Goal: Task Accomplishment & Management: Manage account settings

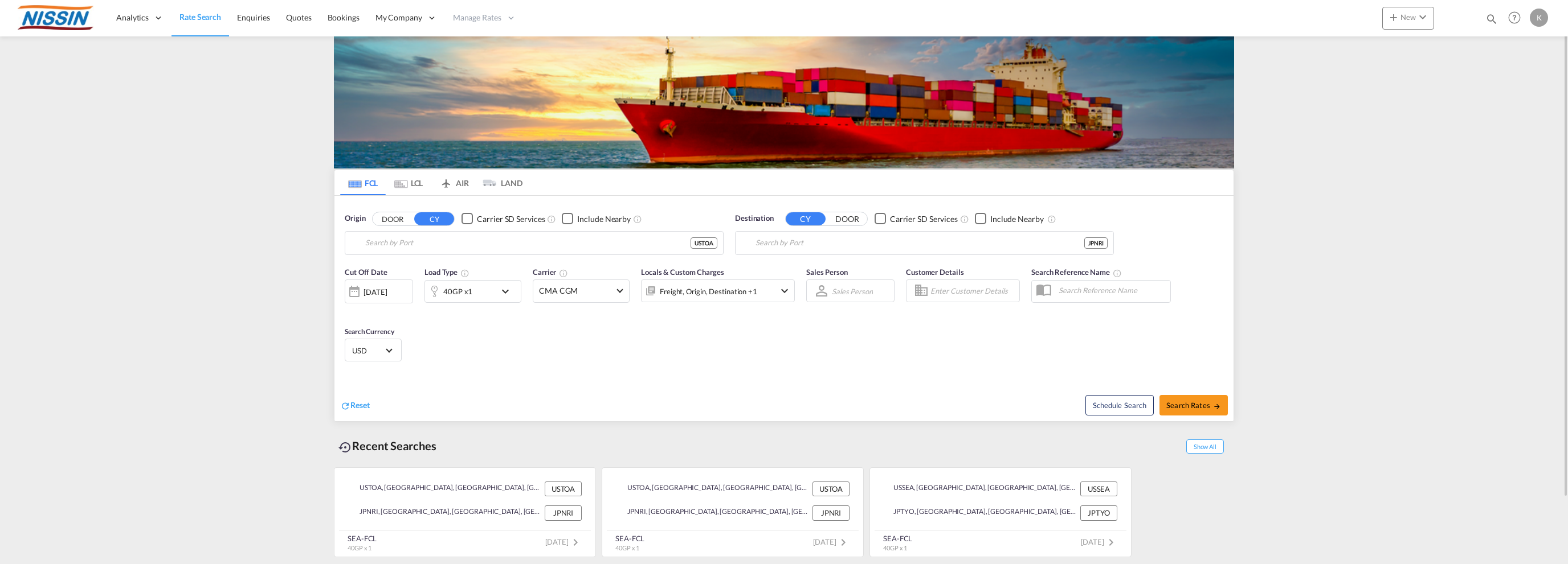
type input "Torrance, [GEOGRAPHIC_DATA], USTOA"
type input "Narita, [GEOGRAPHIC_DATA], JPNRI"
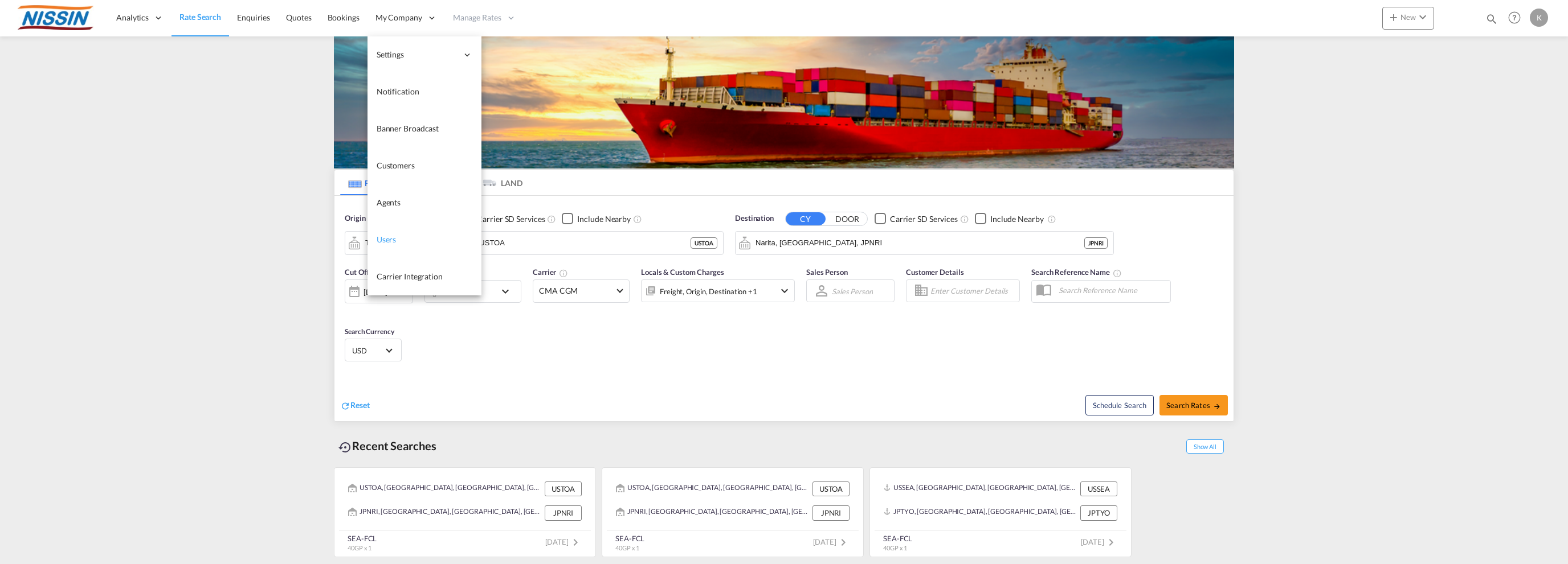
click at [399, 240] on link "Users" at bounding box center [424, 240] width 114 height 37
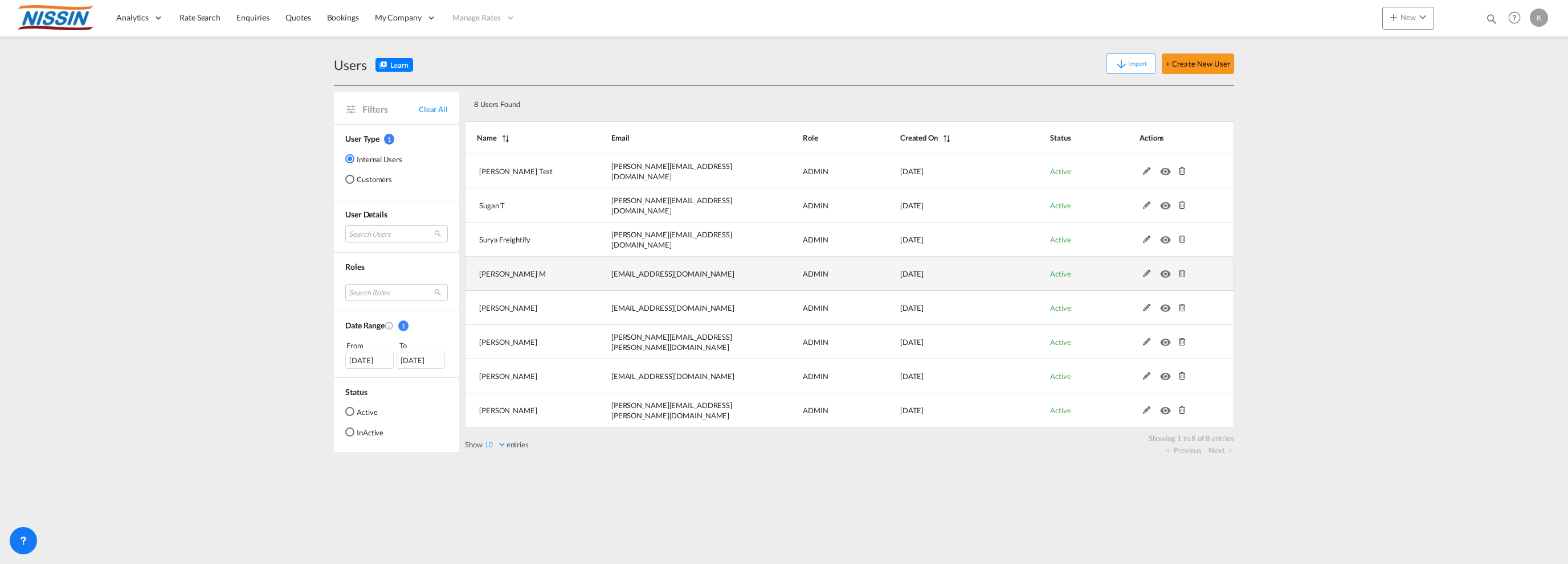
click at [1148, 275] on md-icon at bounding box center [1147, 274] width 15 height 8
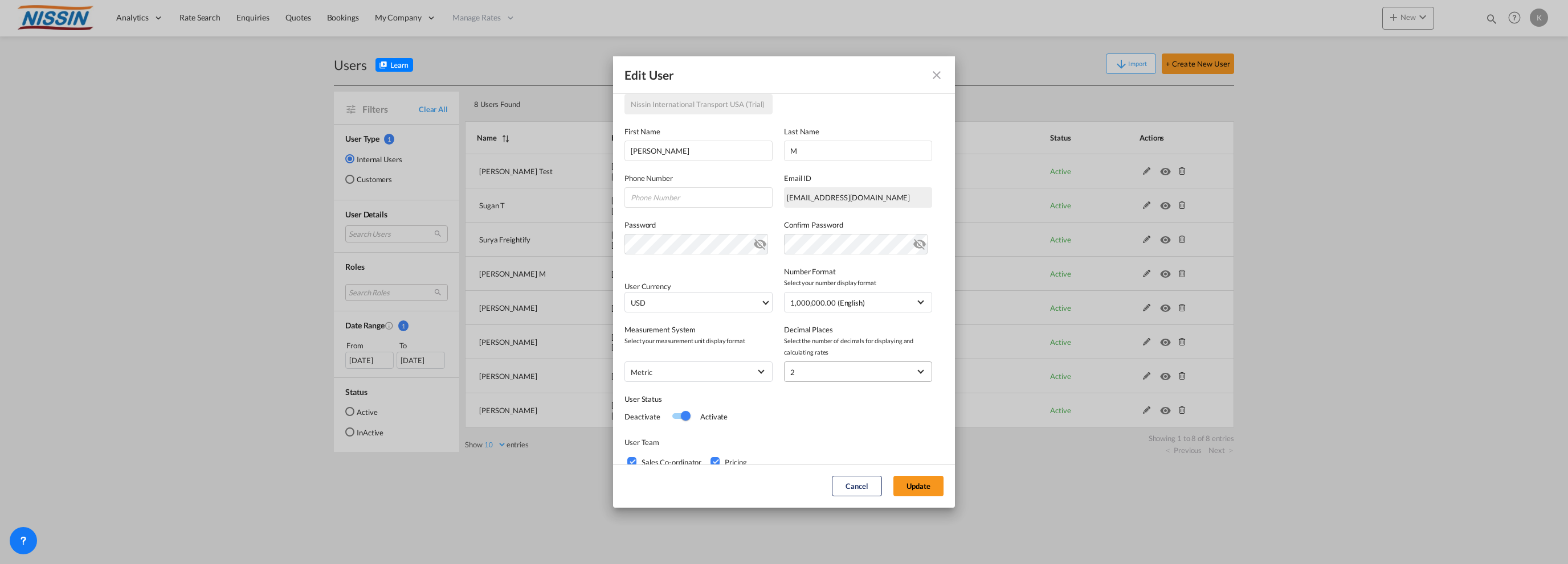
scroll to position [161, 0]
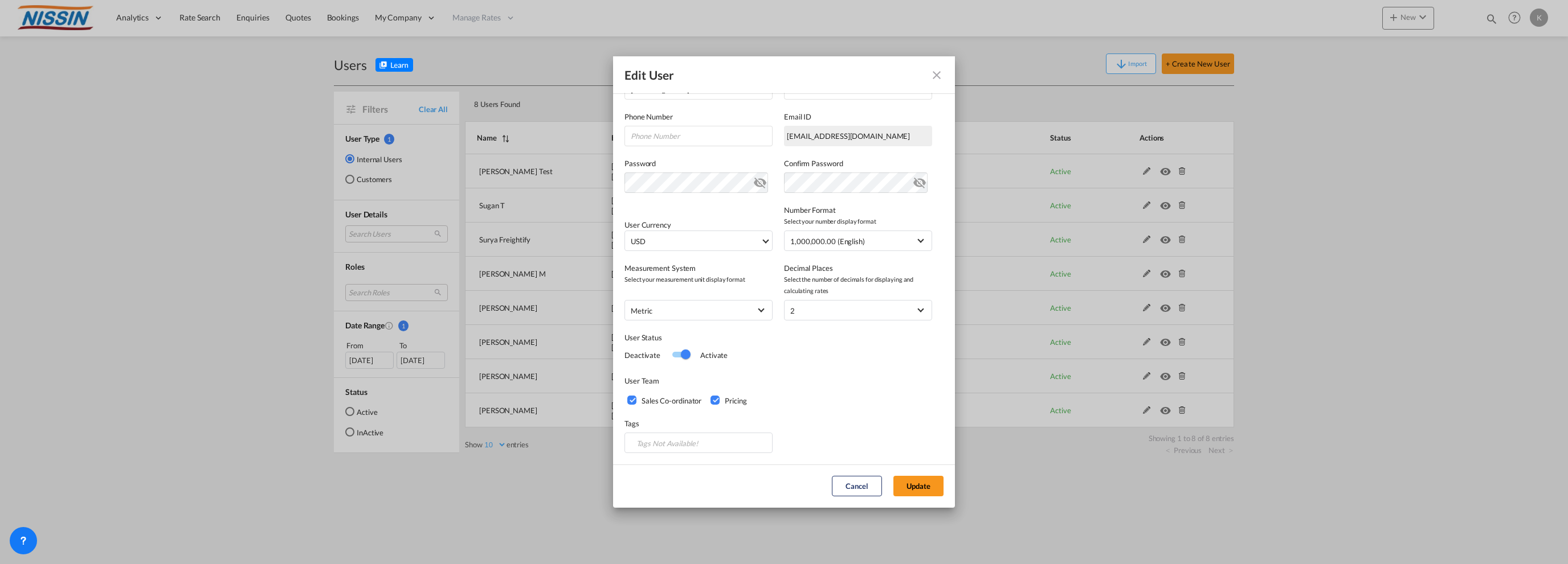
click at [631, 401] on div "Sales Co-ordinator" at bounding box center [633, 401] width 12 height 12
click at [905, 483] on button "Update" at bounding box center [918, 486] width 50 height 20
click at [941, 72] on md-icon "icon-close fg-AAA8AD" at bounding box center [936, 75] width 13 height 13
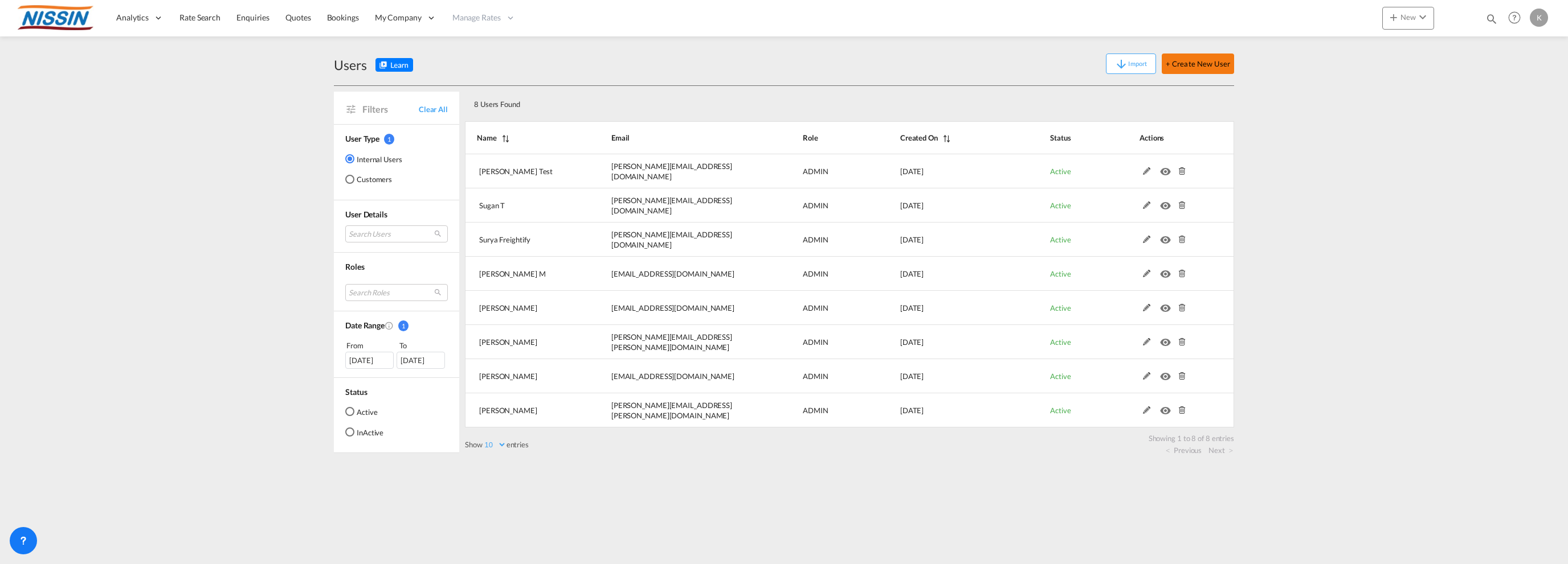
click at [1191, 61] on button "+ Create New User" at bounding box center [1197, 63] width 72 height 20
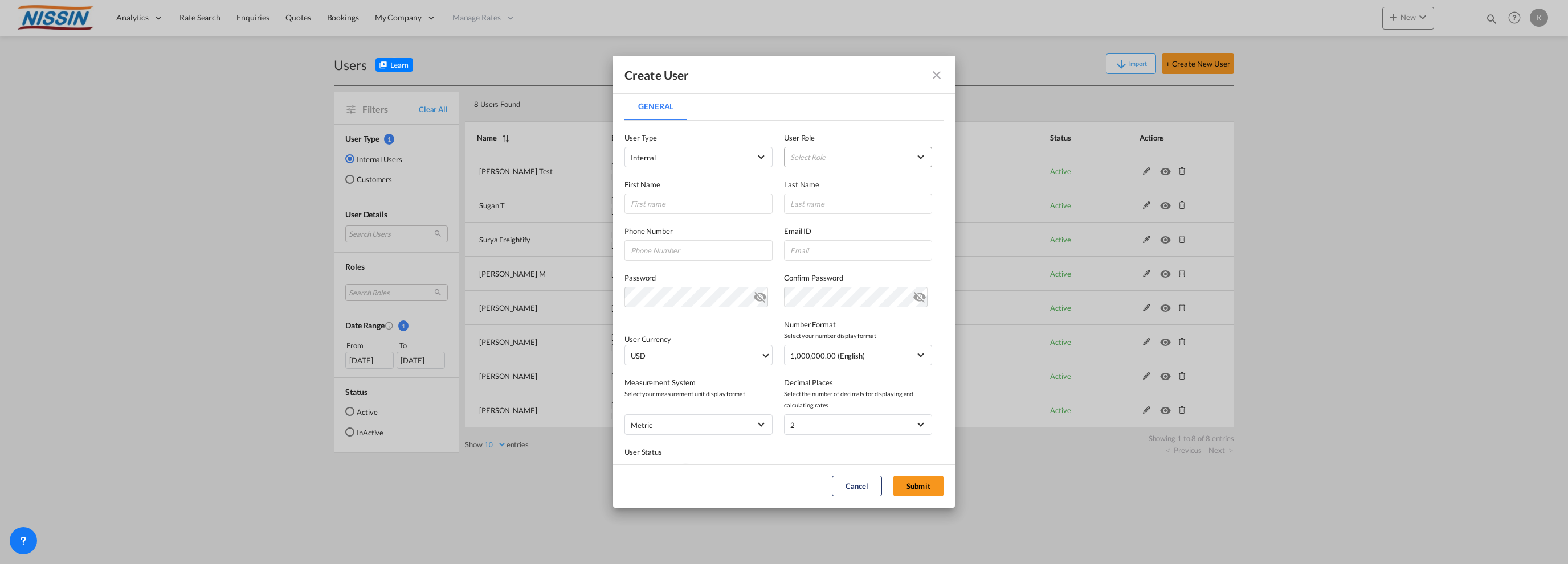
click at [849, 158] on md-select "Select Role ADMIN GLOBAL Essentials Admin GLOBAL Essentials Manager GLOBAL Esse…" at bounding box center [858, 156] width 148 height 20
click at [894, 155] on md-option "ADMIN GLOBAL" at bounding box center [852, 156] width 167 height 28
click at [712, 204] on input "General General ..." at bounding box center [698, 203] width 148 height 20
type input "Karthik"
type input "M"
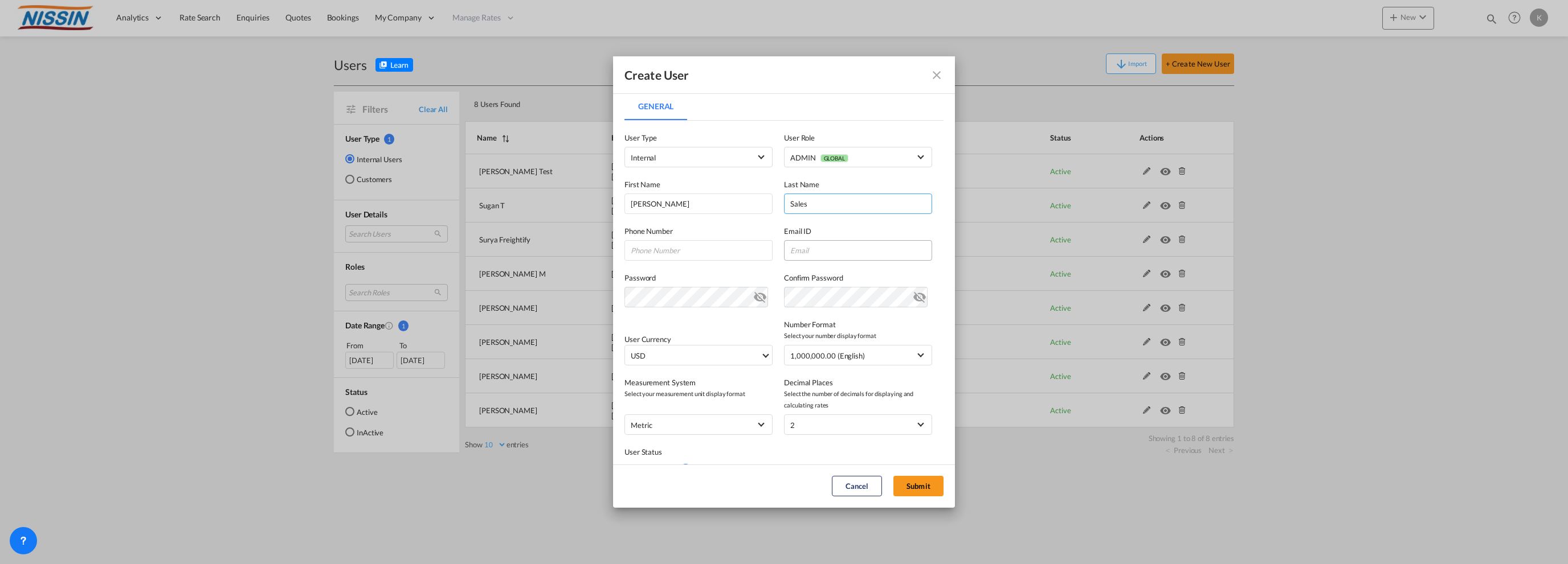
type input "Sales"
click at [813, 251] on input "General General ..." at bounding box center [858, 250] width 148 height 20
type input "[EMAIL_ADDRESS][DOMAIN_NAME]"
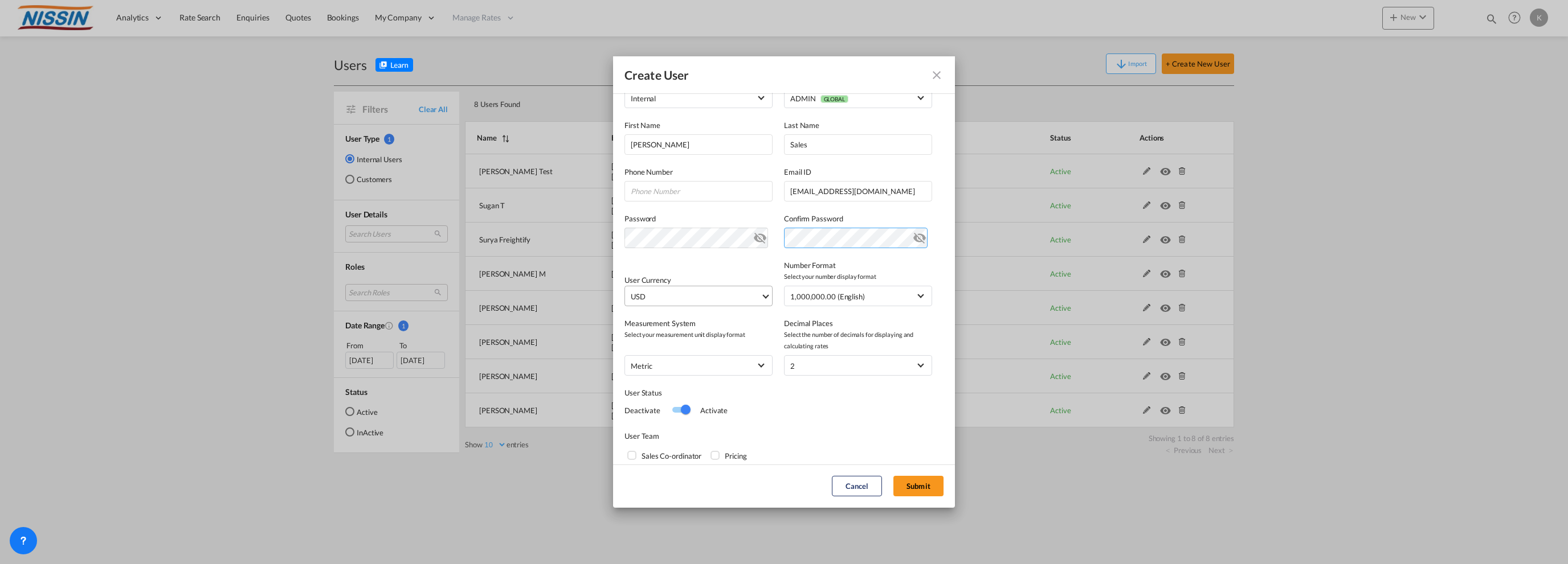
scroll to position [114, 0]
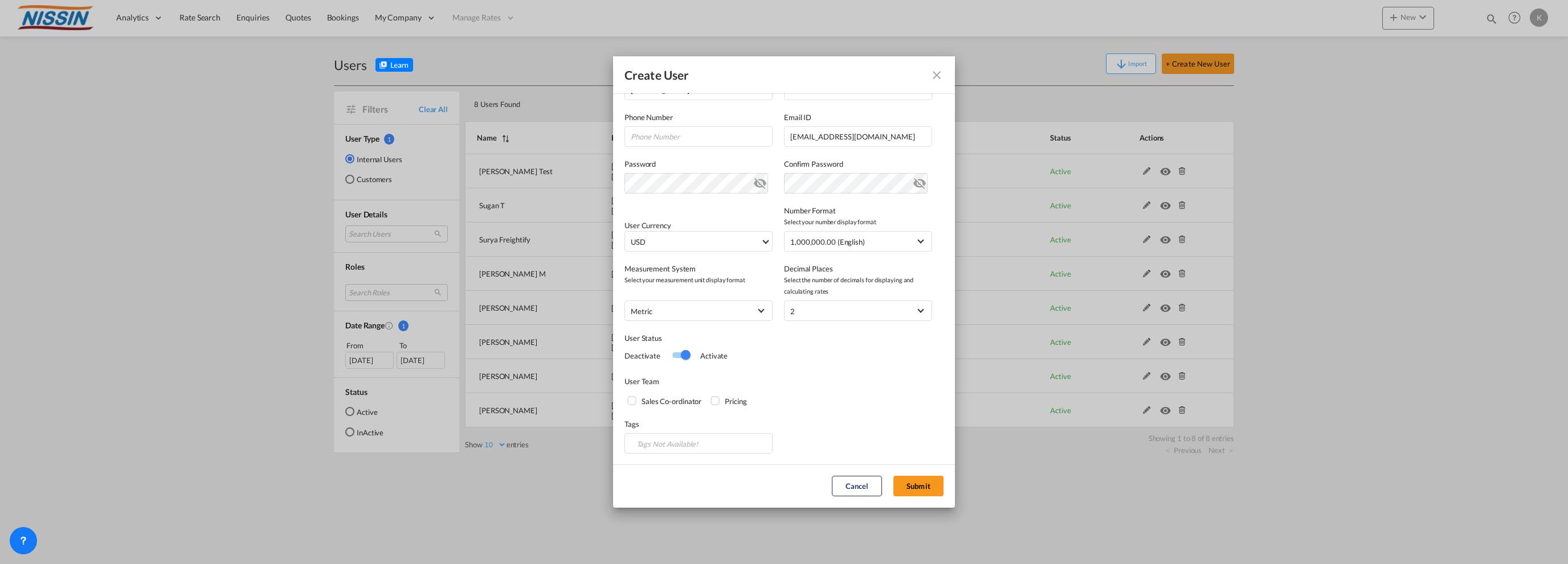
click at [634, 401] on div "Sales Co-ordinator" at bounding box center [633, 401] width 12 height 12
click at [907, 486] on button "Submit" at bounding box center [918, 486] width 50 height 20
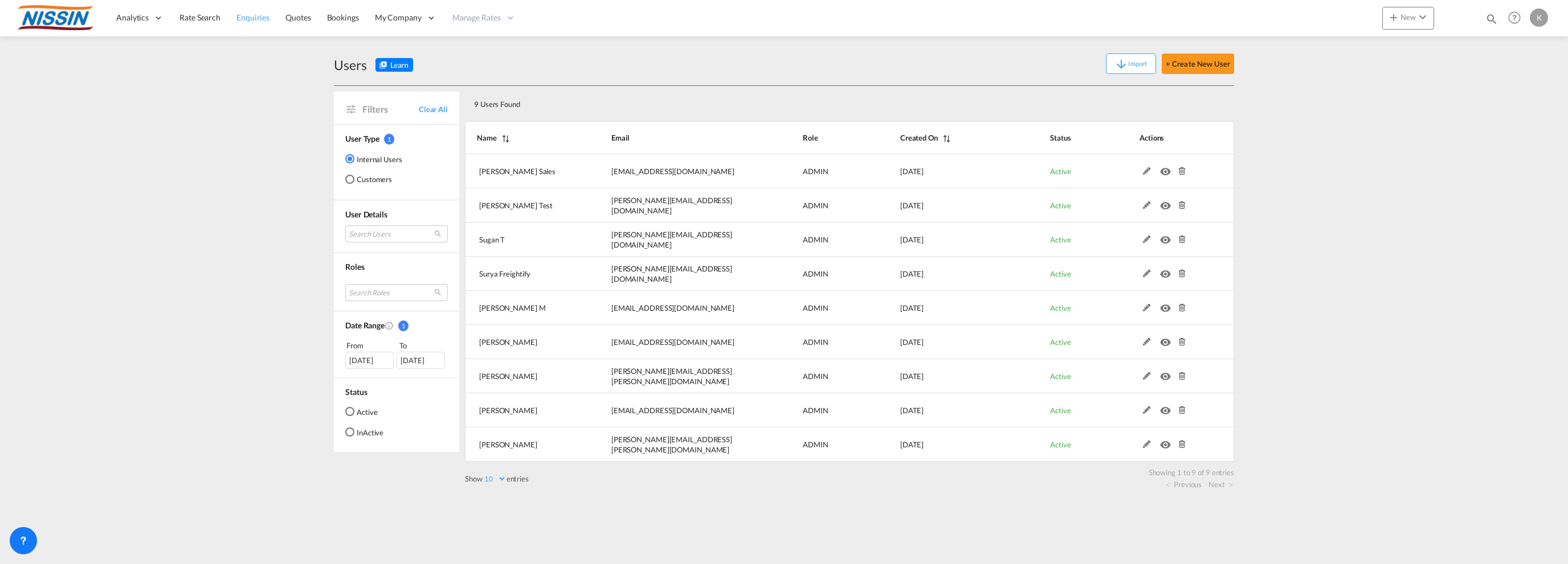
click at [255, 15] on span "Enquiries" at bounding box center [252, 17] width 33 height 10
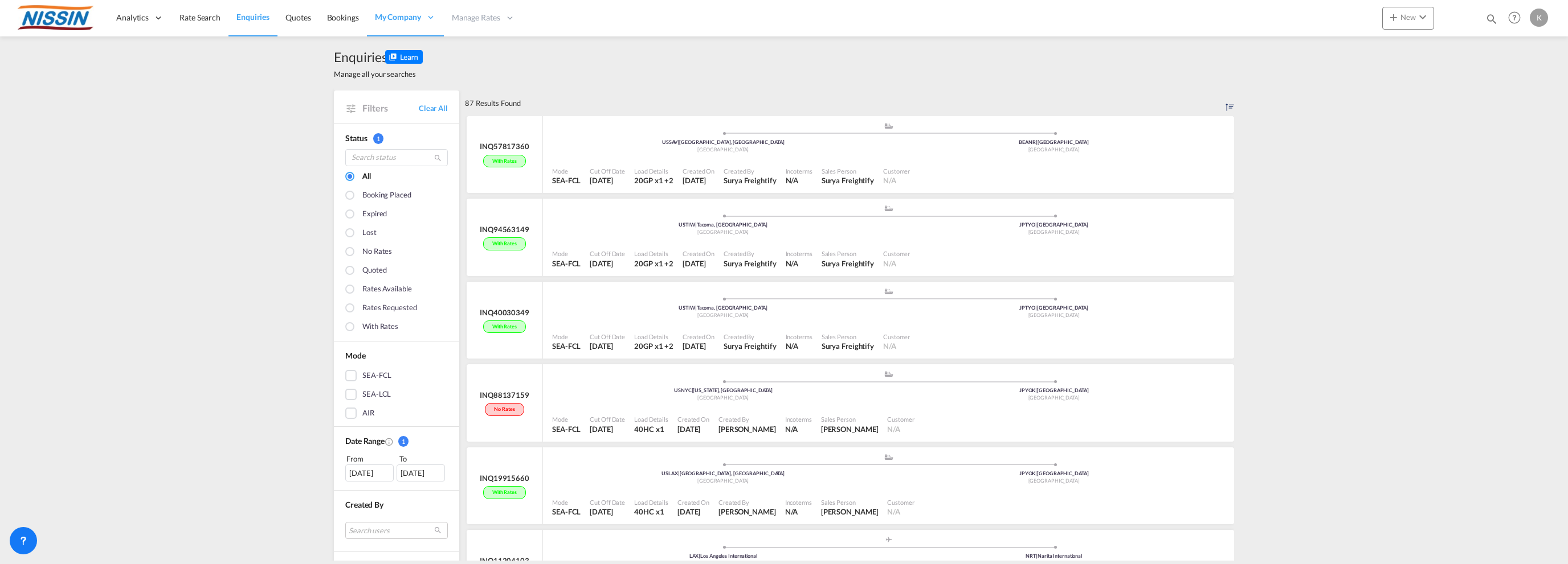
click at [347, 305] on div at bounding box center [350, 309] width 12 height 12
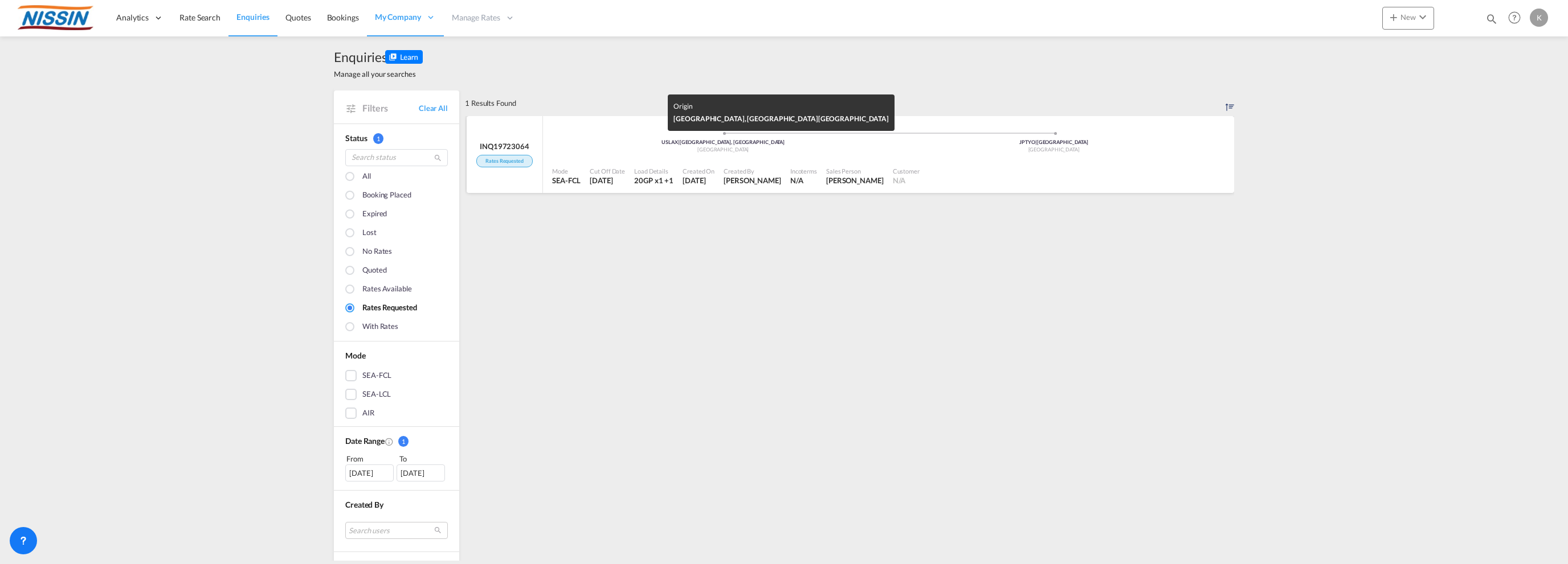
click at [636, 150] on div "[GEOGRAPHIC_DATA]" at bounding box center [723, 150] width 331 height 7
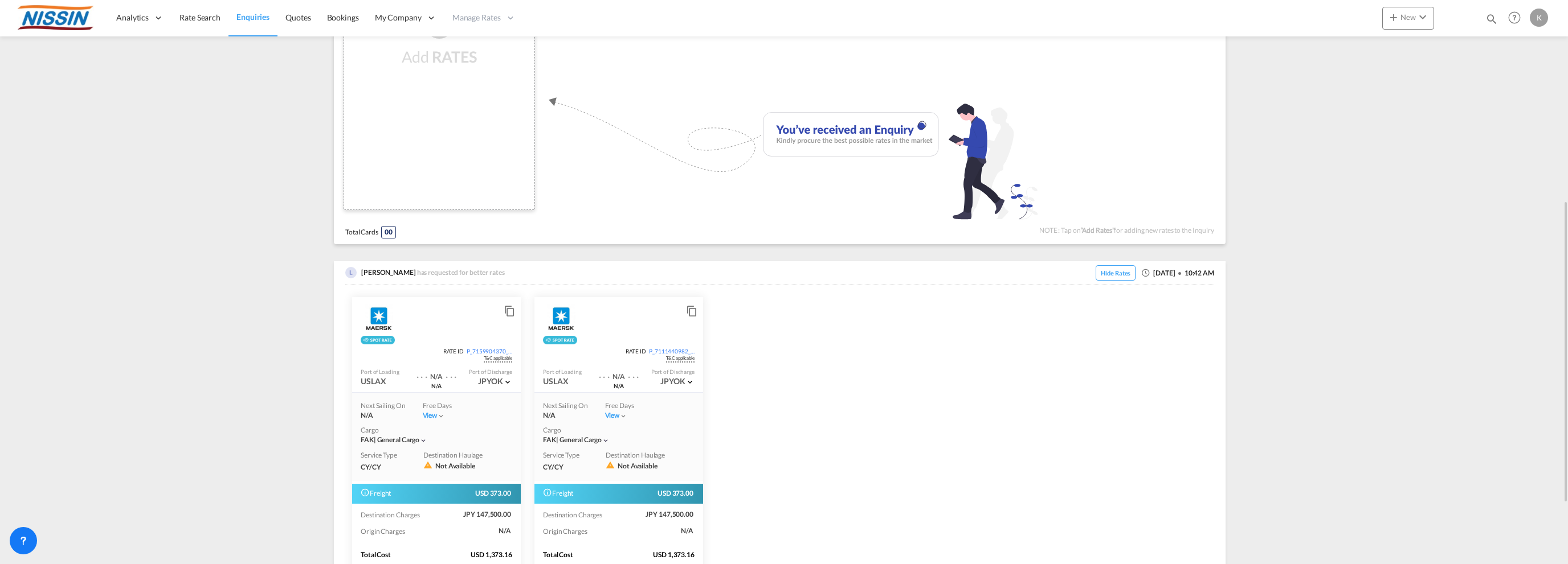
scroll to position [488, 0]
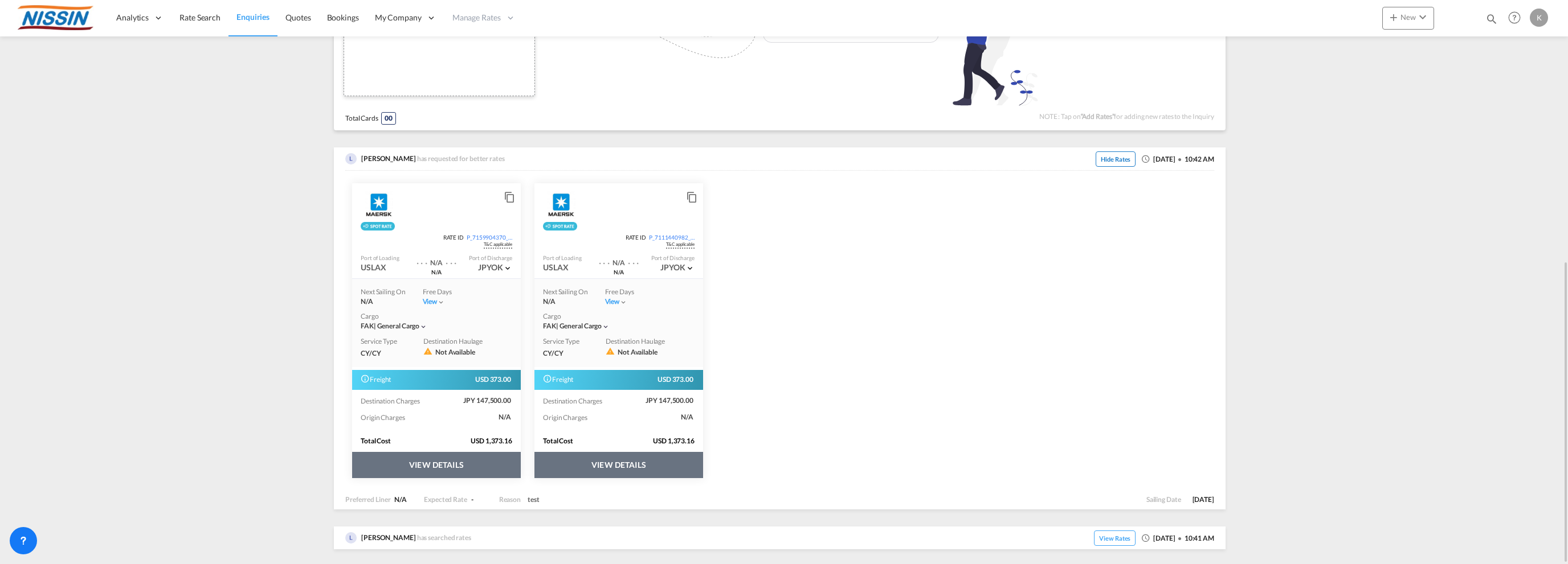
click at [1096, 158] on span "Hide Rates" at bounding box center [1115, 158] width 40 height 15
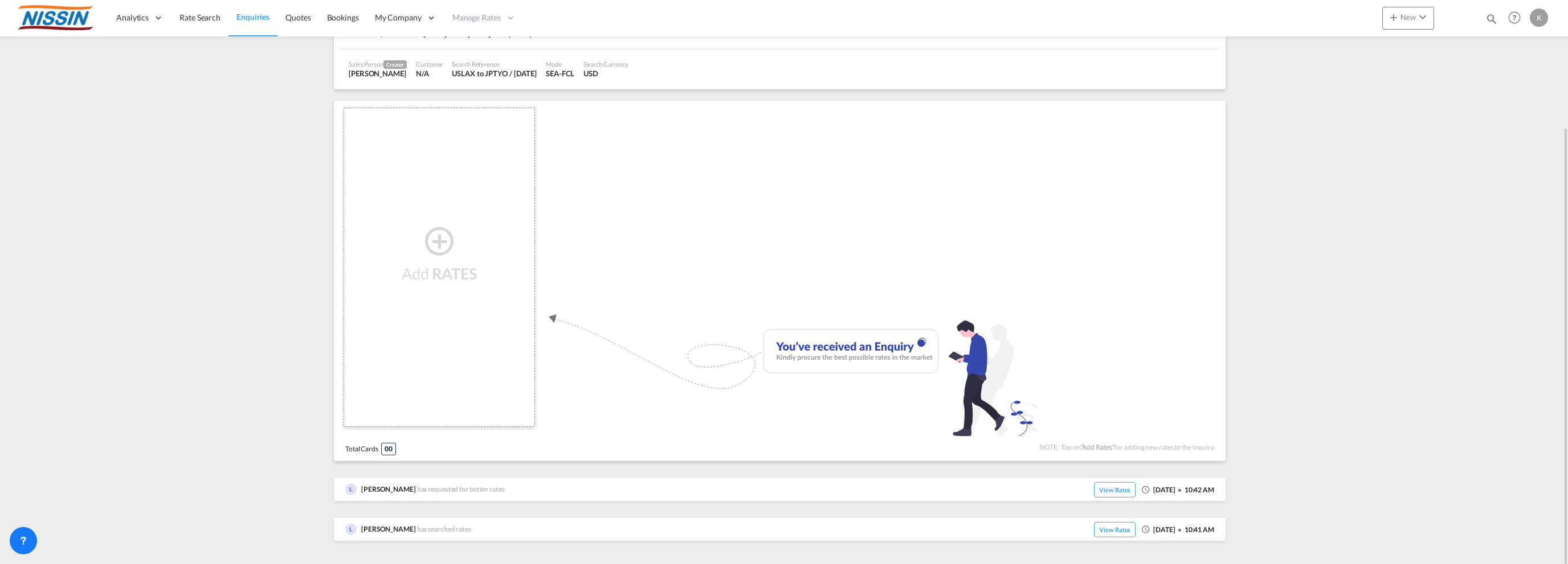
scroll to position [150, 0]
click at [1097, 503] on span "View Rates" at bounding box center [1114, 496] width 42 height 15
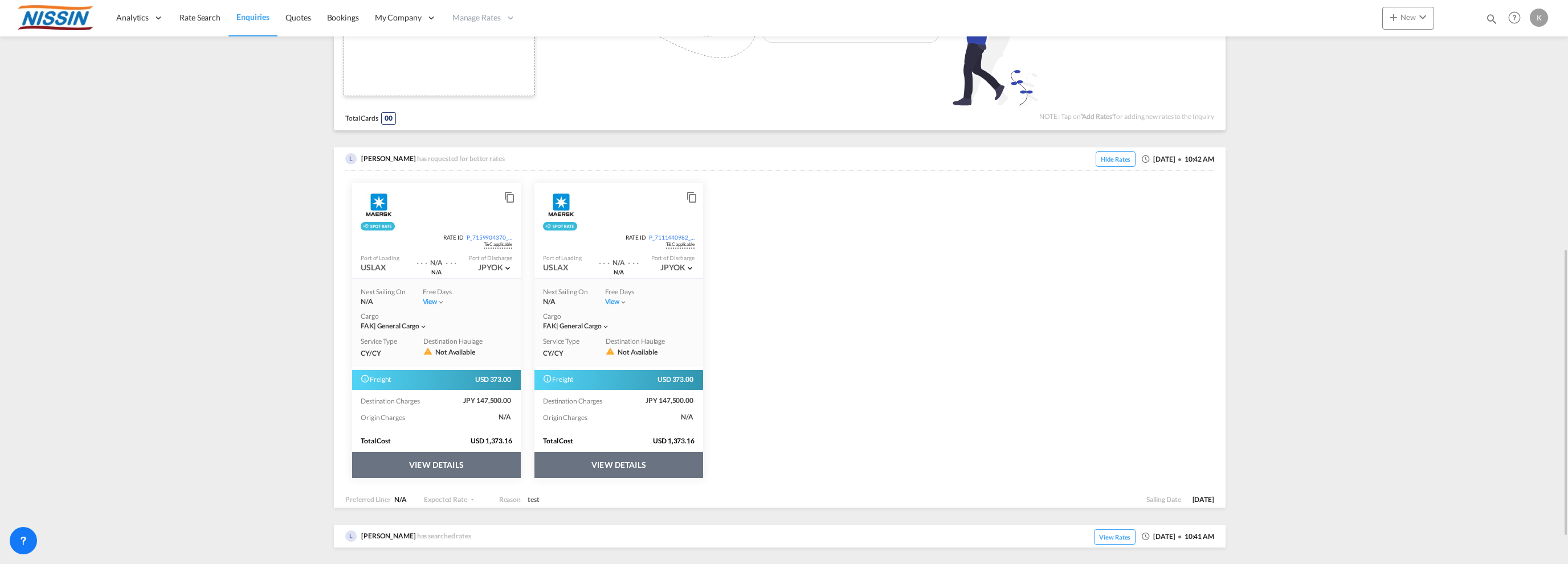
scroll to position [488, 0]
click at [1099, 536] on span "View Rates" at bounding box center [1114, 537] width 42 height 15
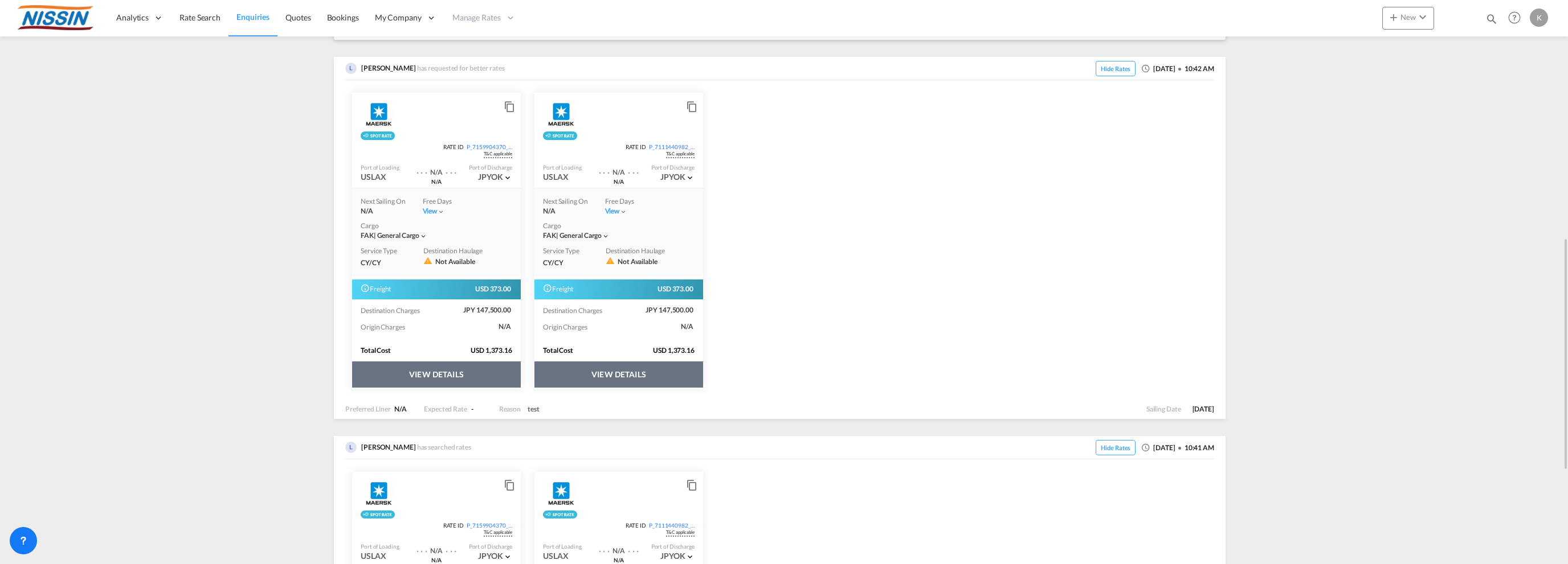
scroll to position [521, 0]
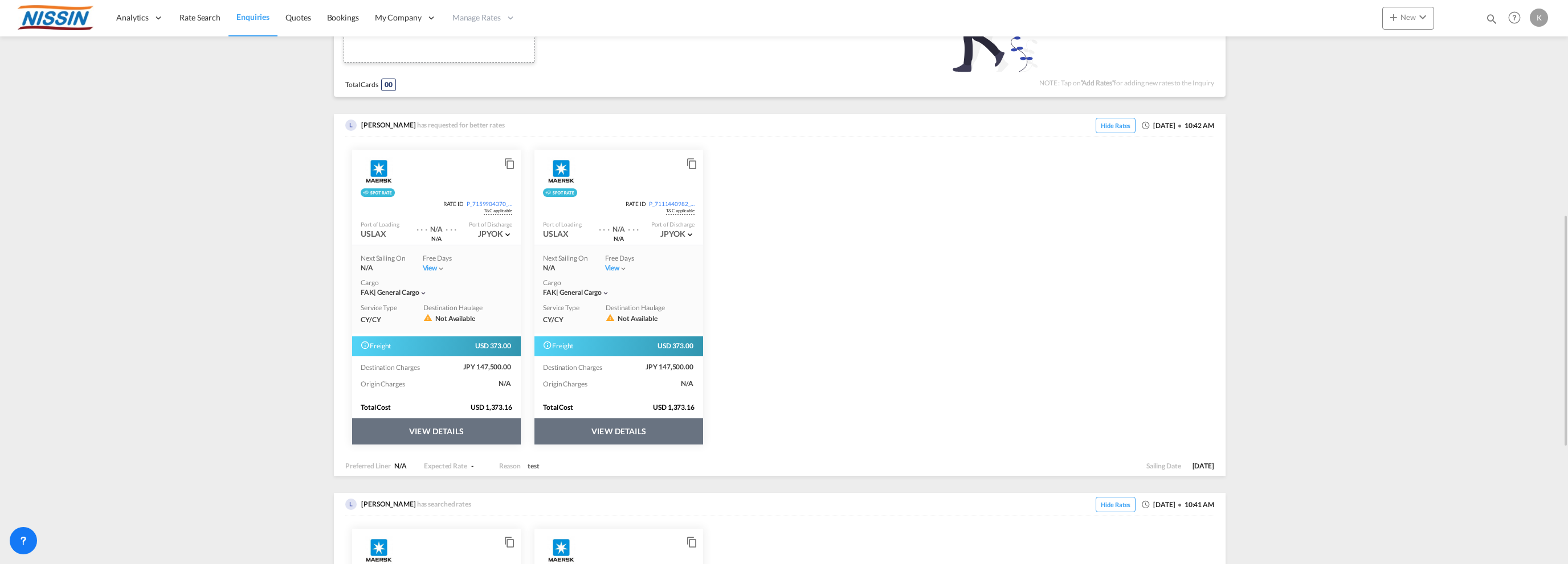
click at [624, 437] on button "VIEW DETAILS" at bounding box center [619, 431] width 169 height 26
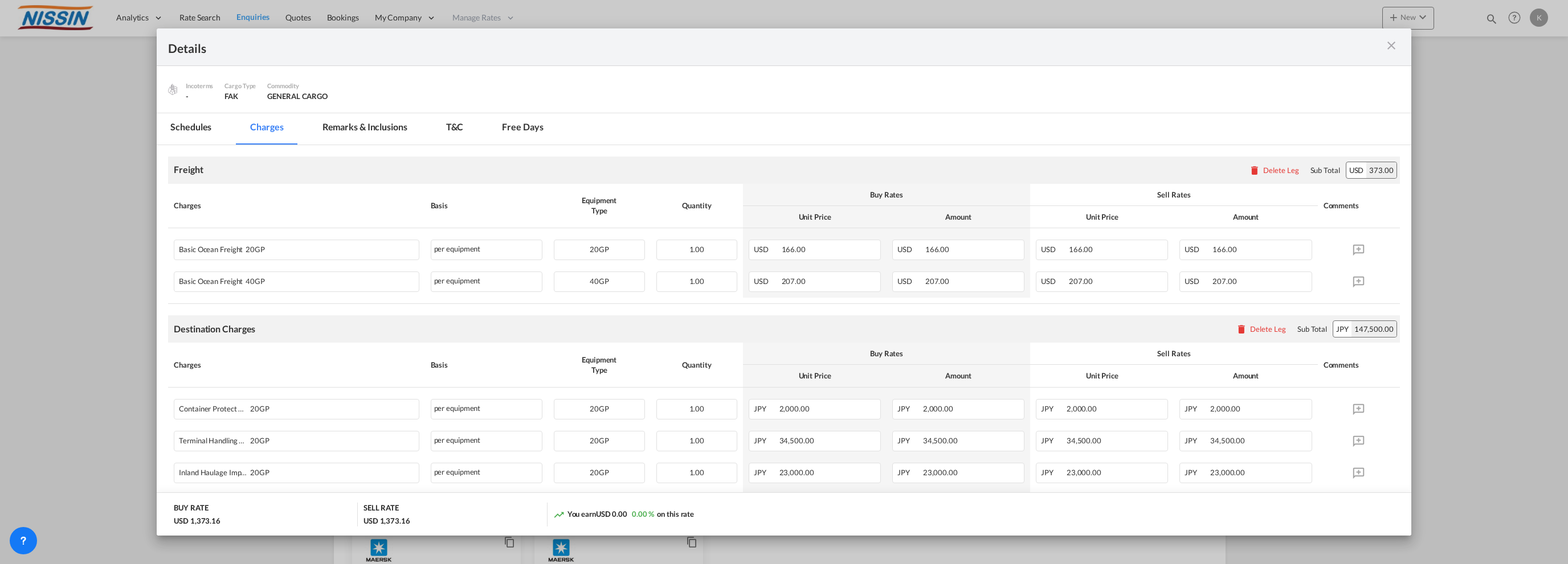
scroll to position [0, 0]
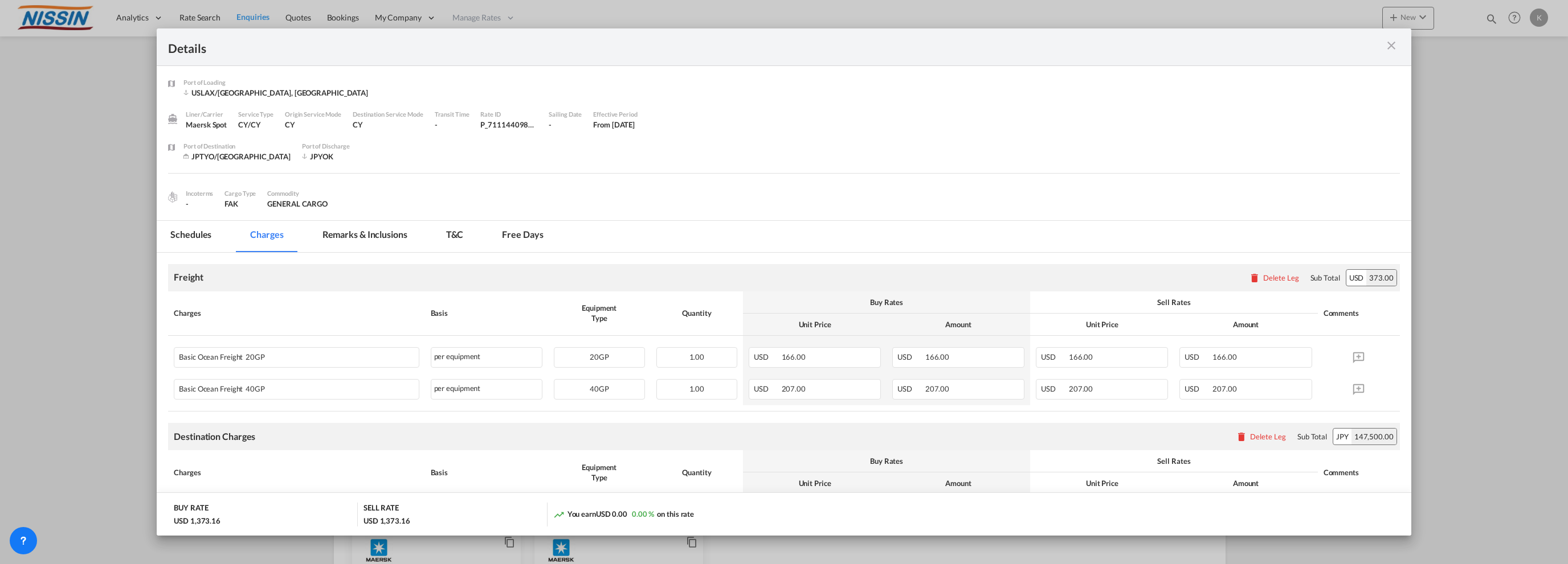
click at [1387, 43] on md-icon "icon-close m-3 fg-AAA8AD cursor" at bounding box center [1390, 45] width 13 height 13
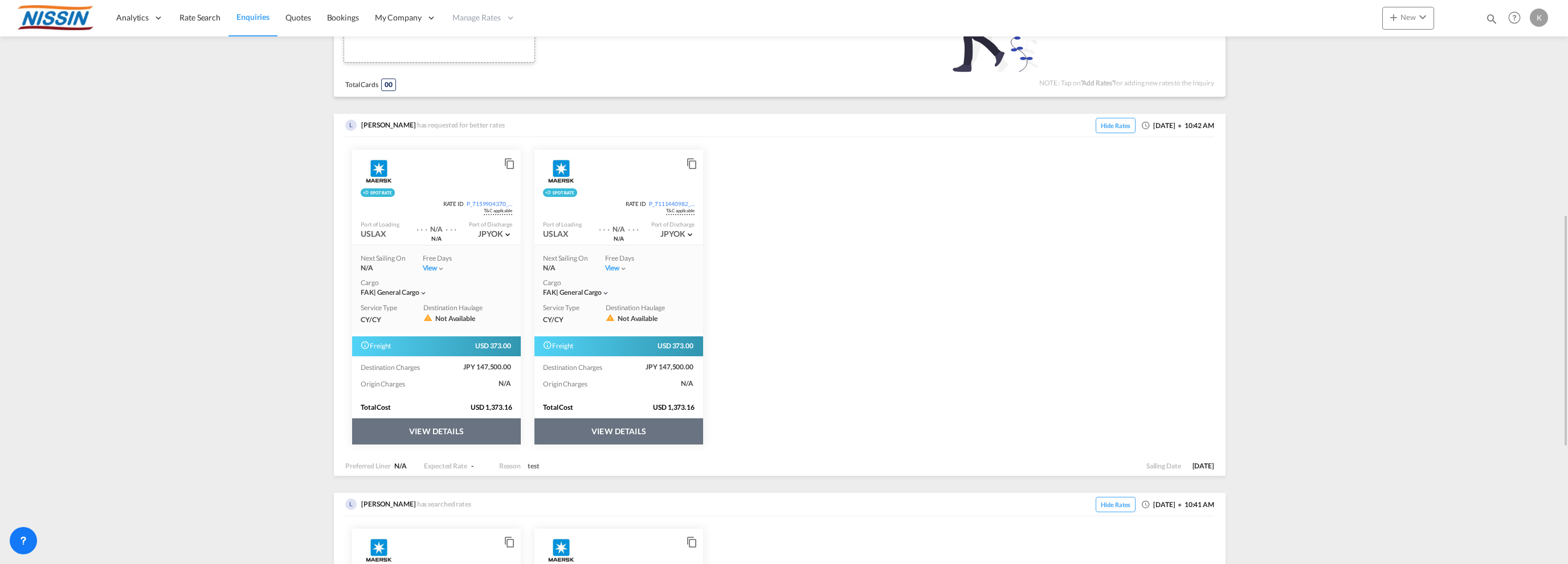
click at [692, 161] on md-icon "icon-content-copy" at bounding box center [691, 161] width 9 height 9
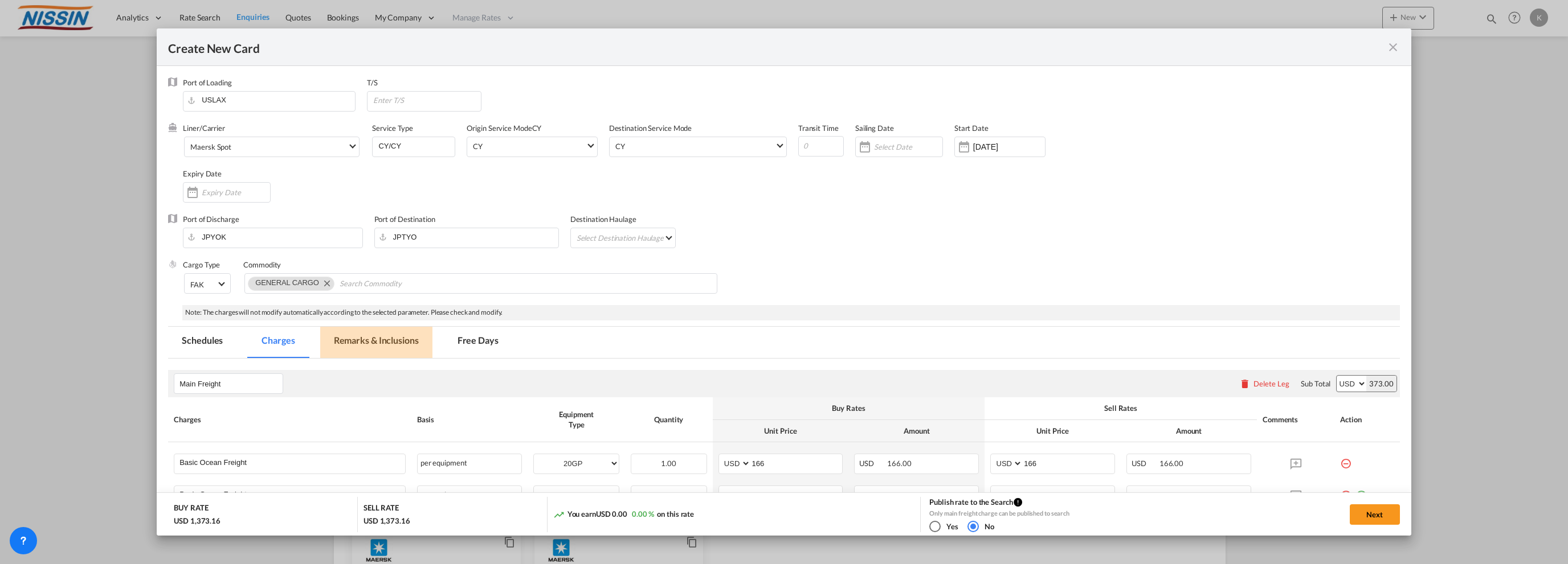
click at [355, 342] on md-tab-item "Remarks & Inclusions" at bounding box center [376, 342] width 112 height 31
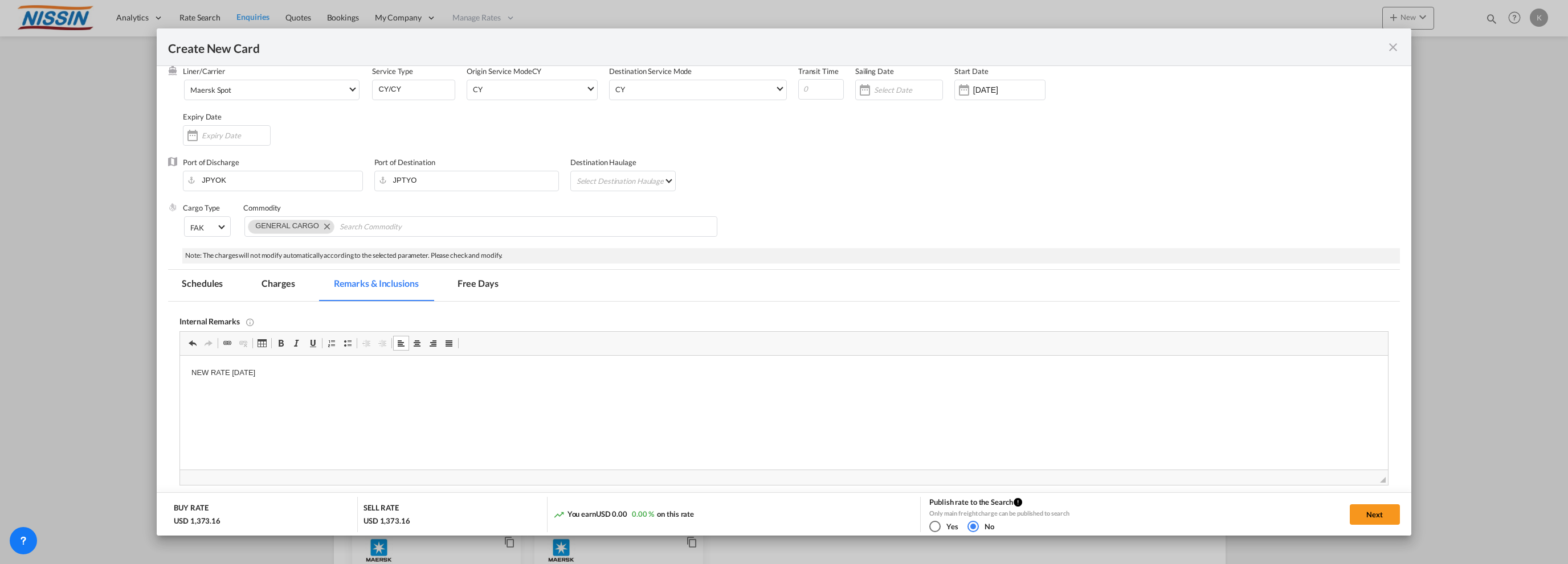
click at [276, 284] on md-tab-item "Charges" at bounding box center [278, 285] width 60 height 31
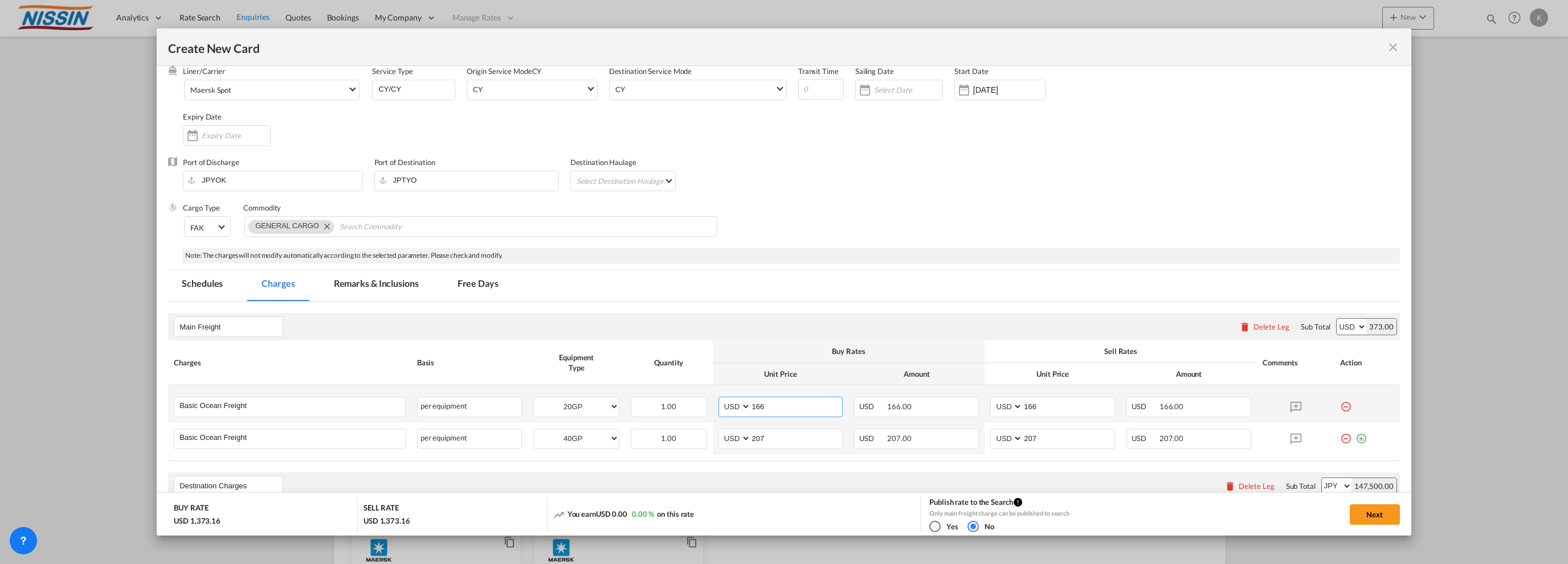
click at [788, 408] on input "166" at bounding box center [796, 405] width 92 height 17
type input "1"
type input "200"
click at [1064, 409] on input "166" at bounding box center [1068, 405] width 92 height 17
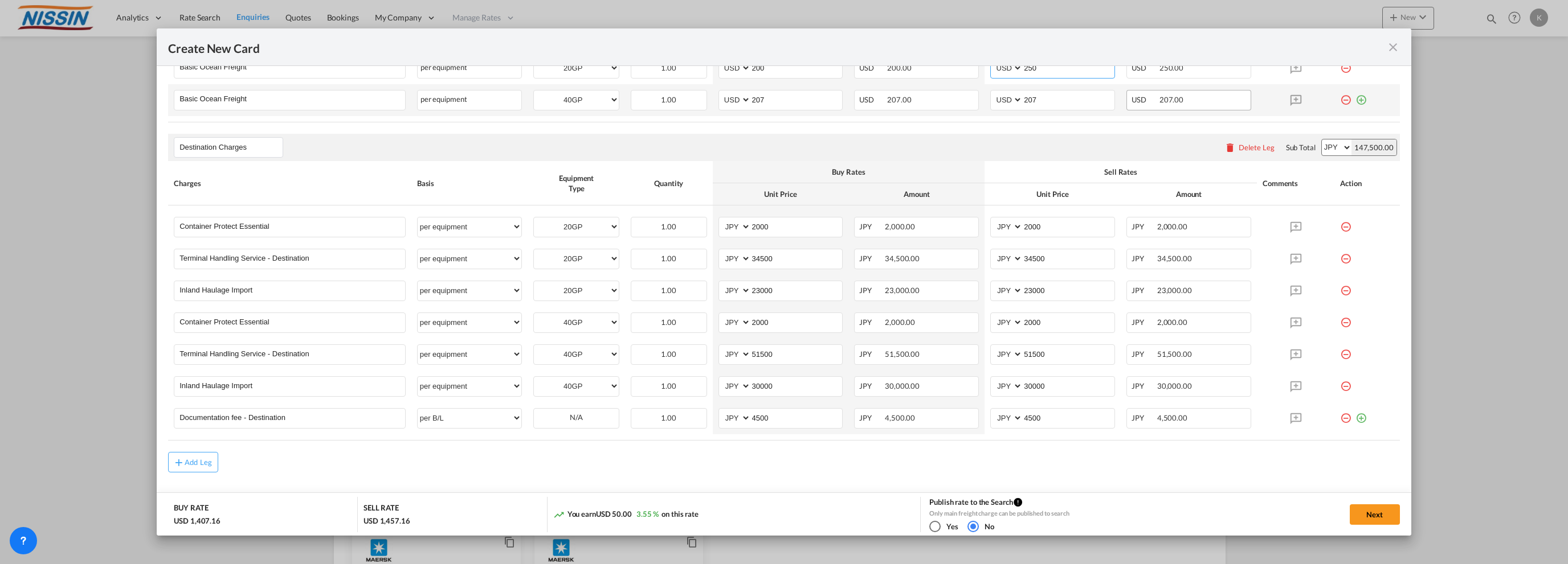
scroll to position [399, 0]
type input "250"
click at [1358, 507] on button "Next" at bounding box center [1374, 514] width 50 height 20
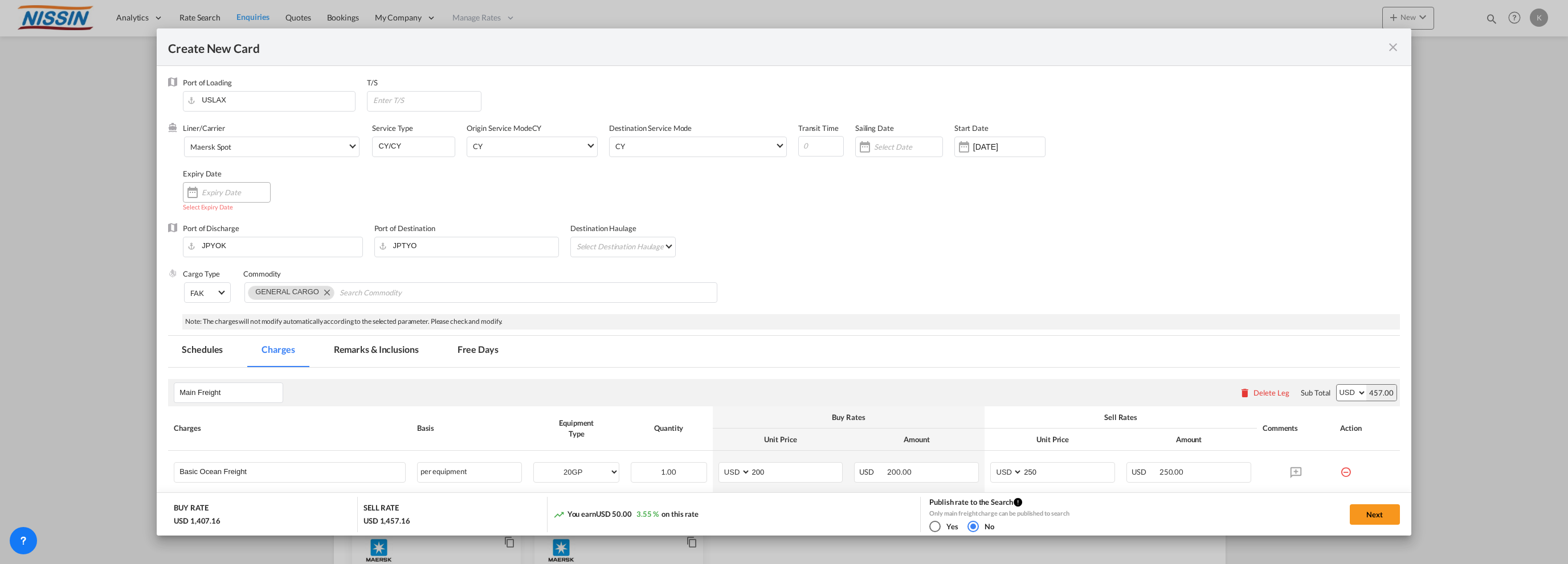
click at [230, 184] on div "Create New Card ..." at bounding box center [227, 192] width 88 height 20
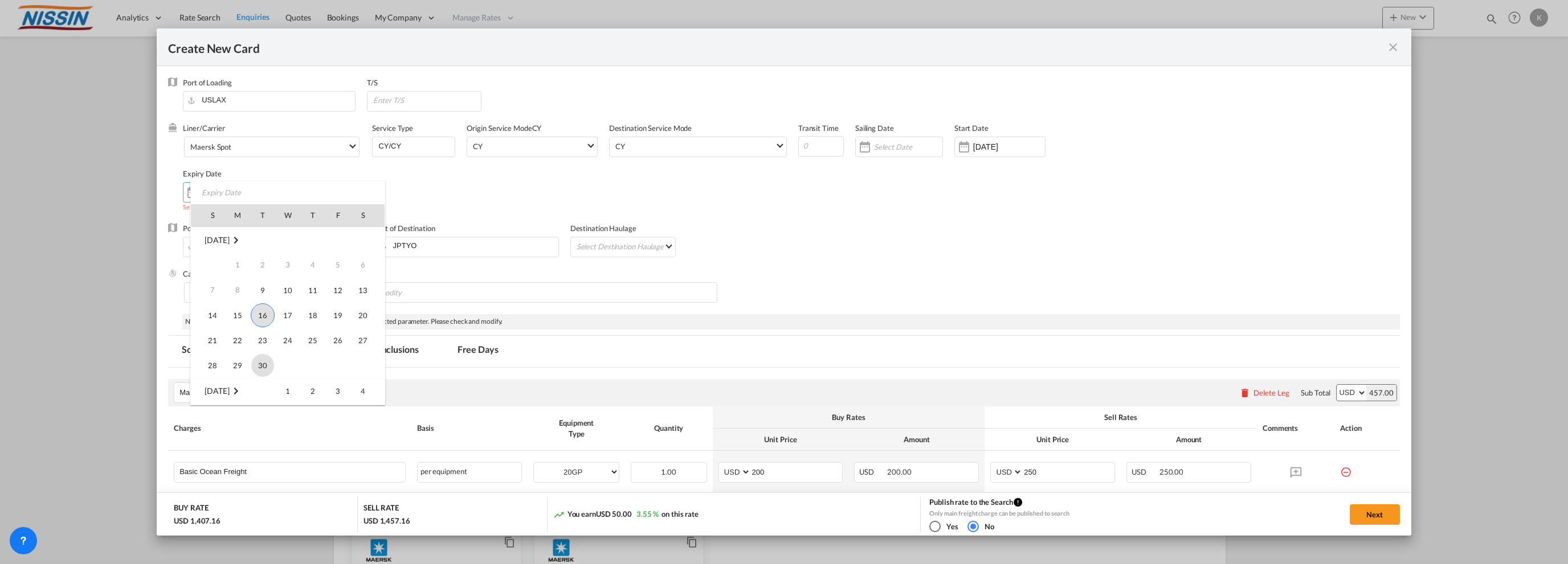
click at [254, 366] on span "30" at bounding box center [263, 366] width 23 height 23
type input "[DATE]"
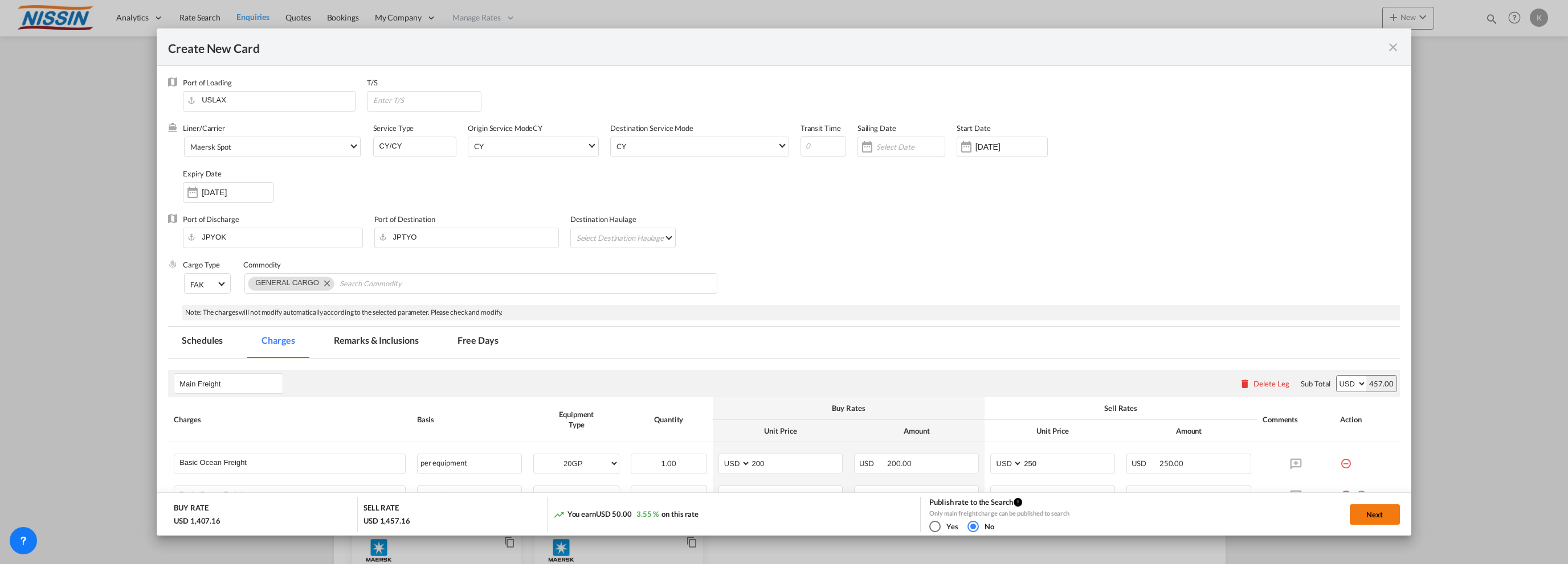
click at [1372, 514] on button "Next" at bounding box center [1374, 514] width 50 height 20
type input "08 Sep 2025"
type input "29 Sep 2025"
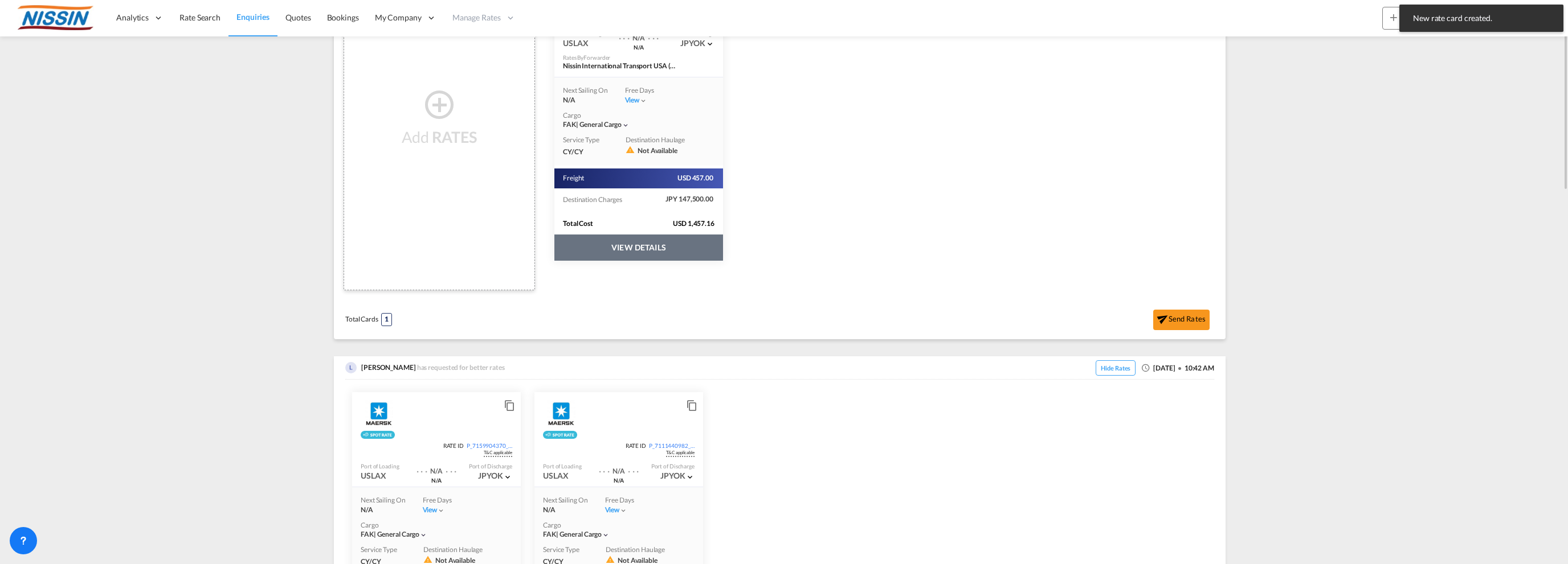
scroll to position [180, 0]
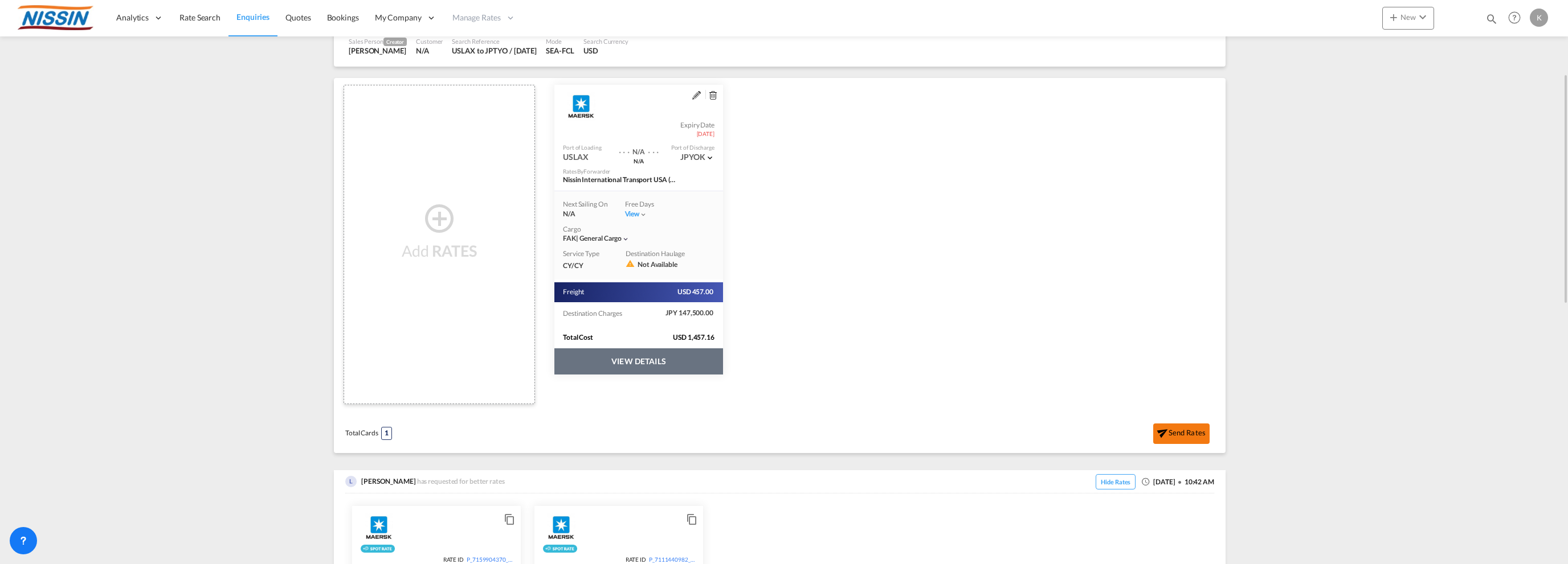
click at [1173, 430] on button "Send Rates" at bounding box center [1180, 433] width 56 height 20
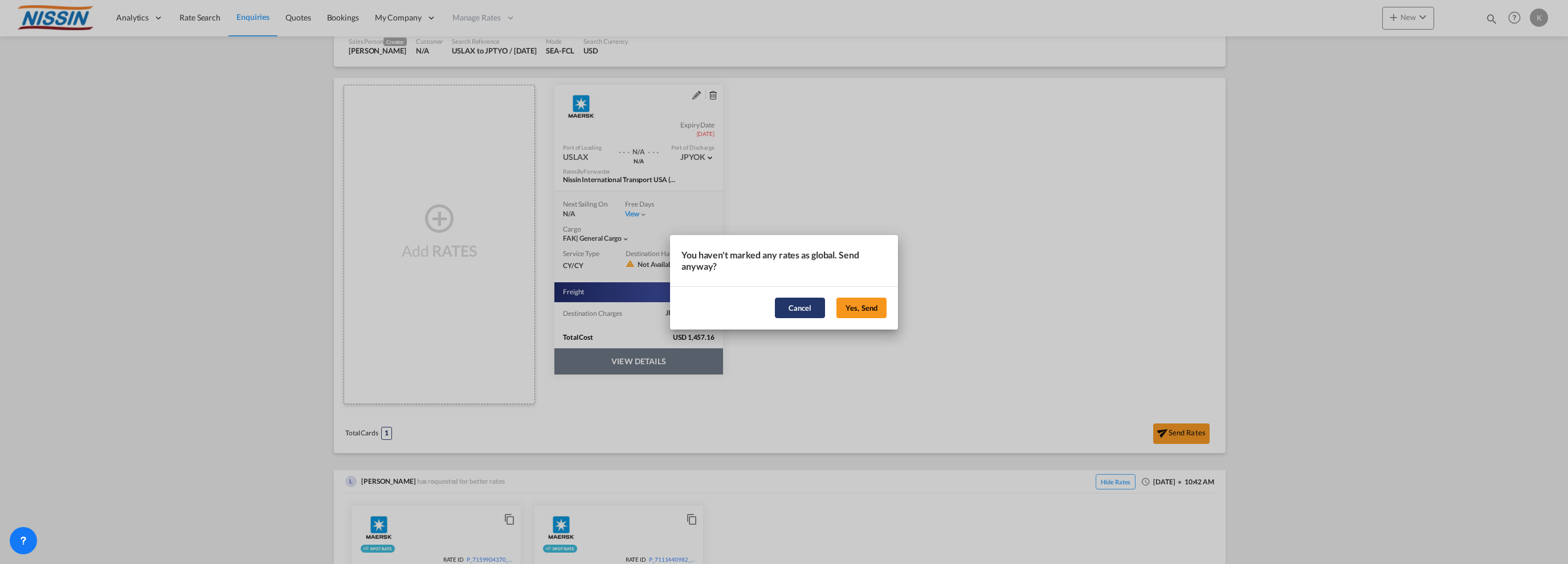
click at [796, 307] on button "Cancel" at bounding box center [800, 307] width 50 height 20
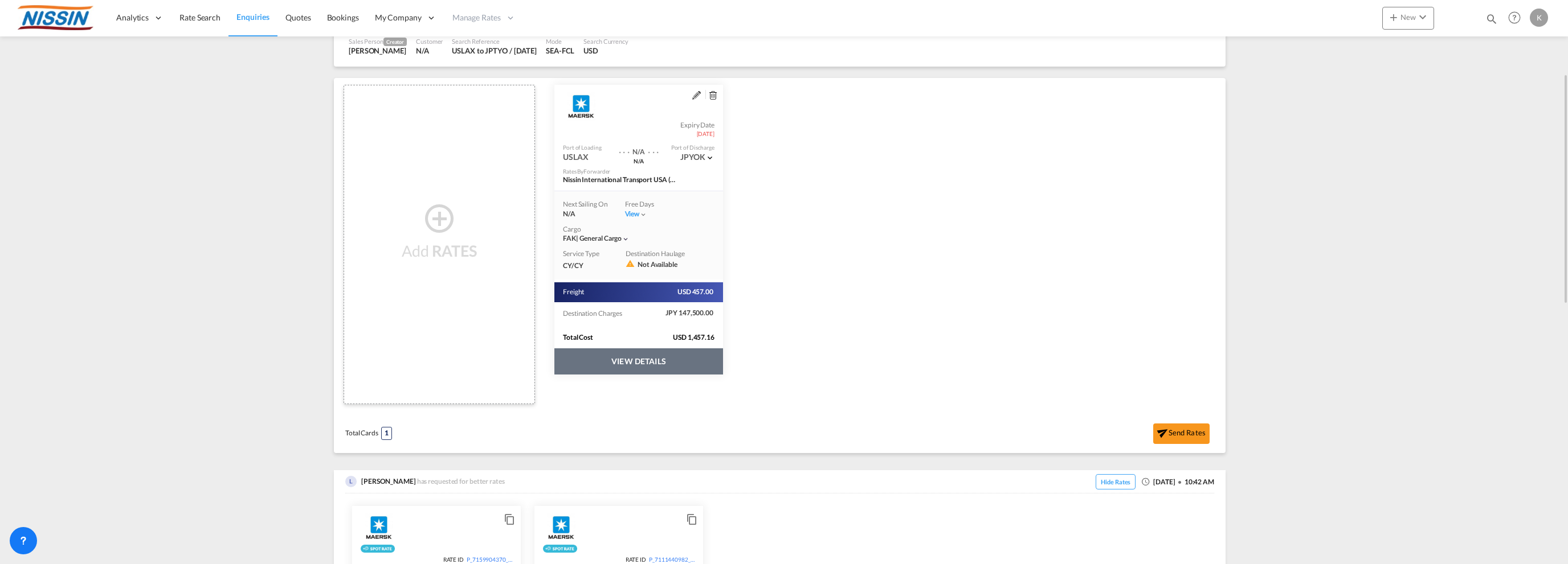
click at [666, 359] on button "VIEW DETAILS" at bounding box center [639, 361] width 169 height 26
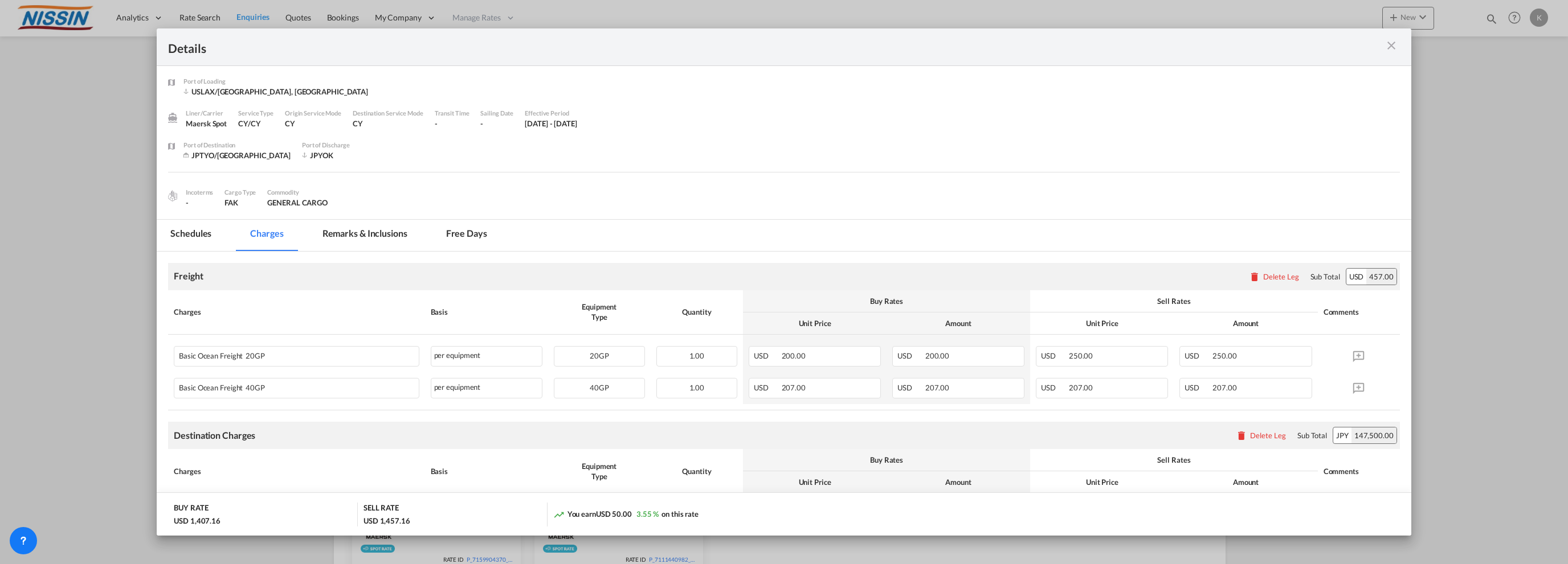
scroll to position [0, 0]
click at [339, 229] on md-tab-item "Remarks & Inclusions" at bounding box center [364, 236] width 112 height 31
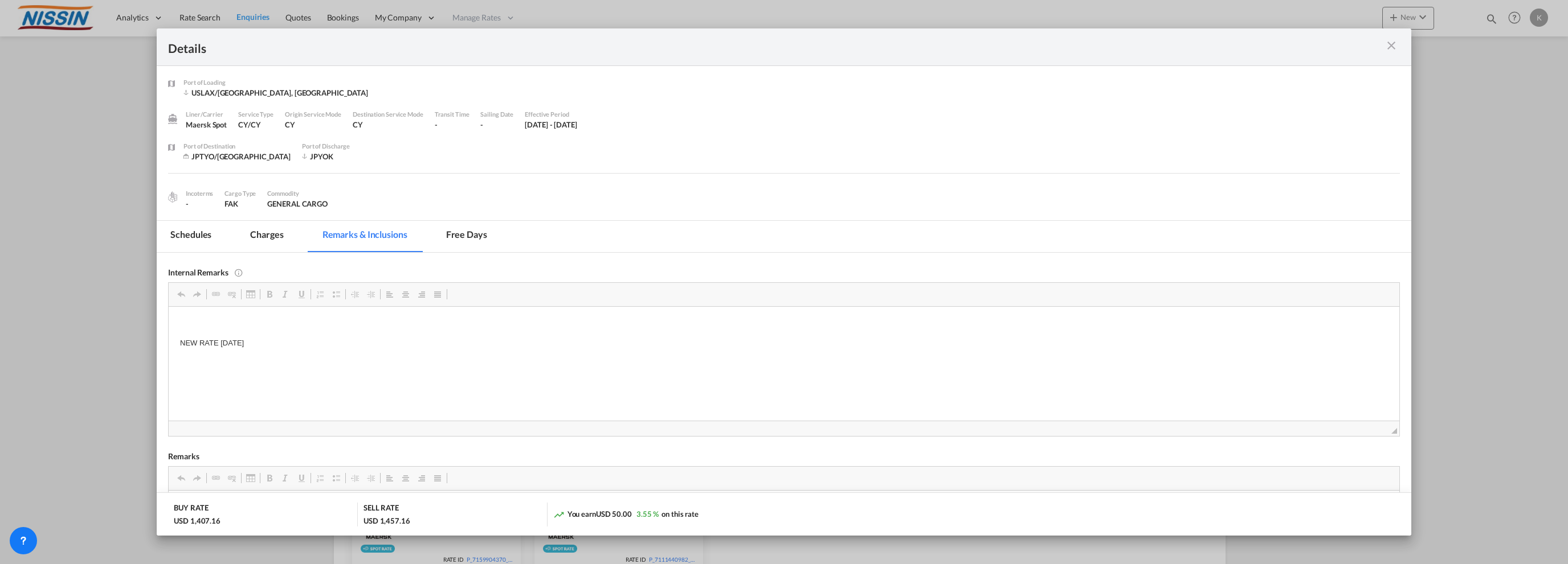
click at [261, 227] on md-tab-item "Charges" at bounding box center [267, 236] width 60 height 31
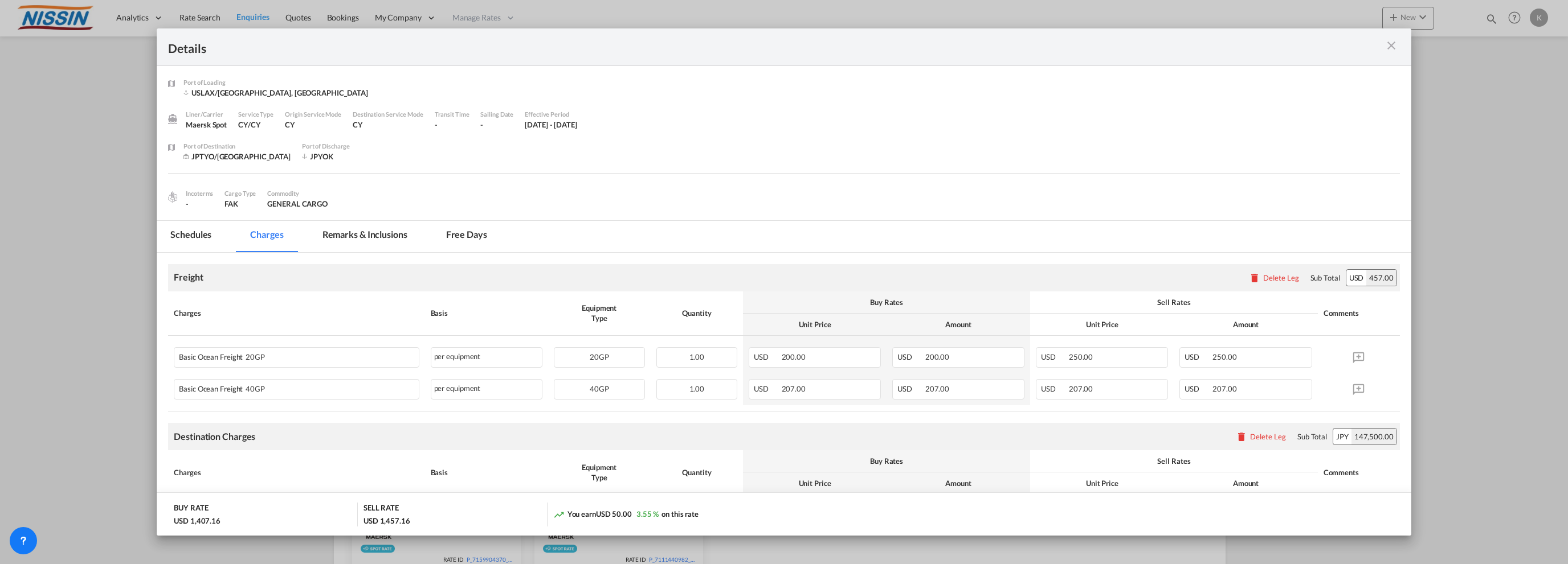
click at [185, 234] on md-tab-item "Schedules" at bounding box center [190, 236] width 68 height 31
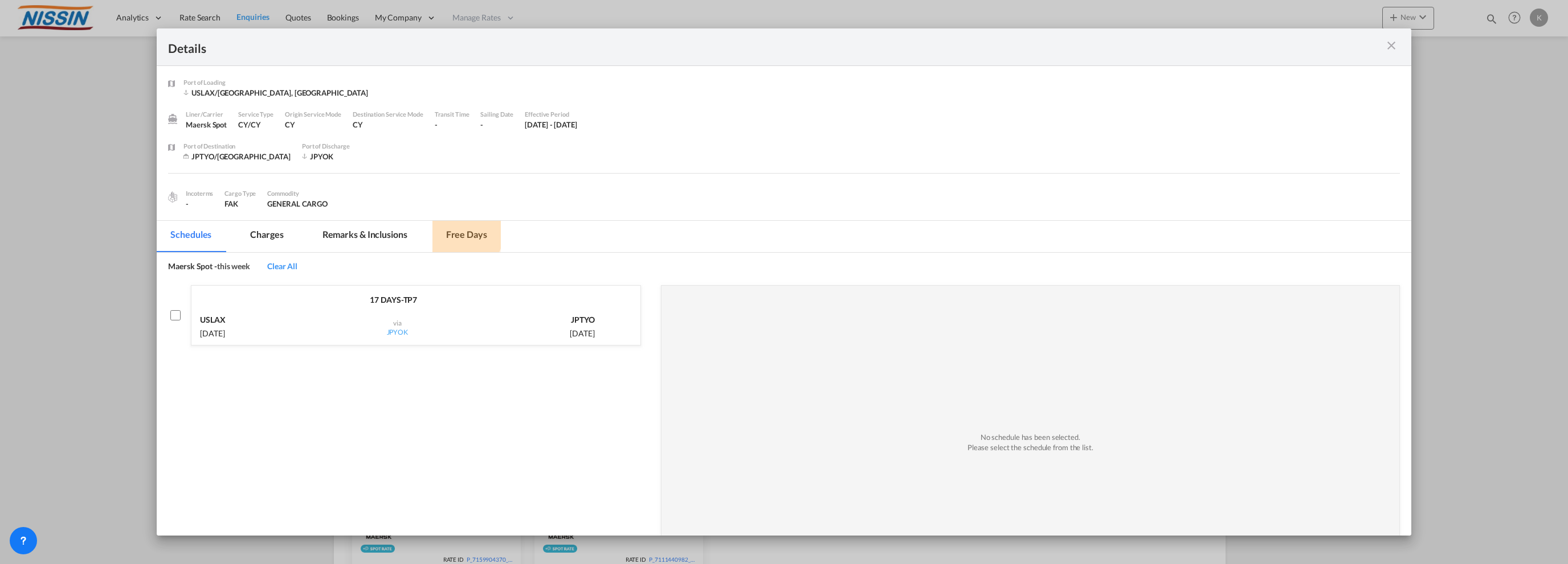
click at [456, 232] on md-tab-item "Free days" at bounding box center [466, 236] width 68 height 31
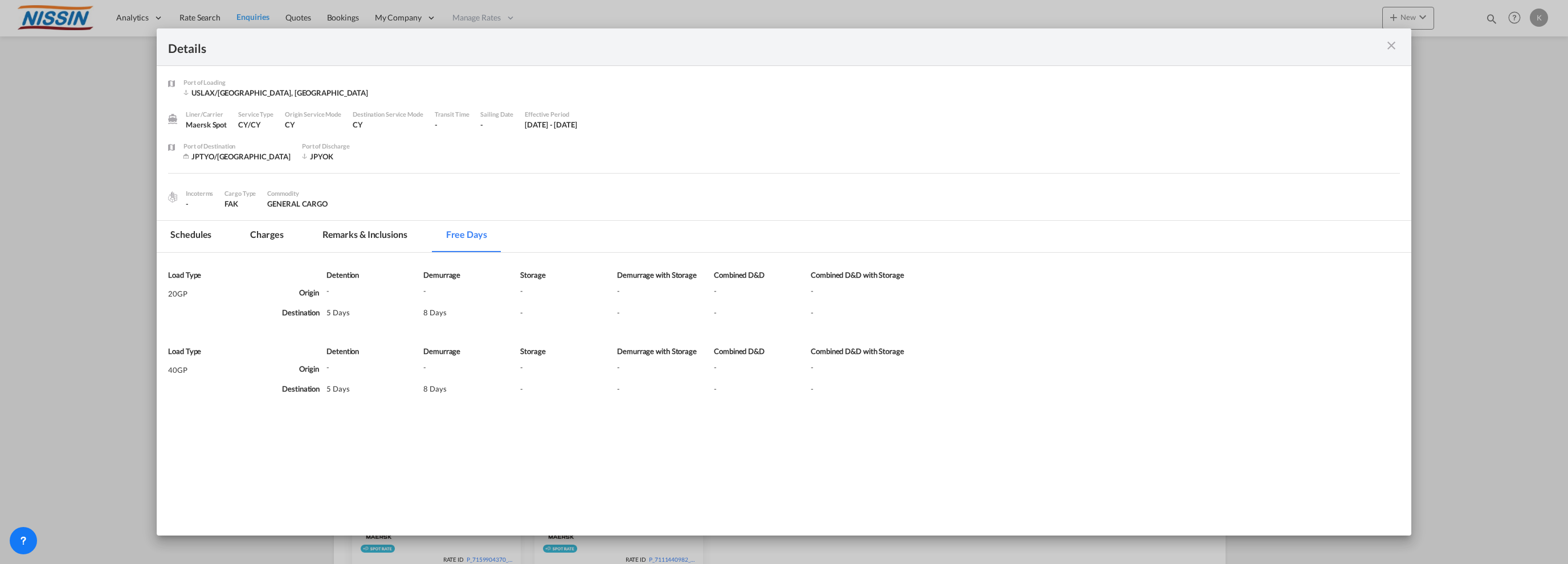
click at [369, 231] on md-tab-item "Remarks & Inclusions" at bounding box center [364, 236] width 112 height 31
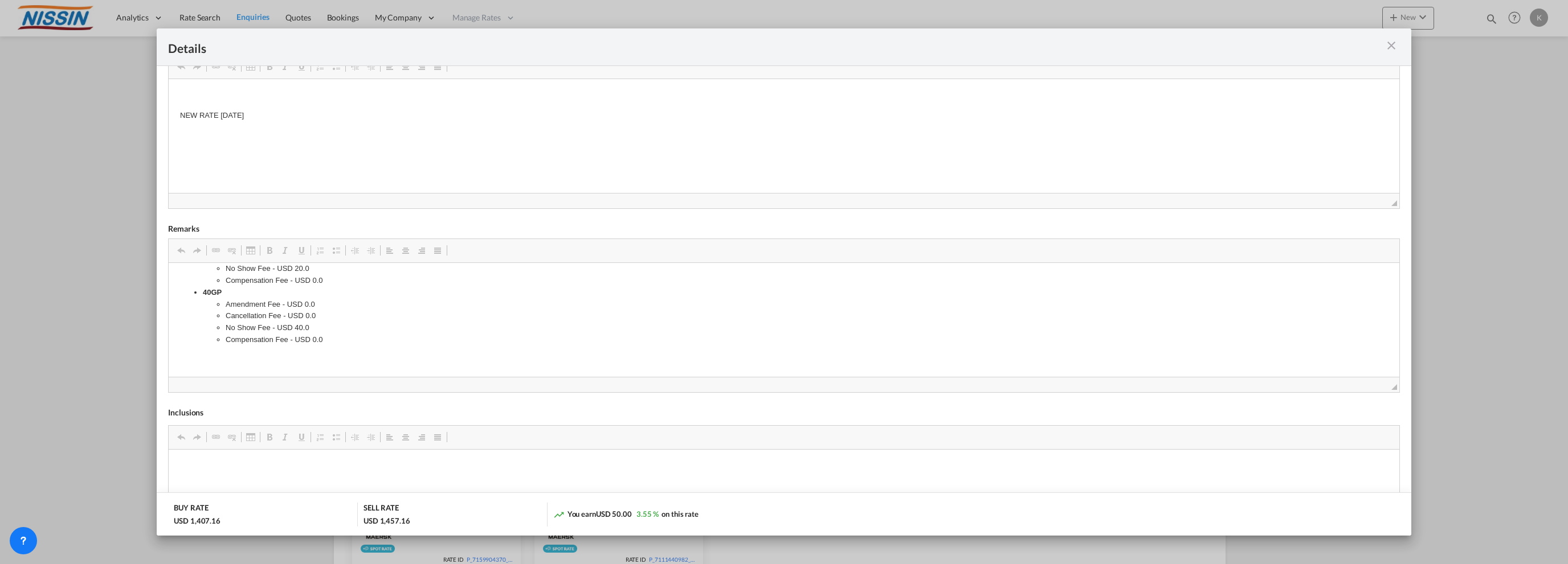
scroll to position [2, 0]
click at [1386, 48] on md-icon "icon-close m-3 fg-AAA8AD cursor" at bounding box center [1390, 45] width 13 height 13
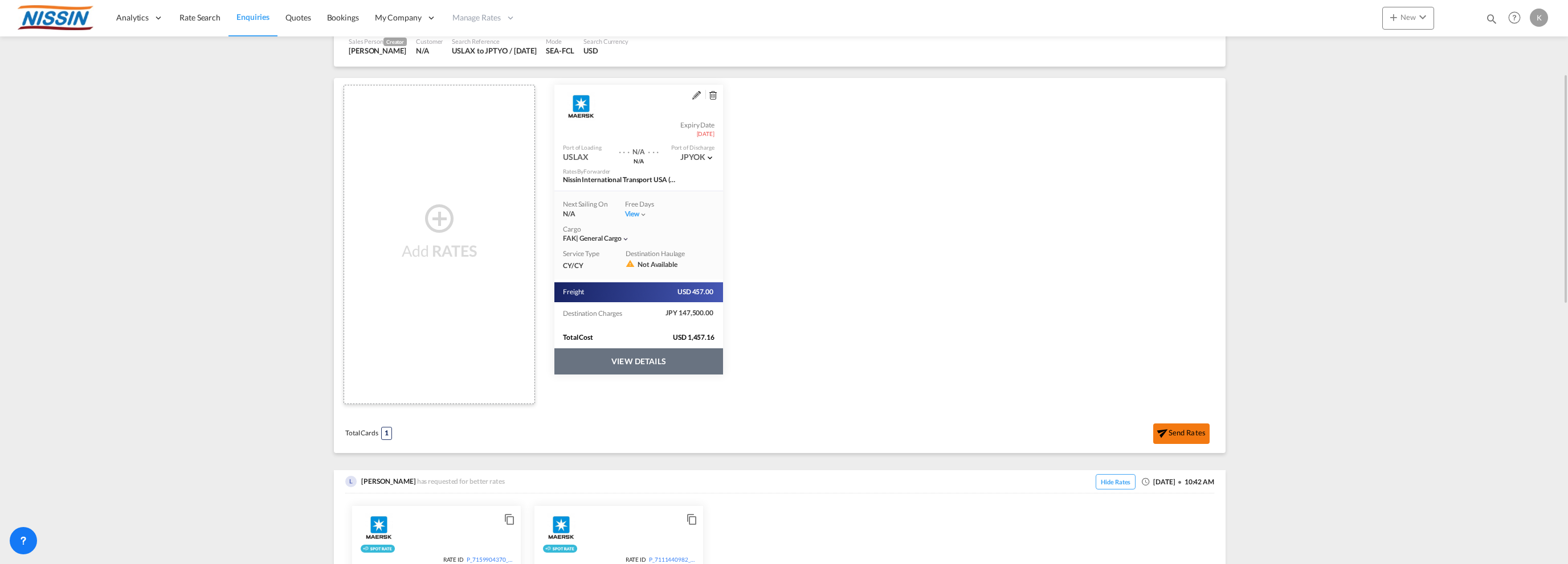
click at [1175, 424] on button "Send Rates" at bounding box center [1180, 433] width 56 height 20
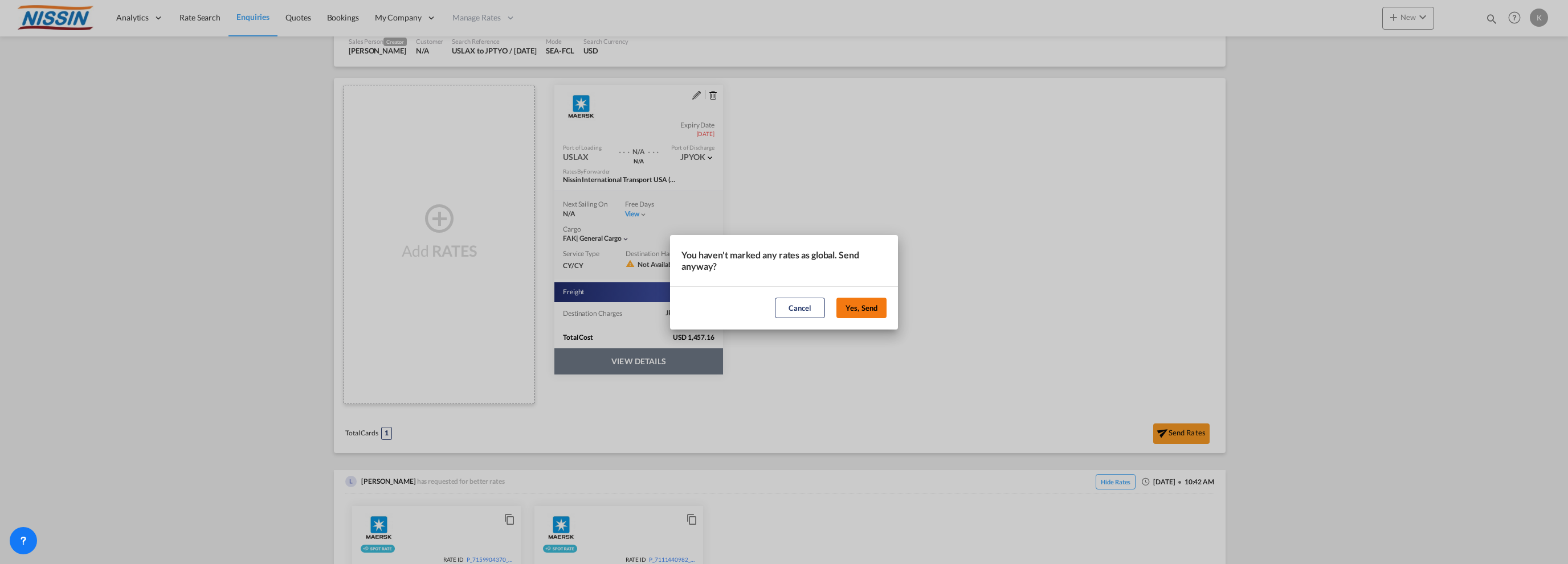
click at [852, 304] on button "Yes, Send" at bounding box center [861, 307] width 50 height 20
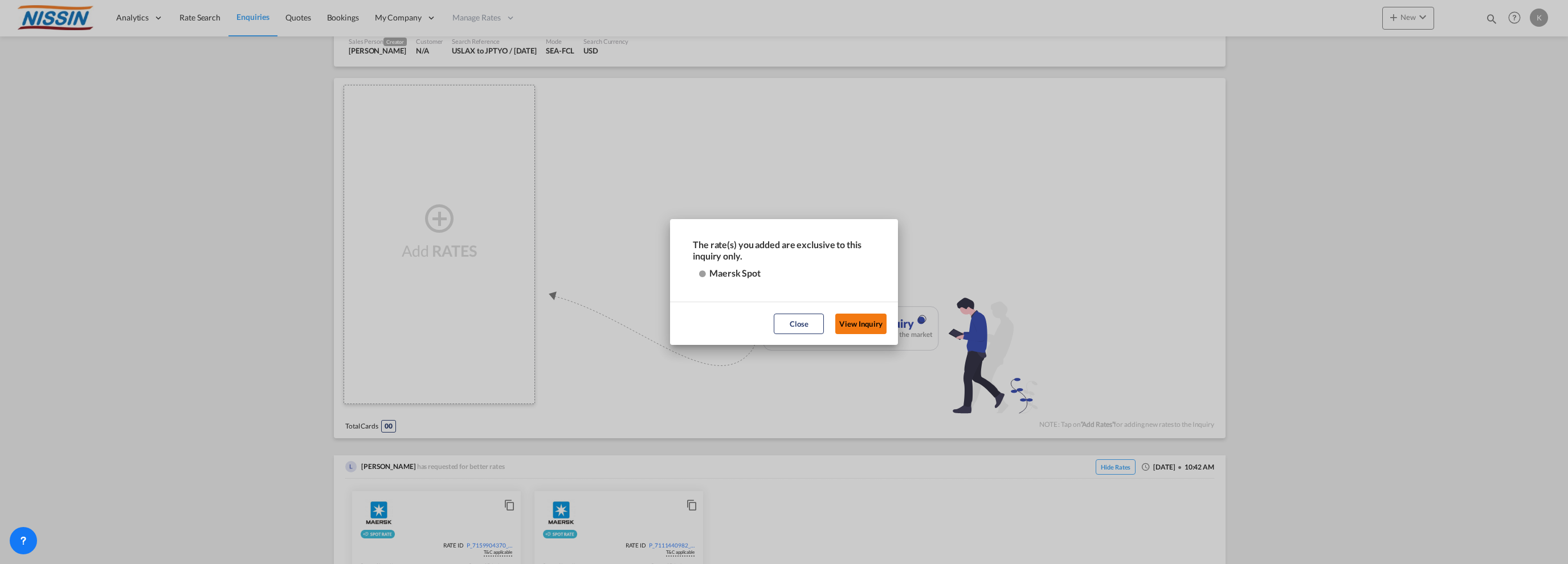
click at [852, 326] on button "View Inquiry" at bounding box center [860, 323] width 52 height 20
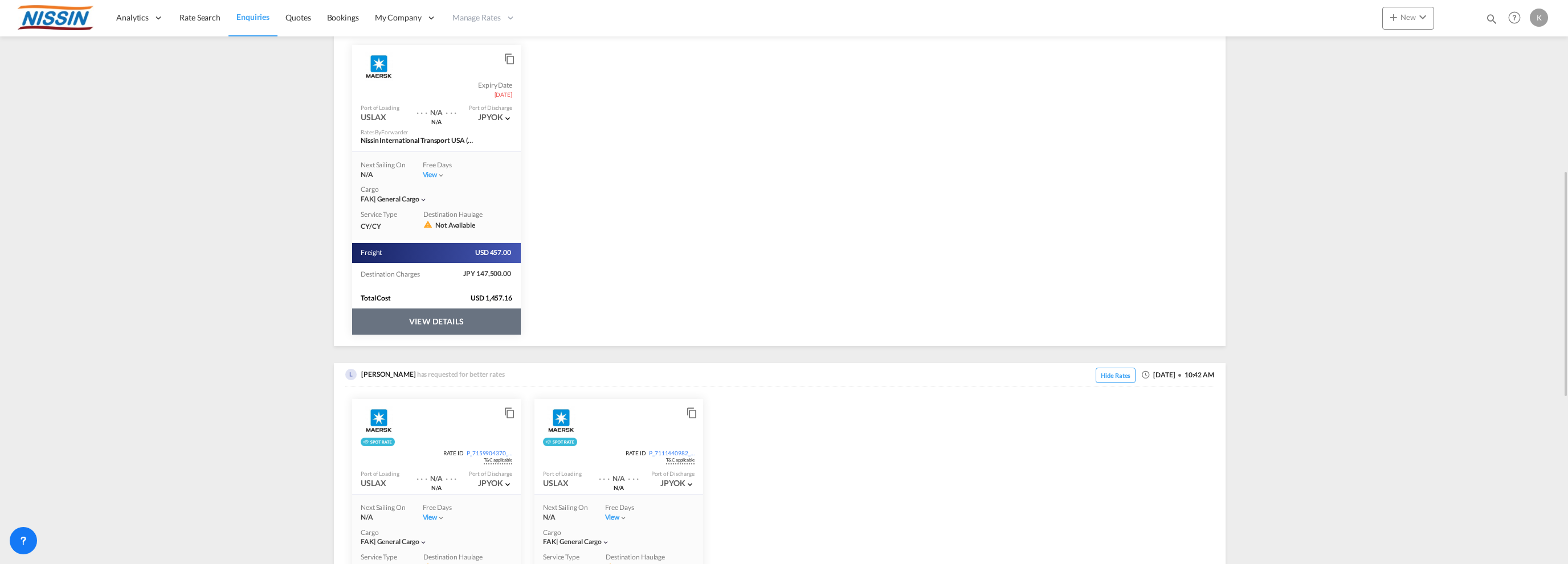
scroll to position [569, 0]
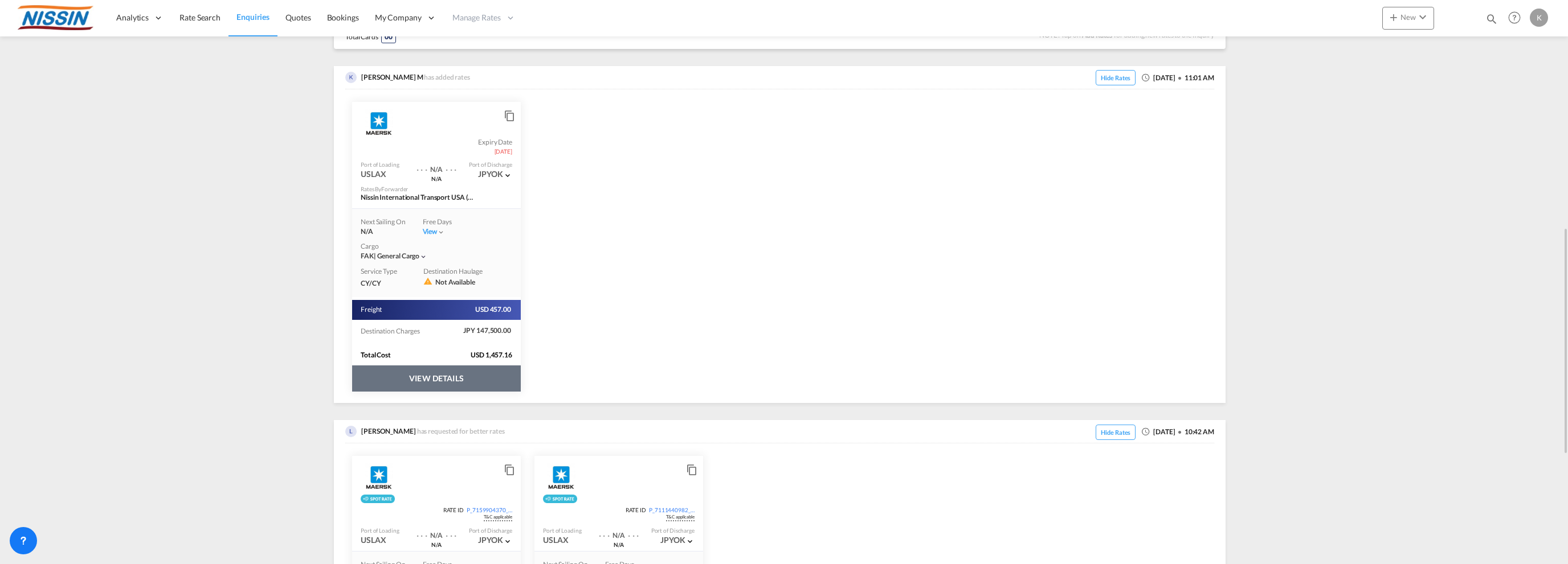
click at [420, 374] on button "VIEW DETAILS" at bounding box center [436, 377] width 169 height 26
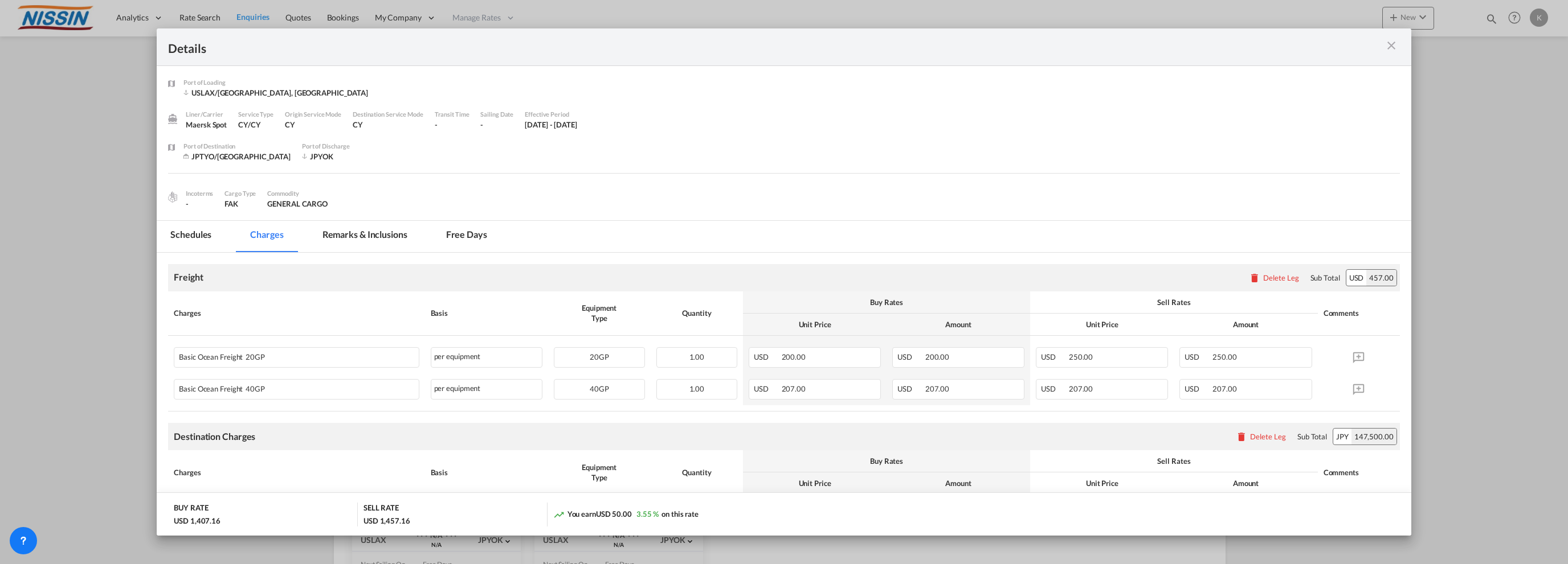
click at [383, 234] on md-tab-item "Remarks & Inclusions" at bounding box center [364, 236] width 112 height 31
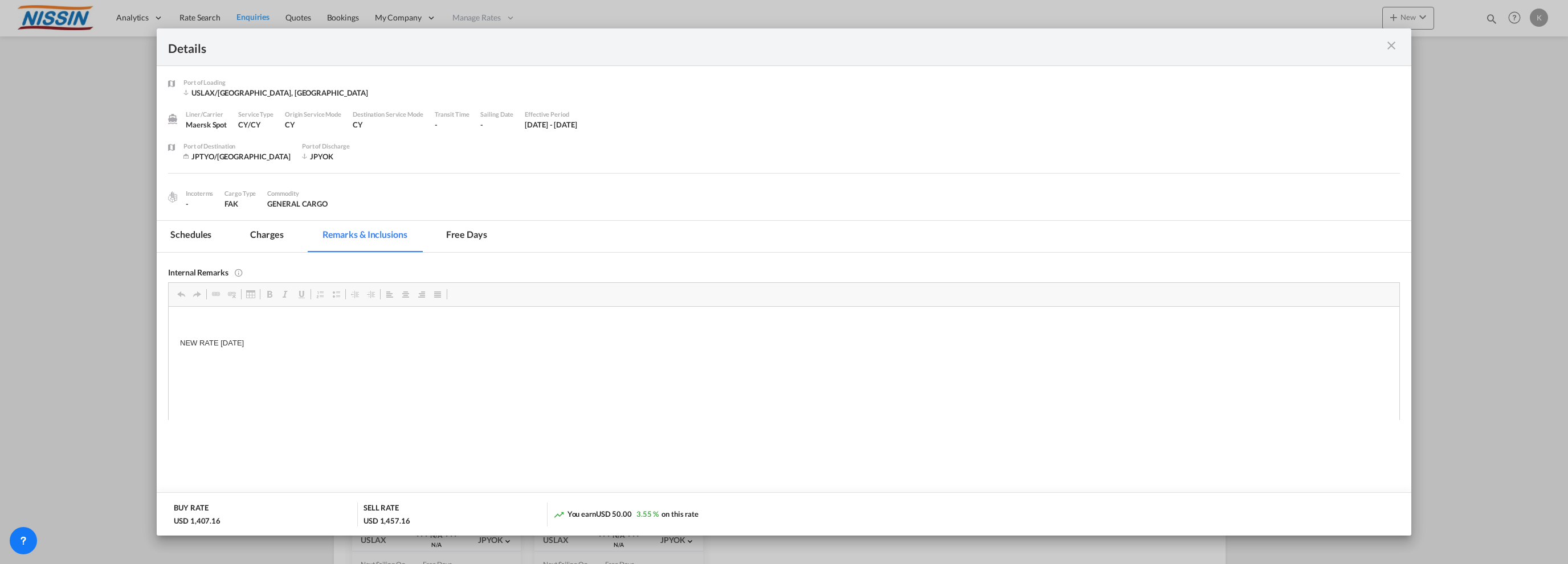
scroll to position [0, 0]
click at [262, 234] on md-tab-item "Charges" at bounding box center [267, 236] width 60 height 31
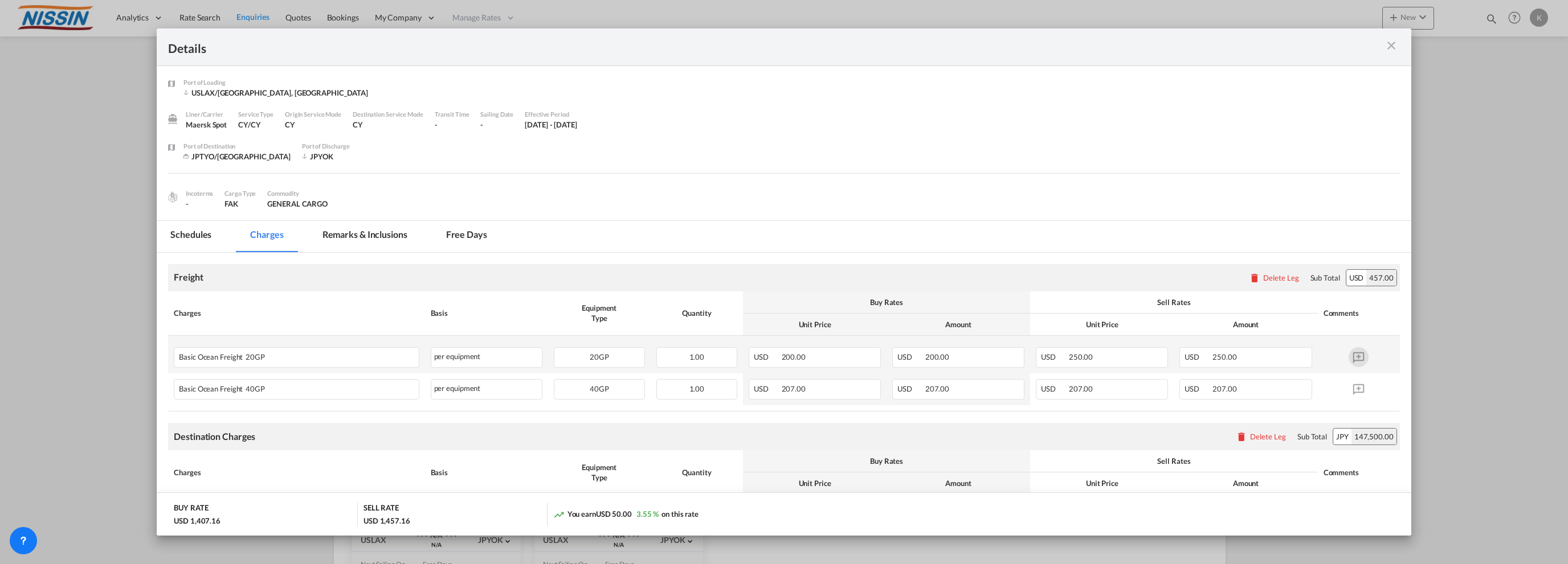
click at [1351, 358] on md-icon "Port of ..." at bounding box center [1358, 357] width 20 height 20
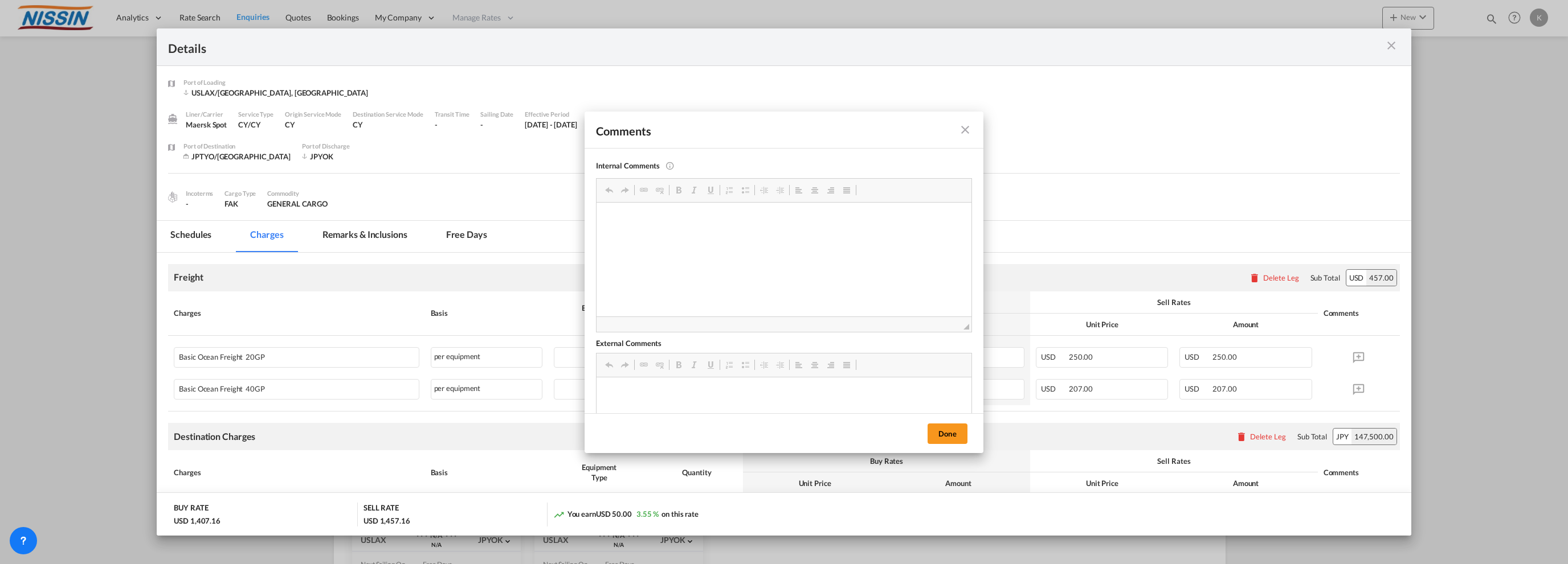
click at [732, 237] on html at bounding box center [784, 219] width 375 height 35
click at [711, 235] on html at bounding box center [784, 219] width 375 height 35
click at [960, 131] on md-icon "icon-close fg-AAA8AD m-0 pointer" at bounding box center [964, 129] width 13 height 13
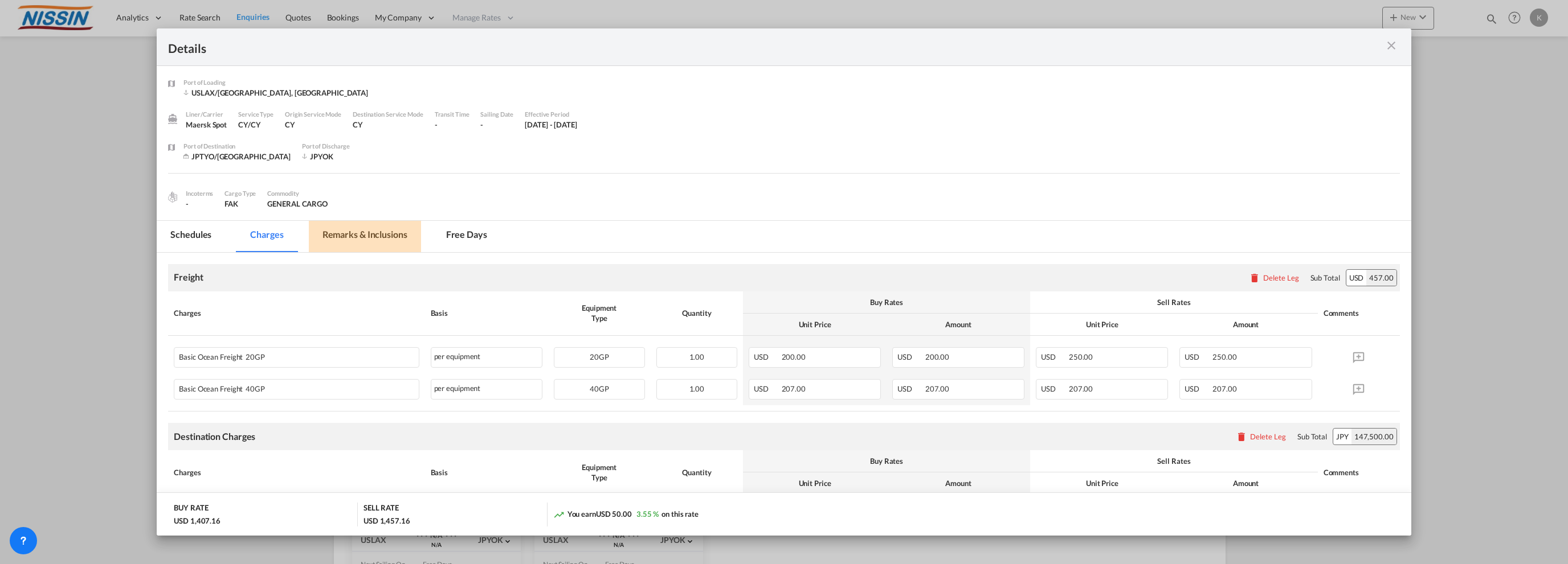
click at [386, 238] on md-tab-item "Remarks & Inclusions" at bounding box center [364, 236] width 112 height 31
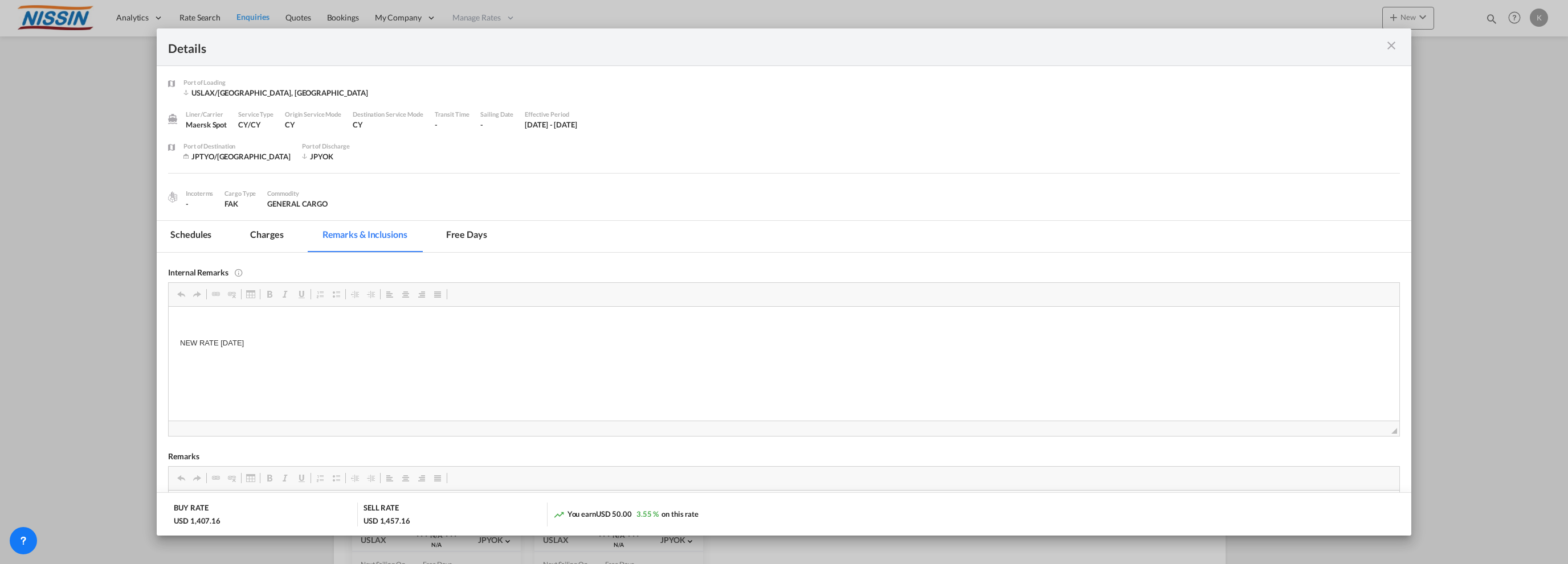
drag, startPoint x: 398, startPoint y: 333, endPoint x: 383, endPoint y: 337, distance: 15.5
click at [398, 334] on body "NEW RATE SEP 16 2025" at bounding box center [784, 343] width 1208 height 50
click at [1390, 50] on md-icon "icon-close m-3 fg-AAA8AD cursor" at bounding box center [1390, 45] width 13 height 13
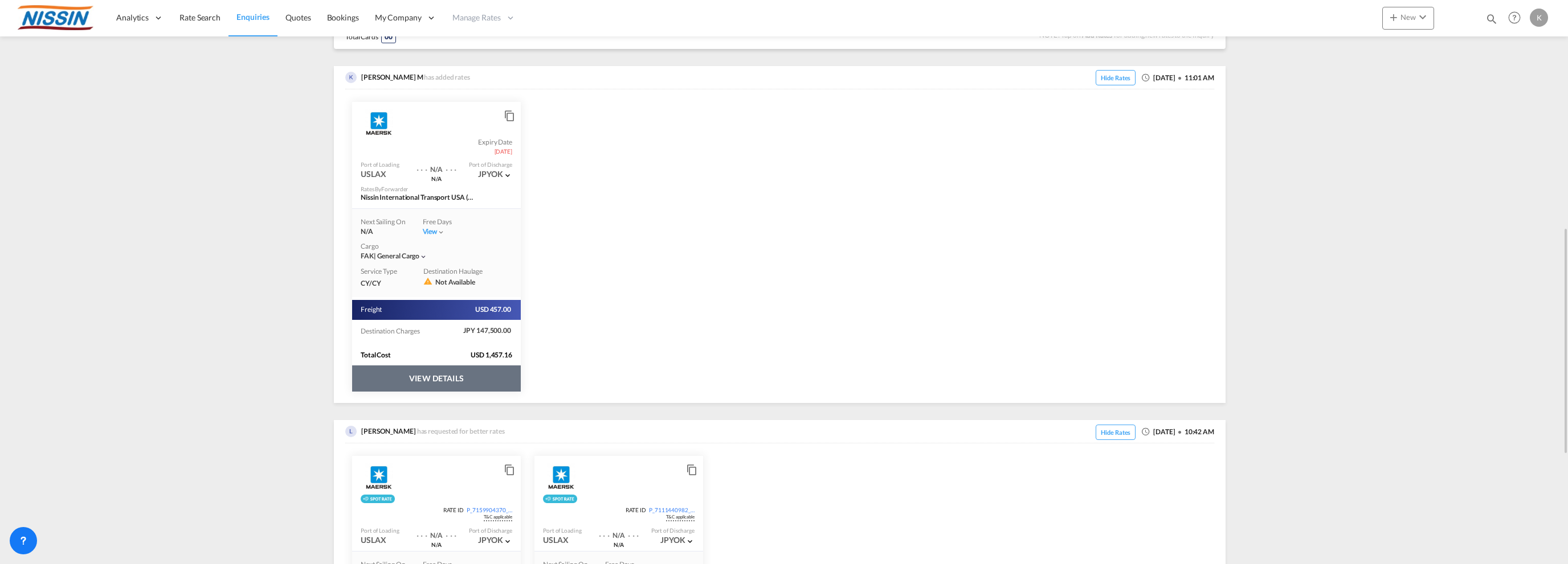
scroll to position [512, 0]
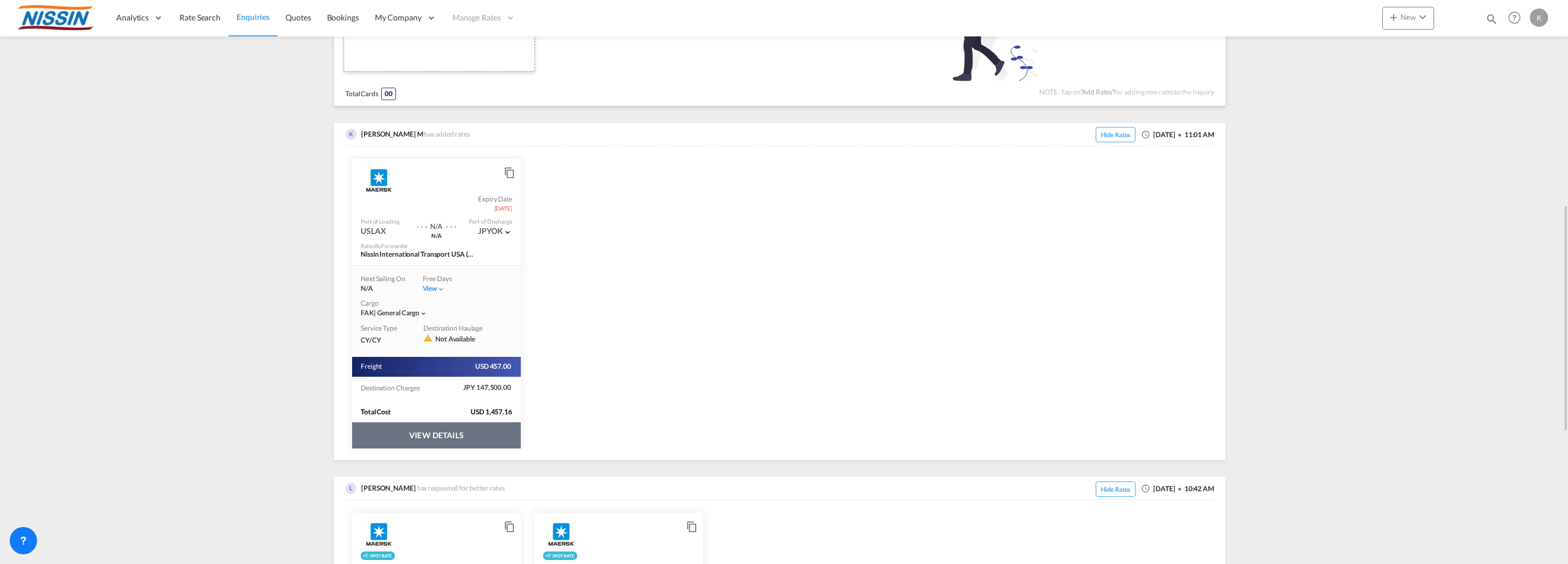
click at [510, 171] on md-icon "icon-content-copy" at bounding box center [508, 170] width 9 height 9
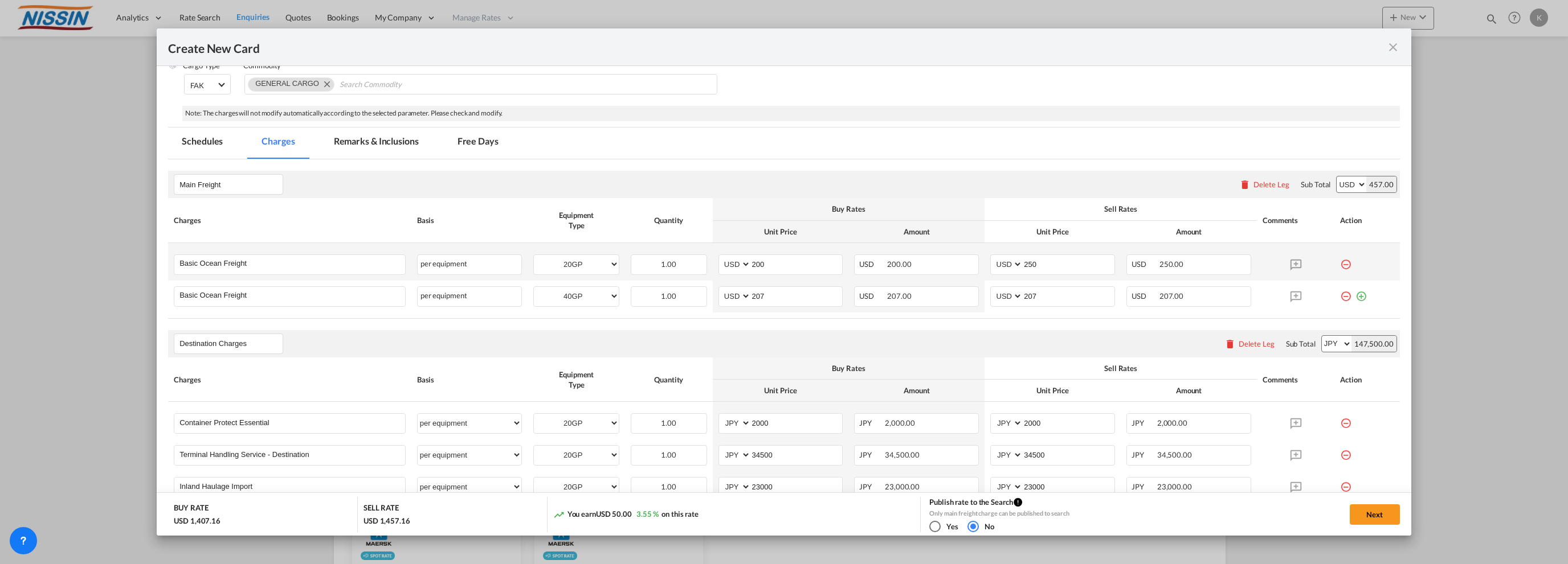
scroll to position [227, 0]
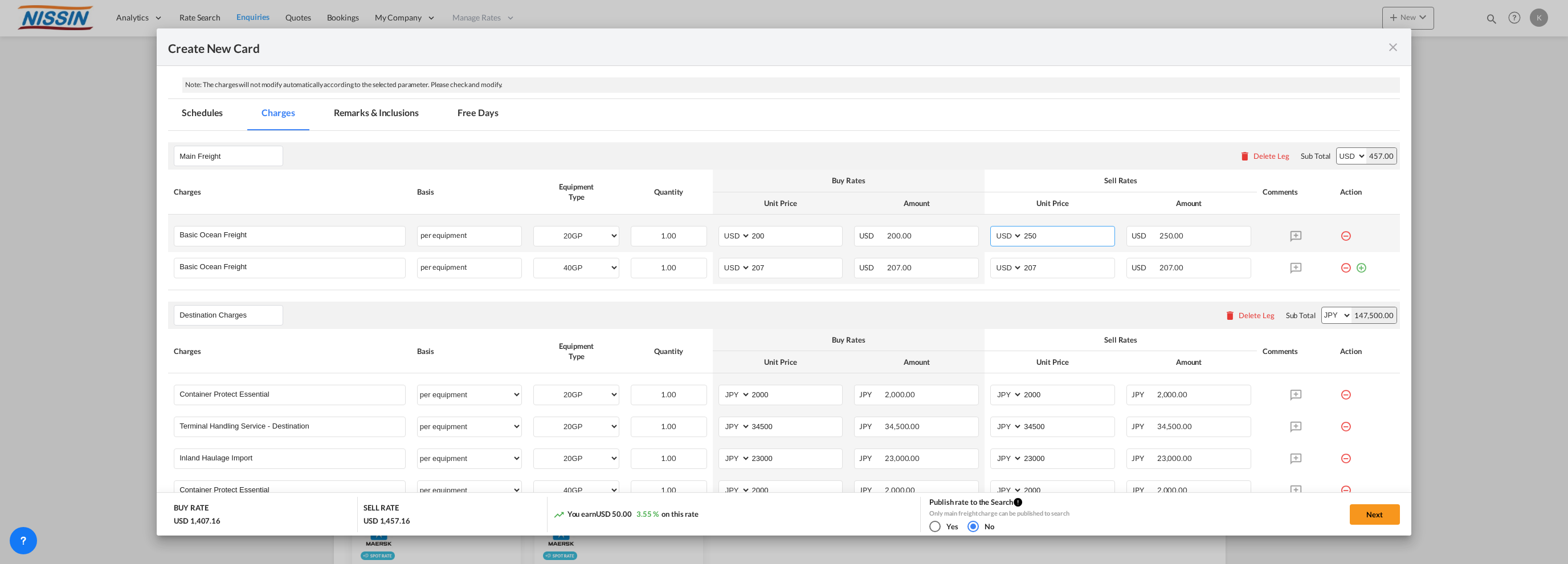
click at [1062, 232] on input "250" at bounding box center [1068, 234] width 92 height 17
click at [806, 237] on input "200" at bounding box center [796, 234] width 92 height 17
type input "400"
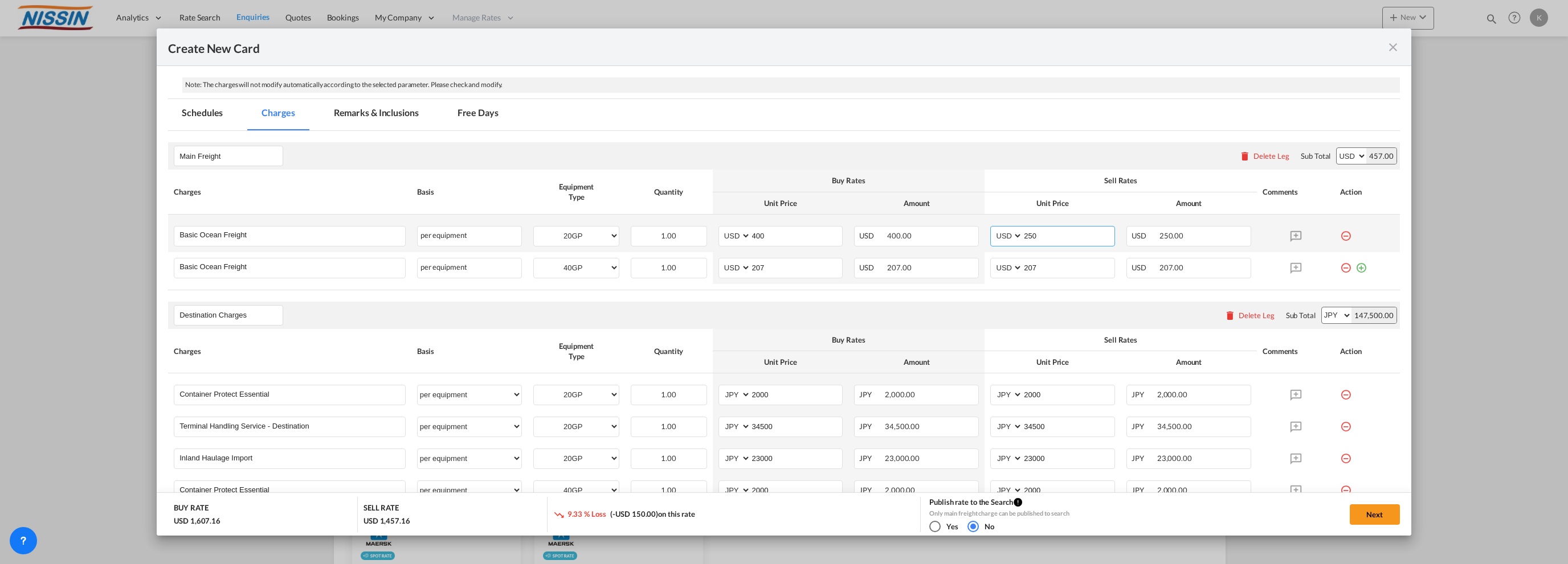
click at [1043, 239] on input "250" at bounding box center [1068, 234] width 92 height 17
type input "2"
click at [780, 264] on input "207" at bounding box center [796, 266] width 92 height 17
type input "400"
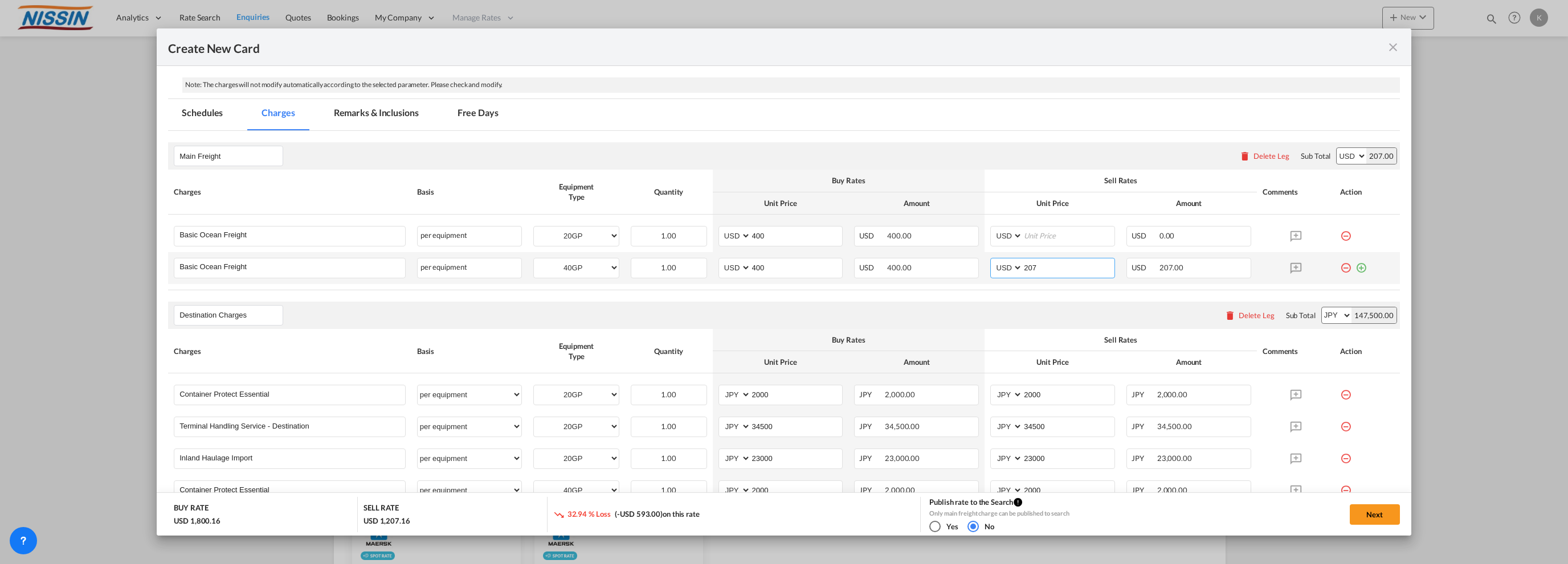
click at [1055, 268] on input "207" at bounding box center [1068, 266] width 92 height 17
click at [1210, 271] on div "USD 0.00" at bounding box center [1188, 267] width 124 height 20
click at [1356, 504] on button "Next" at bounding box center [1374, 514] width 50 height 20
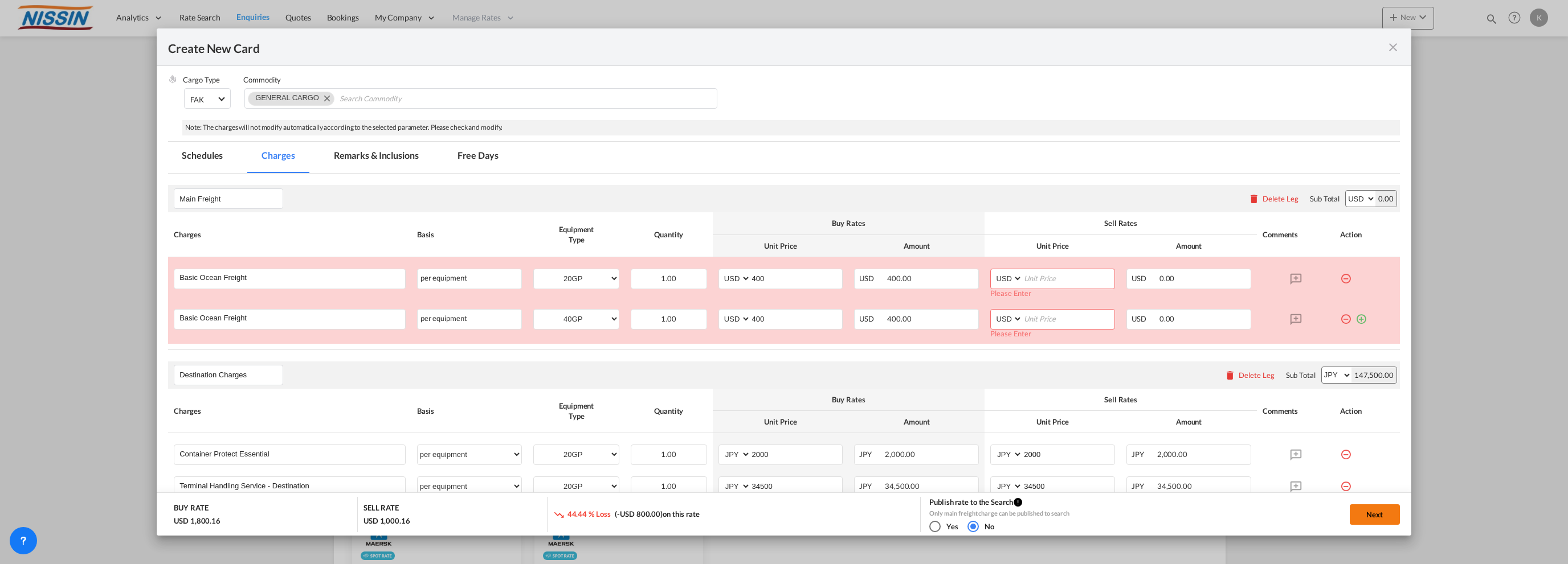
scroll to position [163, 0]
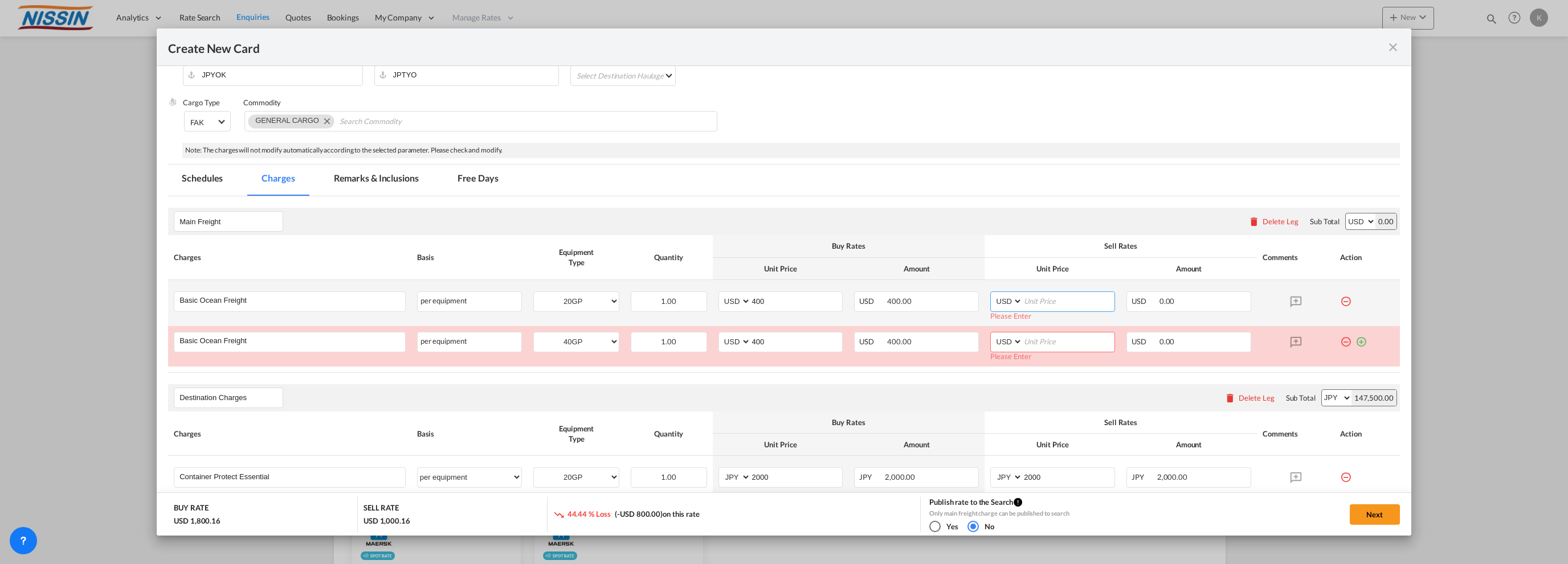
click at [1060, 302] on input "Create New Card ..." at bounding box center [1068, 300] width 92 height 17
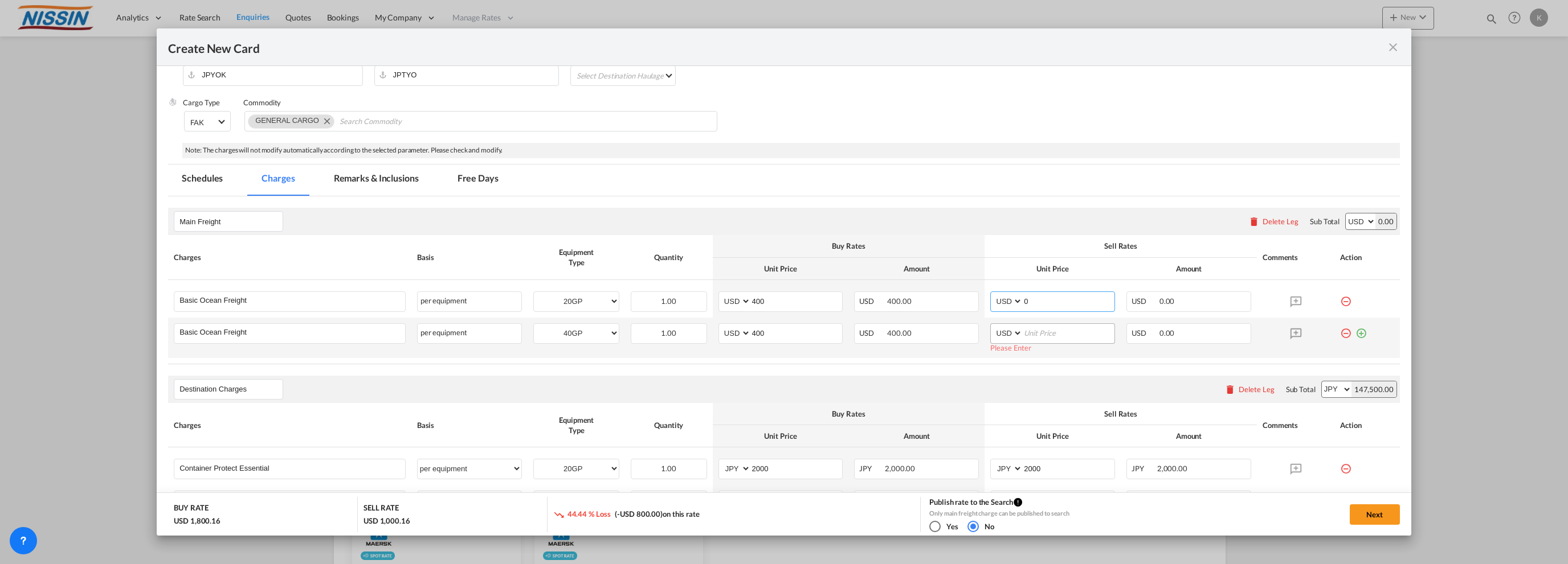
type input "0"
click at [1054, 332] on input "Create New Card ..." at bounding box center [1068, 332] width 92 height 17
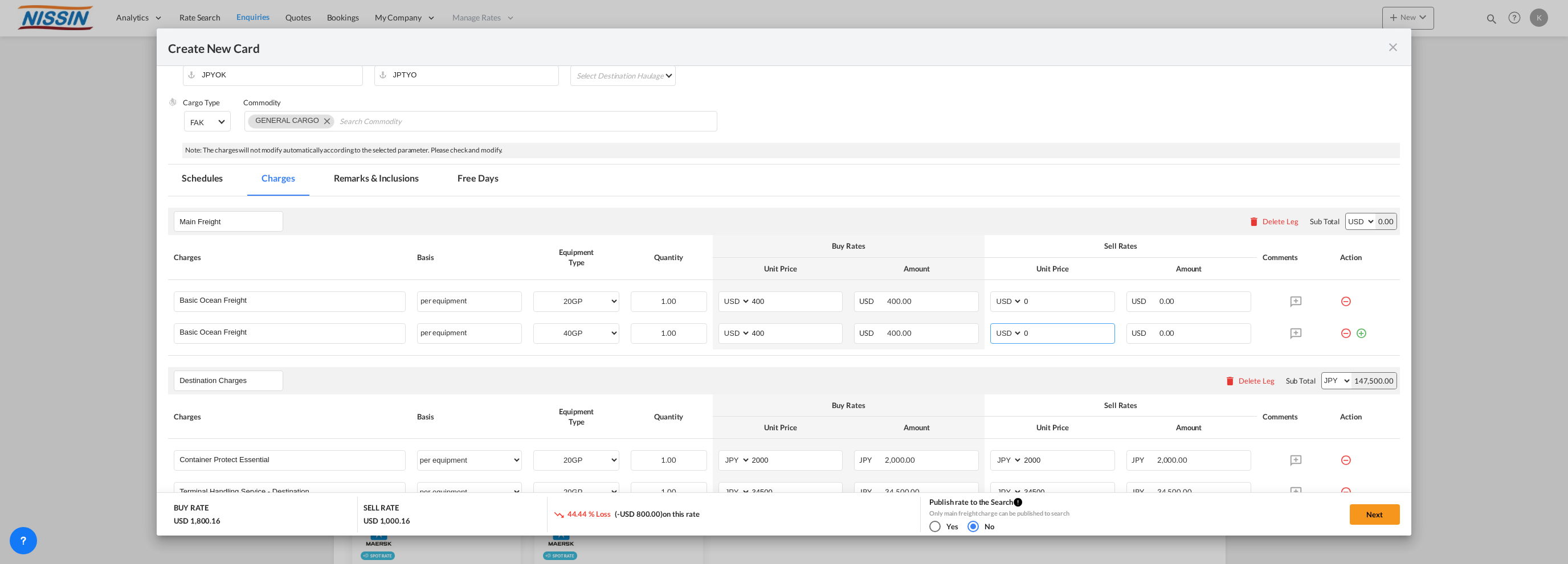
type input "0"
click at [1124, 364] on rate-modification "Main Freight Please enter leg name Leg Name Already Exists Delete Leg Sub Total…" at bounding box center [784, 451] width 1232 height 510
click at [1369, 514] on button "Next" at bounding box center [1374, 514] width 50 height 20
type input "08 Sep 2025"
type input "29 Sep 2025"
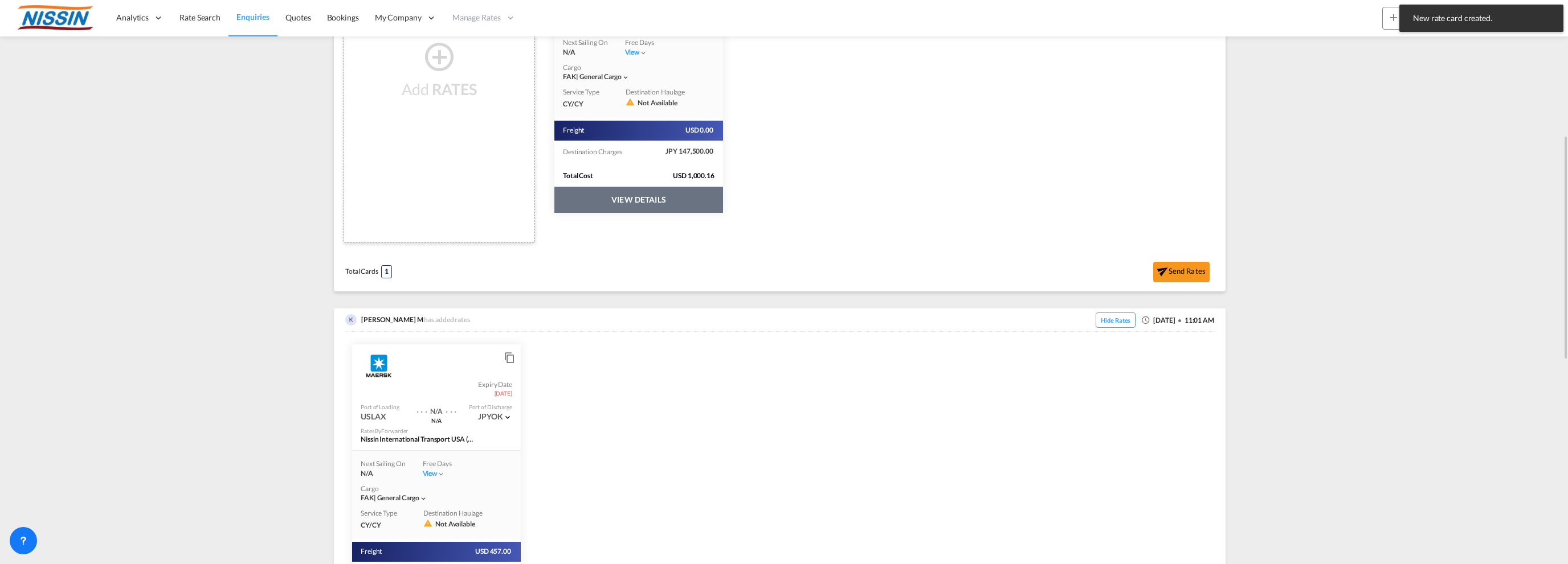
scroll to position [227, 0]
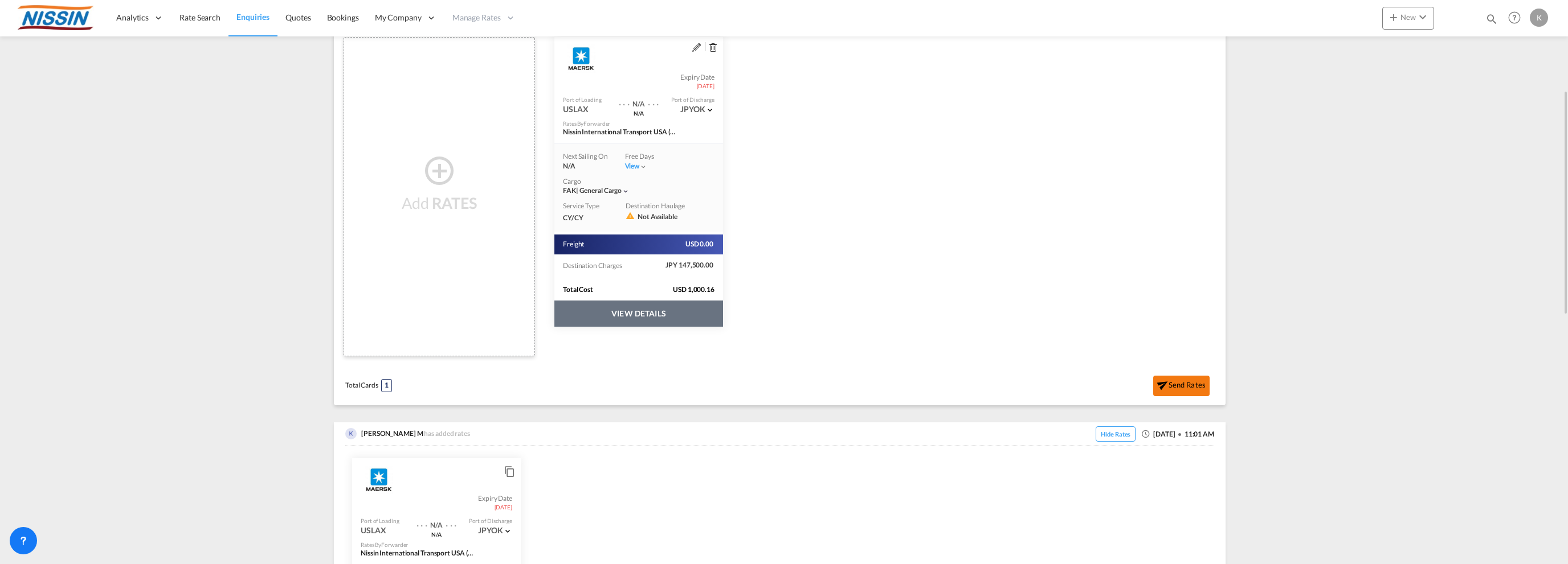
click at [1178, 385] on button "Send Rates" at bounding box center [1180, 385] width 56 height 20
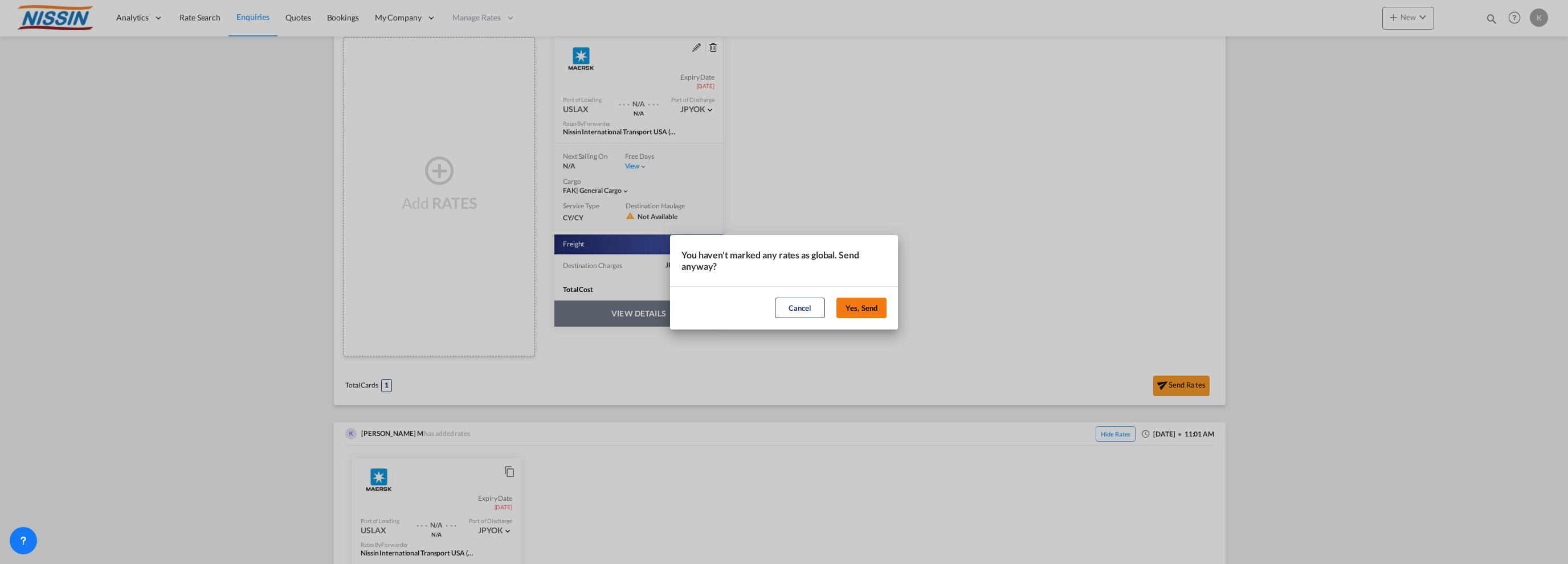
click at [867, 304] on button "Yes, Send" at bounding box center [861, 307] width 50 height 20
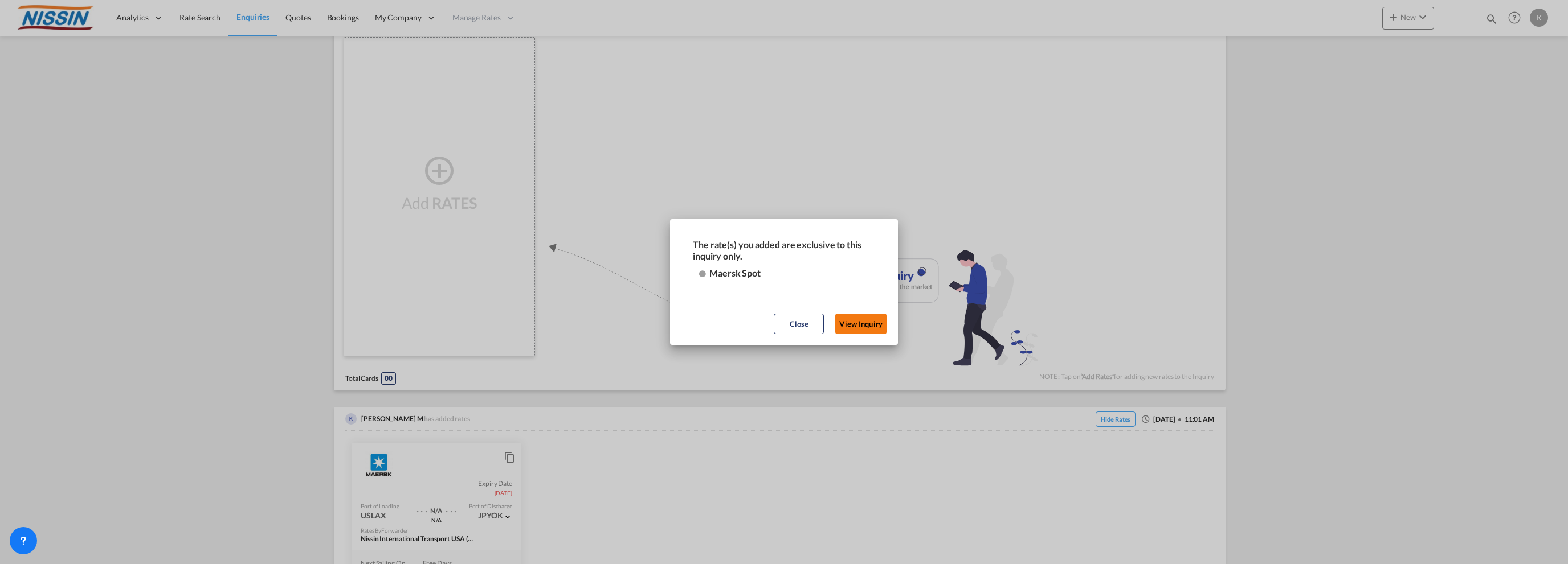
click at [850, 321] on button "View Inquiry" at bounding box center [860, 323] width 52 height 20
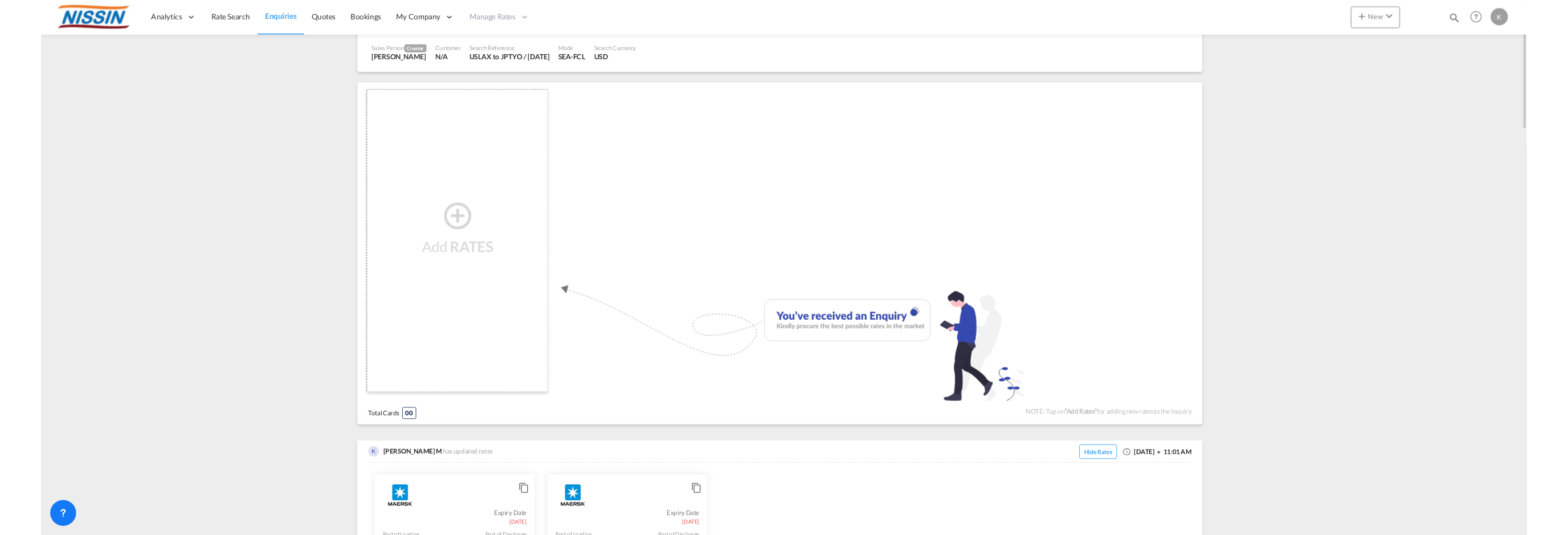
scroll to position [0, 0]
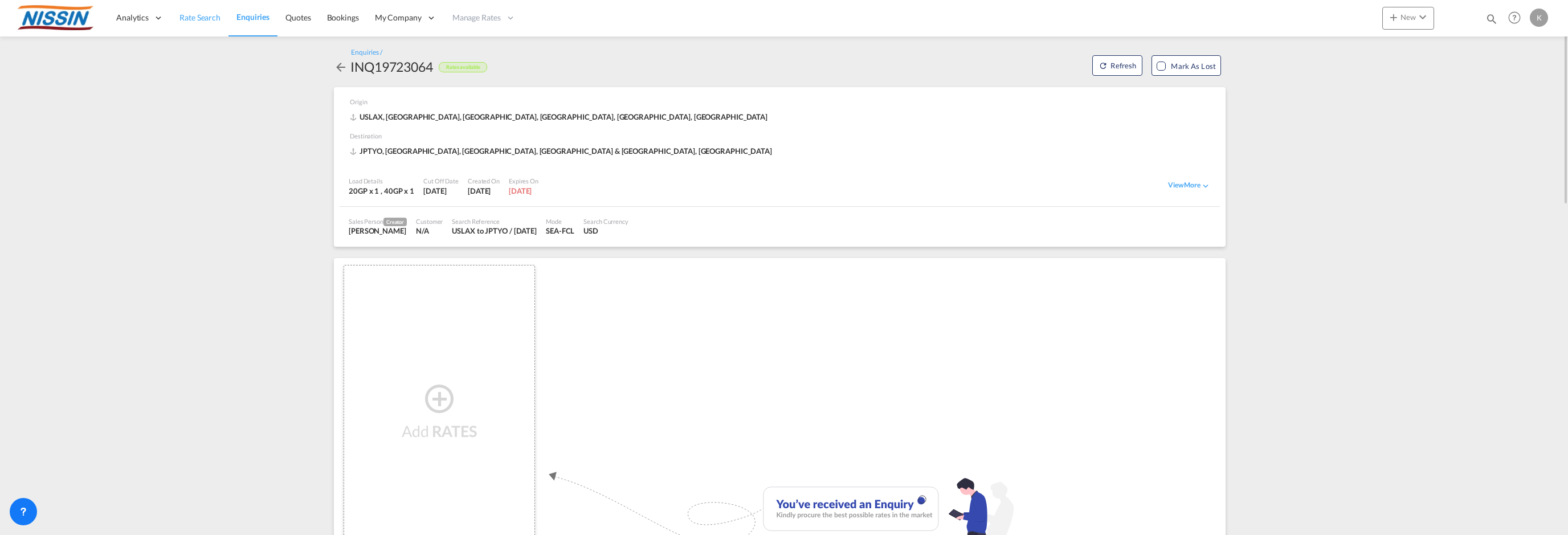
click at [186, 20] on span "Rate Search" at bounding box center [200, 17] width 41 height 10
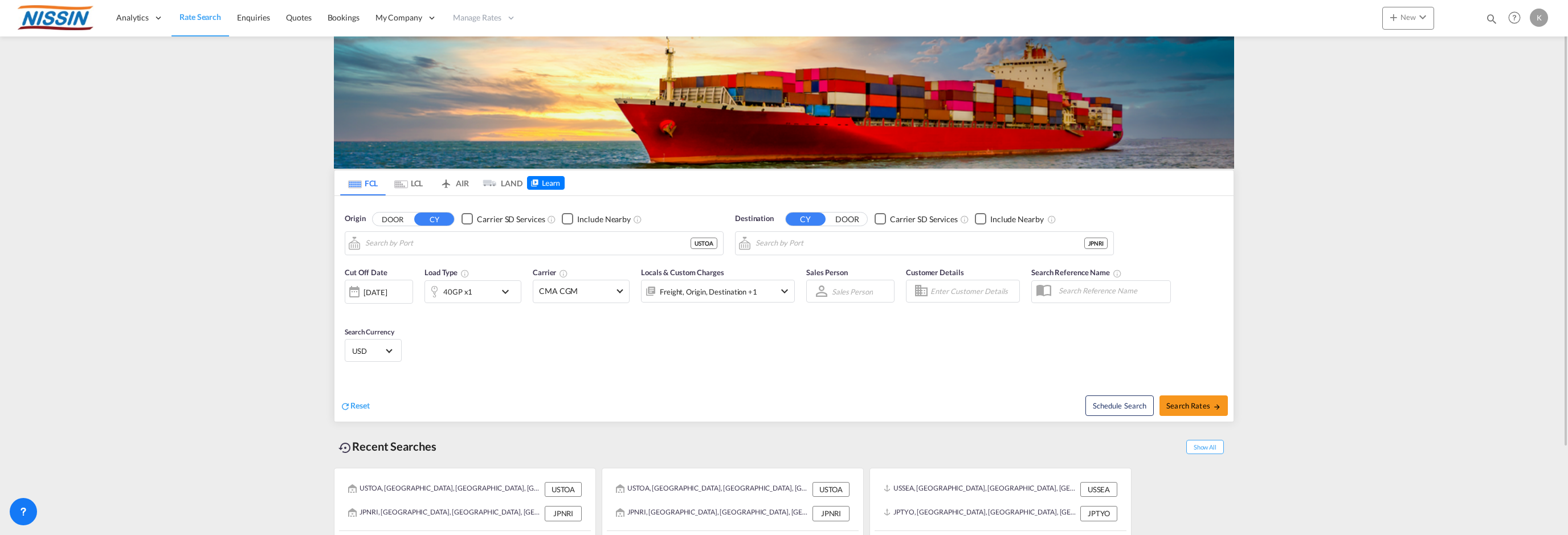
type input "Torrance, CA, USTOA"
type input "Narita, Chiba, JPNRI"
click at [383, 291] on div "[DATE]" at bounding box center [375, 292] width 23 height 11
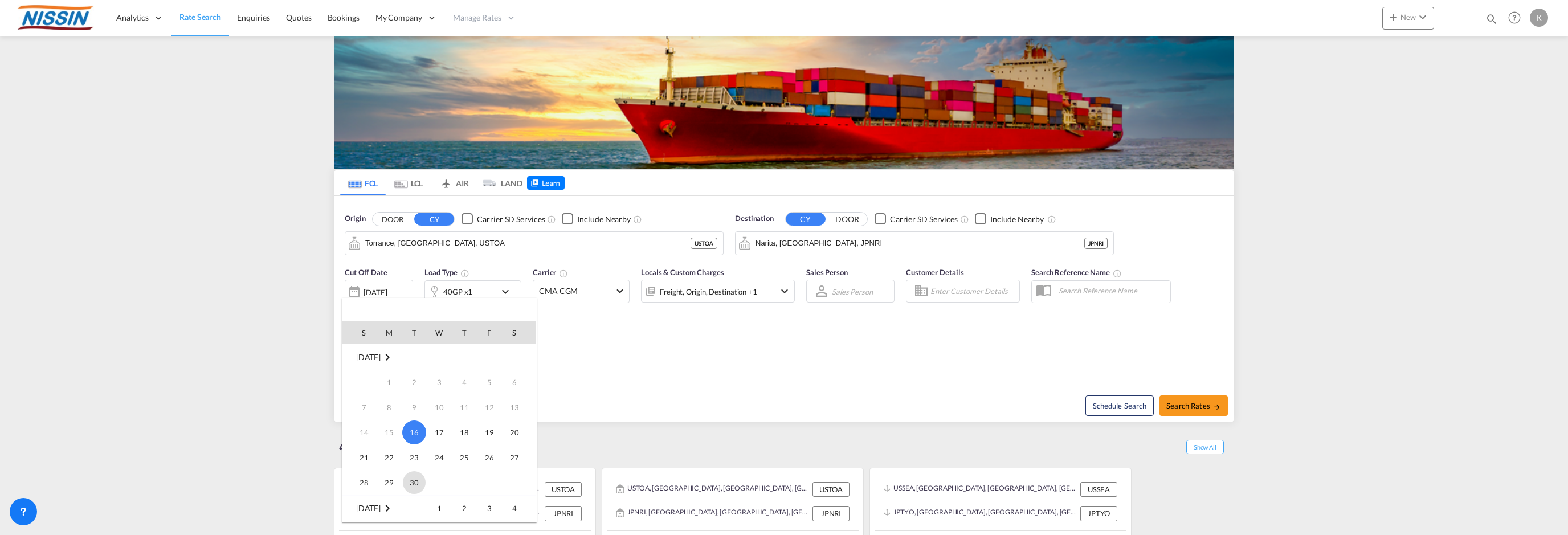
click at [412, 476] on span "30" at bounding box center [414, 483] width 23 height 23
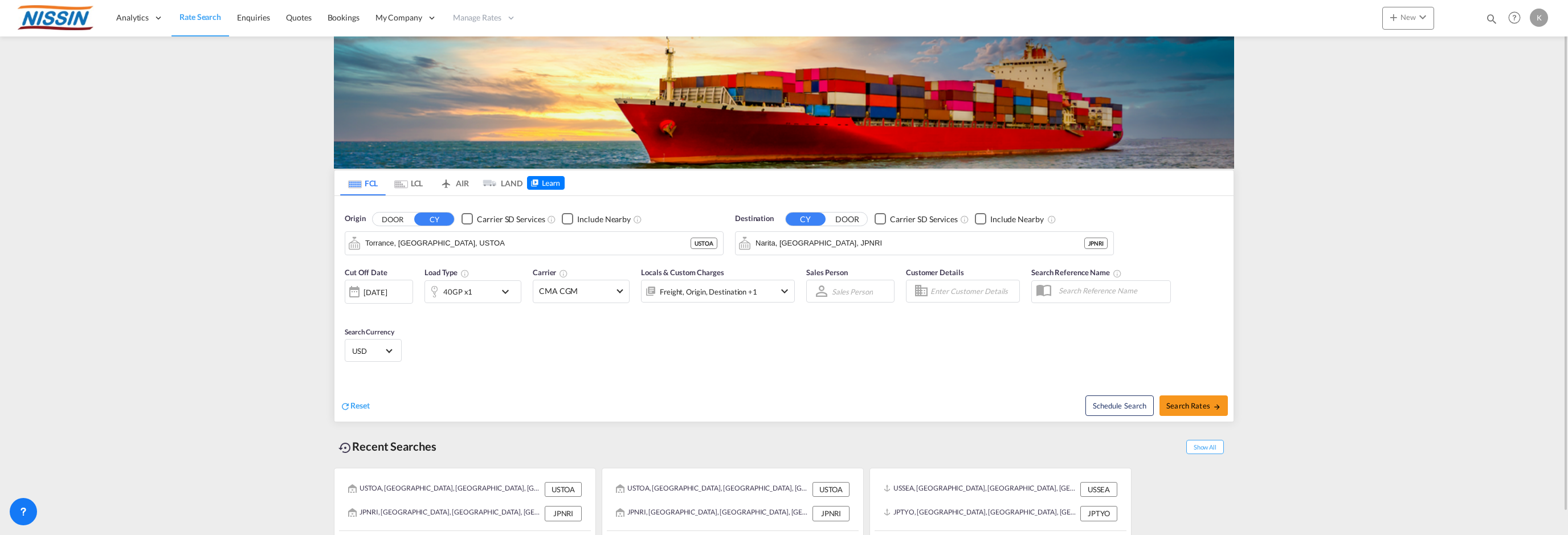
click at [504, 286] on md-icon "icon-chevron-down" at bounding box center [508, 291] width 20 height 13
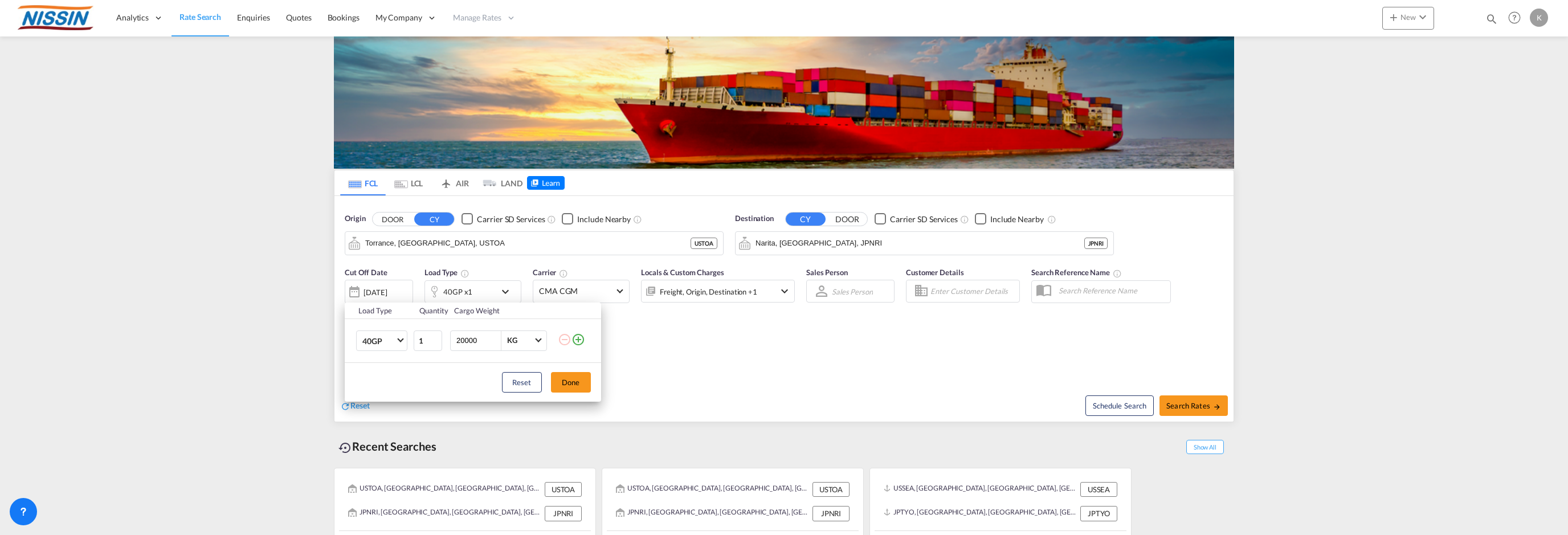
click at [748, 357] on div "Load Type Quantity Cargo Weight 40GP 20GP 40GP 40HC 45HC 20RE 40RE 40HR 20OT 40…" at bounding box center [784, 268] width 1568 height 535
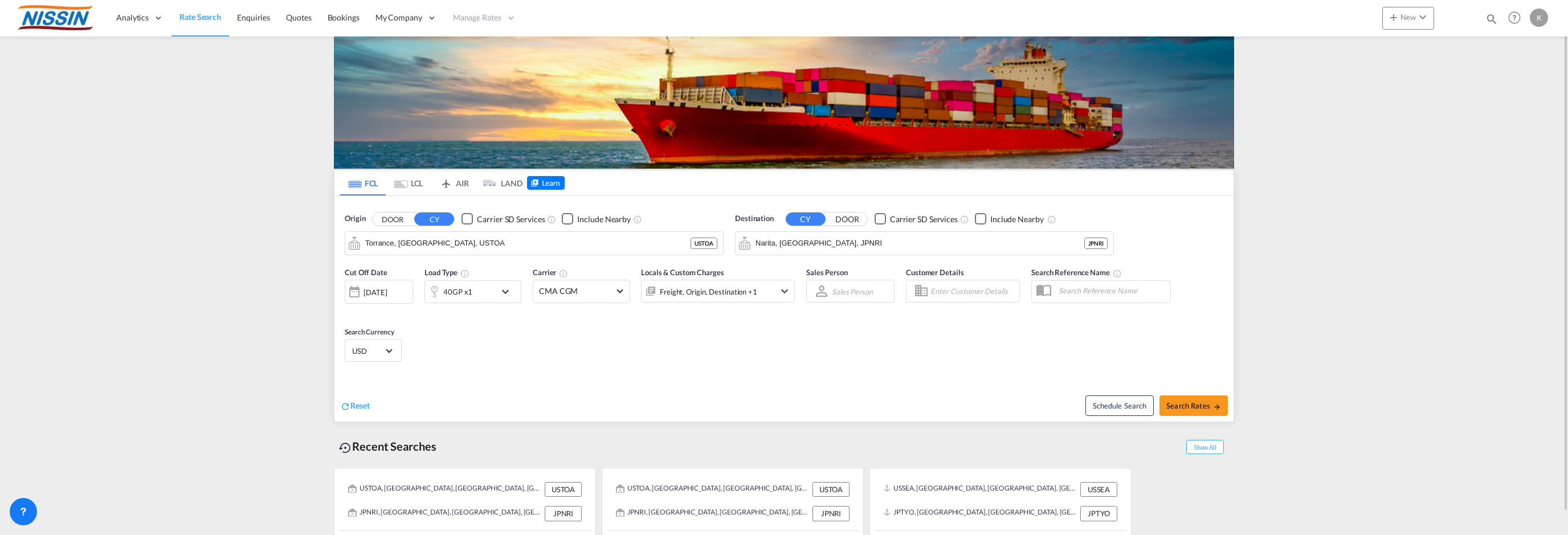
click at [1130, 291] on input "text" at bounding box center [1111, 290] width 117 height 17
type input "Test [PERSON_NAME]"
click at [602, 287] on span "CMA CGM" at bounding box center [575, 291] width 74 height 12
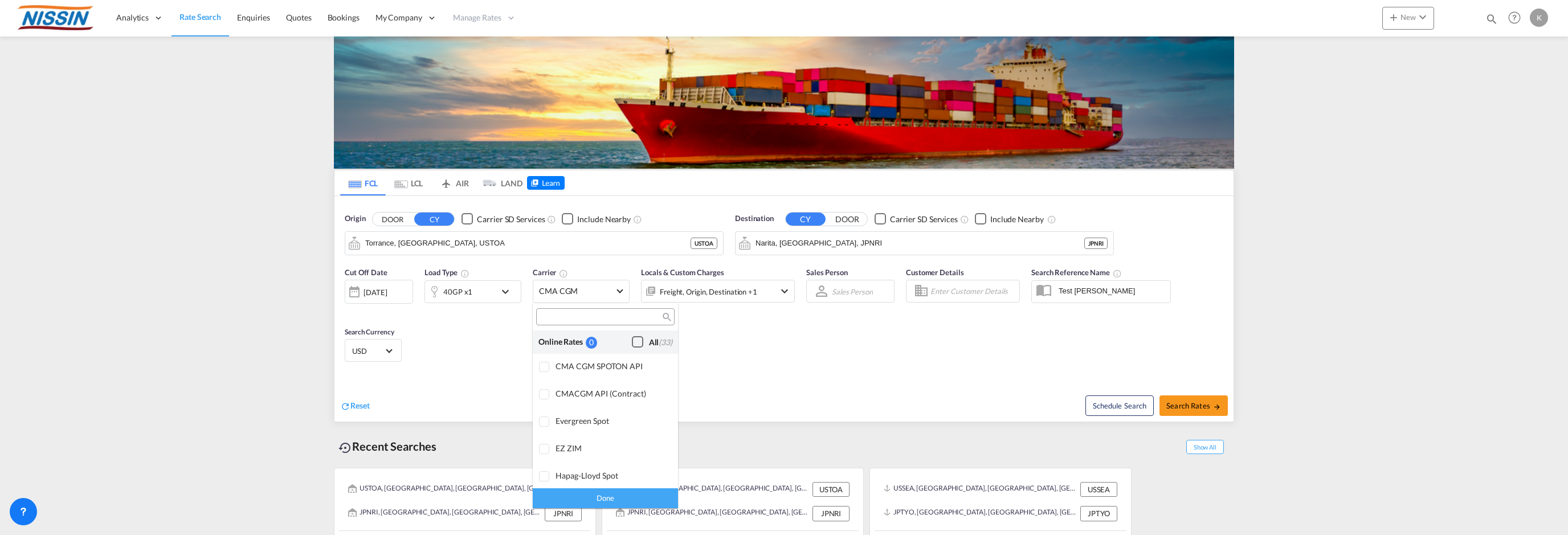
click at [632, 341] on div "Checkbox No Ink" at bounding box center [637, 341] width 12 height 12
click at [753, 348] on md-backdrop at bounding box center [784, 268] width 1568 height 535
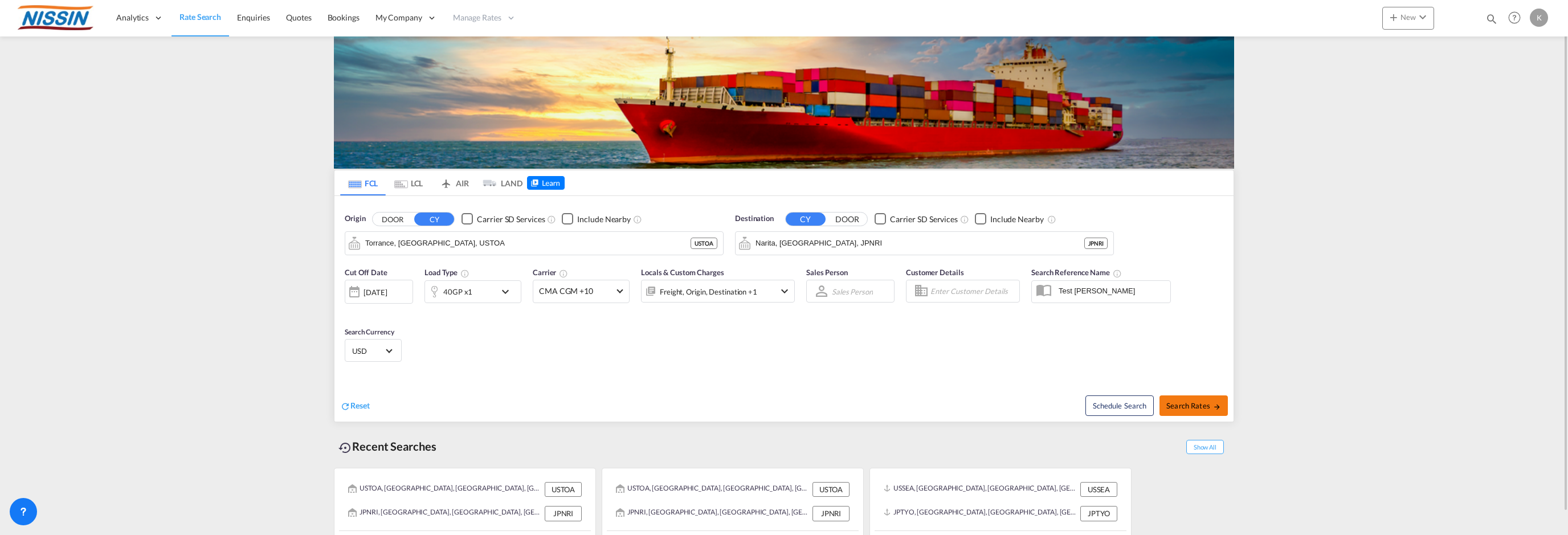
click at [1188, 410] on button "Search Rates" at bounding box center [1193, 405] width 68 height 20
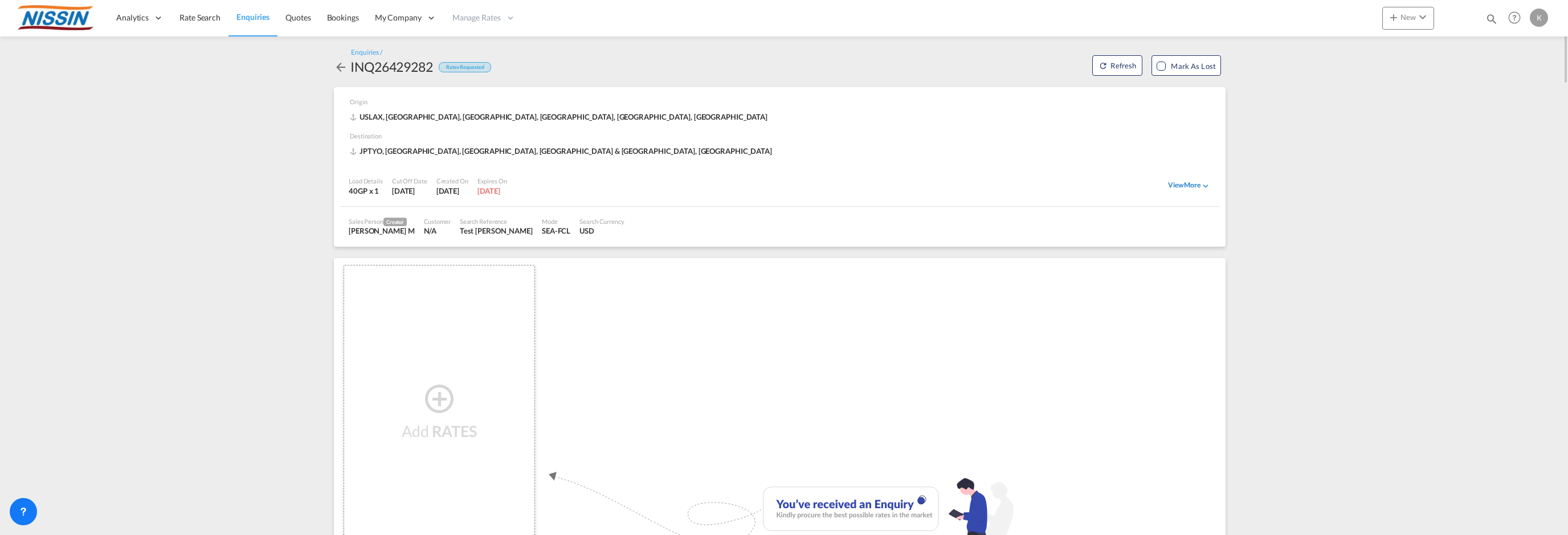
click at [1199, 187] on div "View More" at bounding box center [1189, 186] width 43 height 11
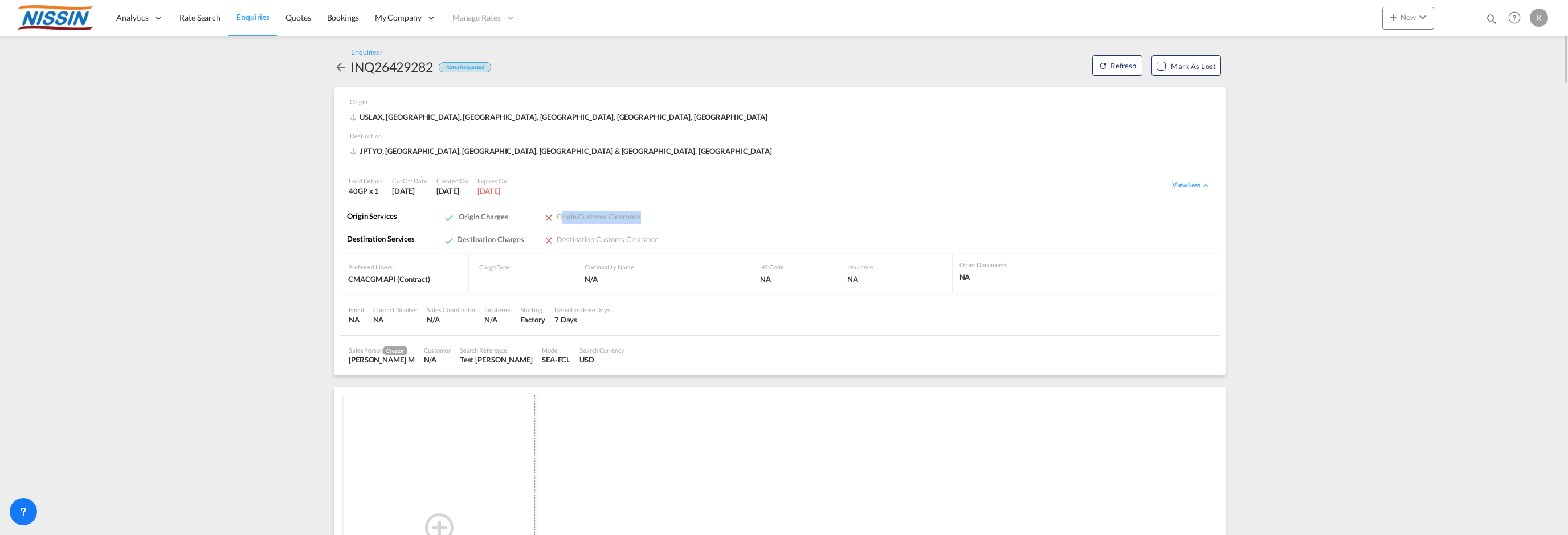
drag, startPoint x: 561, startPoint y: 214, endPoint x: 649, endPoint y: 213, distance: 88.0
click at [649, 213] on div "Origin Customs Clearance" at bounding box center [607, 218] width 137 height 23
drag, startPoint x: 628, startPoint y: 243, endPoint x: 644, endPoint y: 242, distance: 16.0
click at [640, 242] on span "Destination Customs Clearance" at bounding box center [607, 239] width 102 height 9
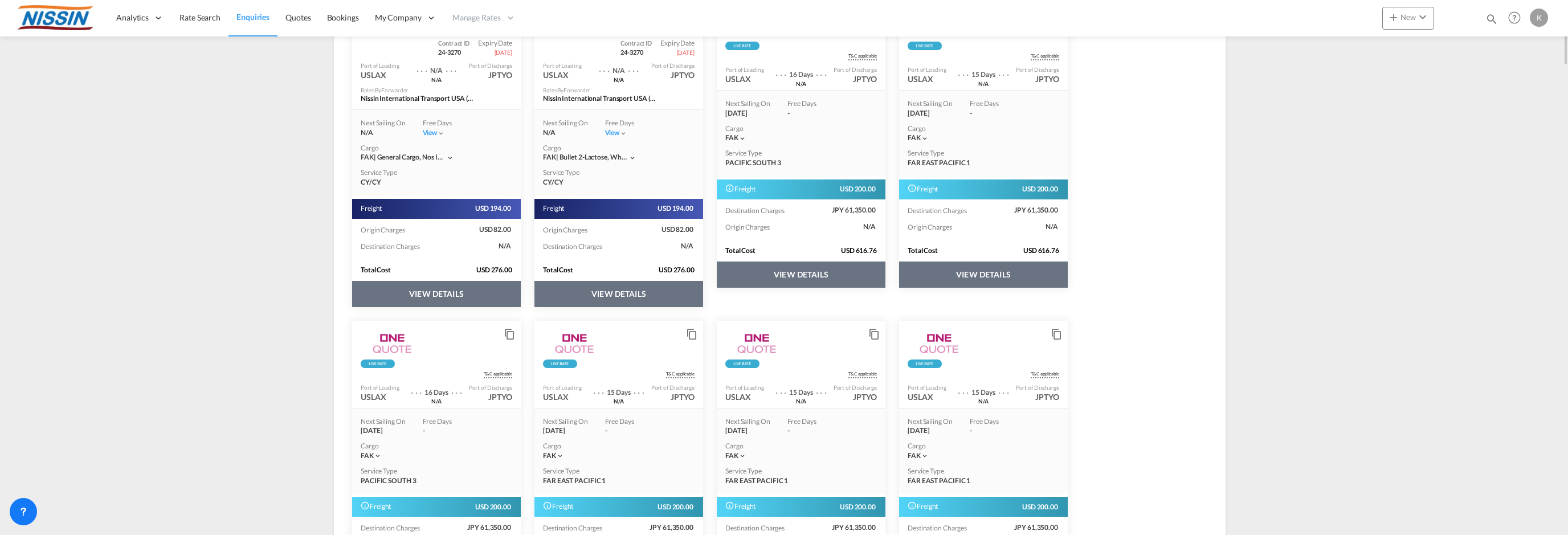
scroll to position [627, 0]
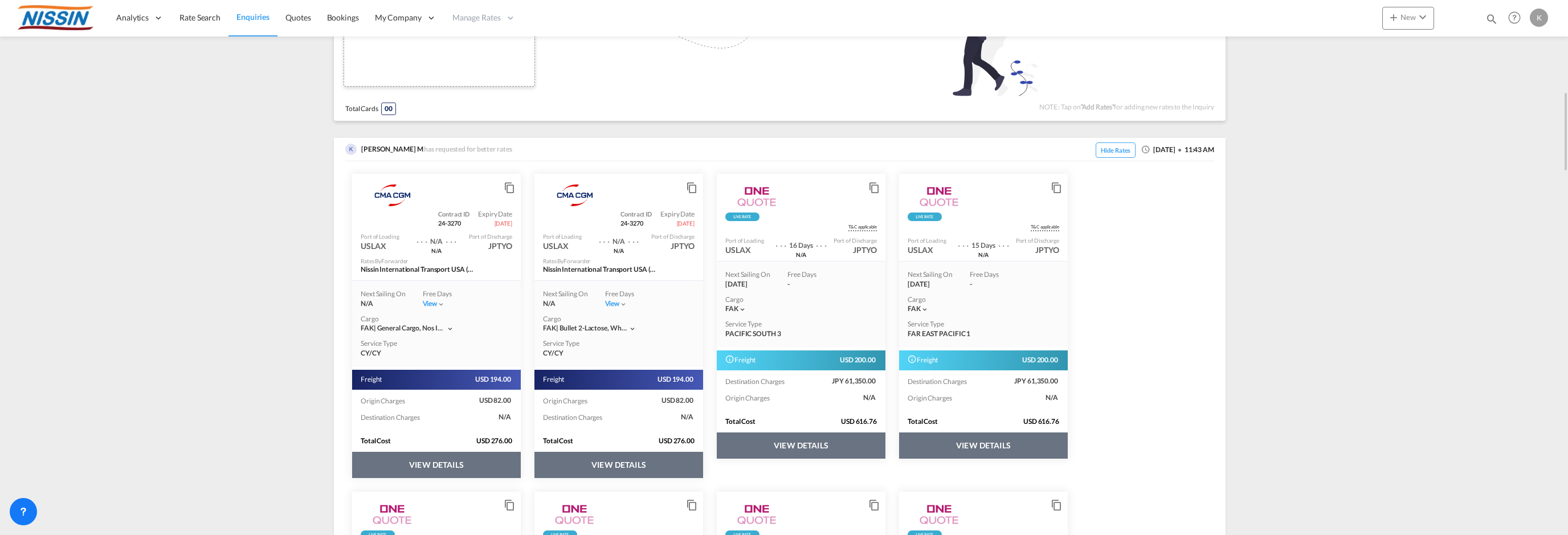
click at [436, 460] on button "VIEW DETAILS" at bounding box center [436, 464] width 169 height 26
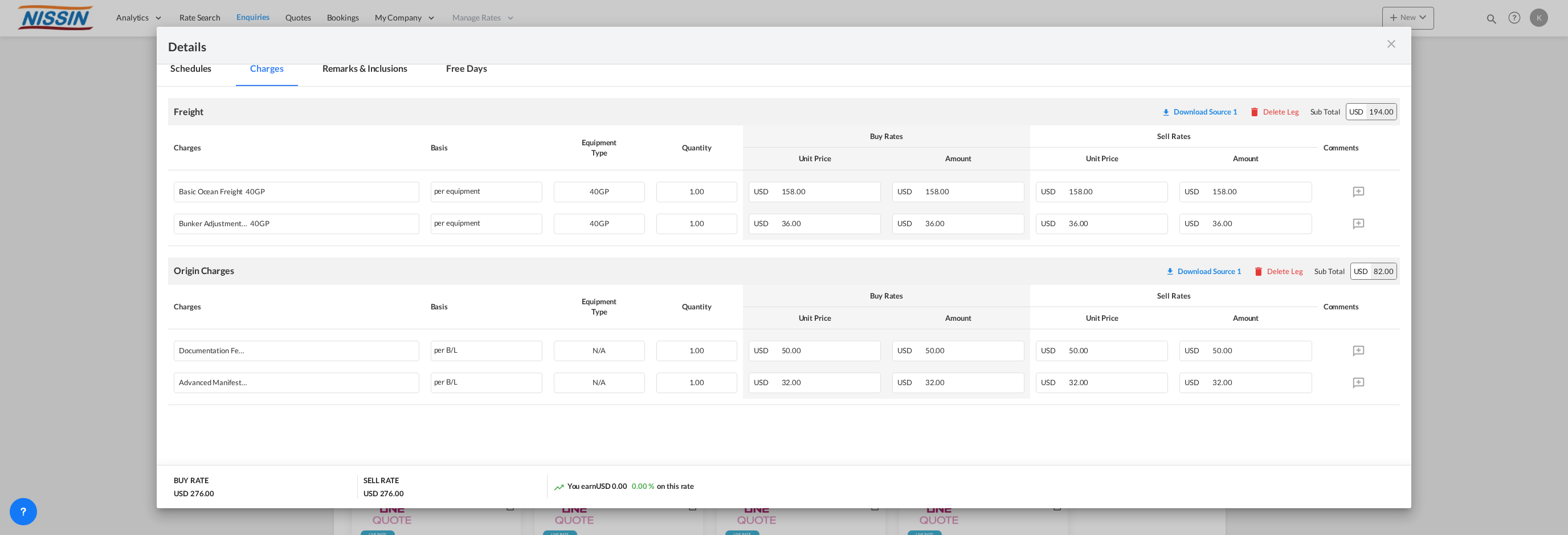
scroll to position [0, 0]
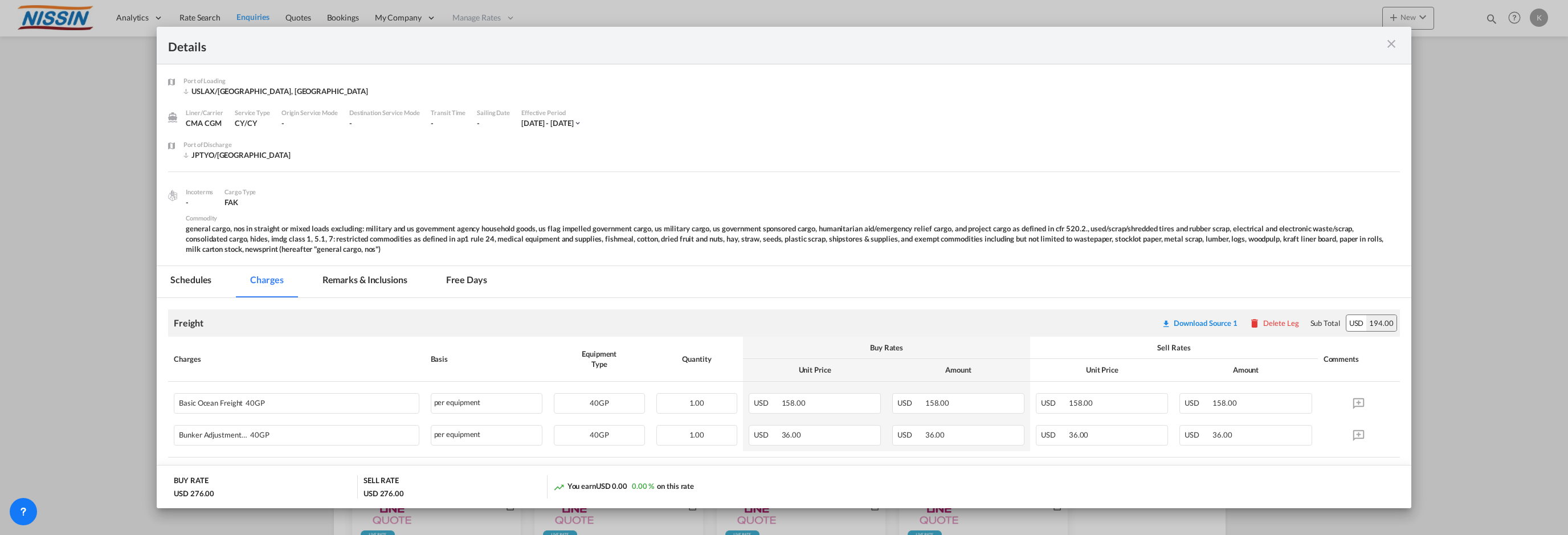
click at [1386, 41] on md-icon "icon-close m-3 fg-AAA8AD cursor" at bounding box center [1390, 44] width 13 height 13
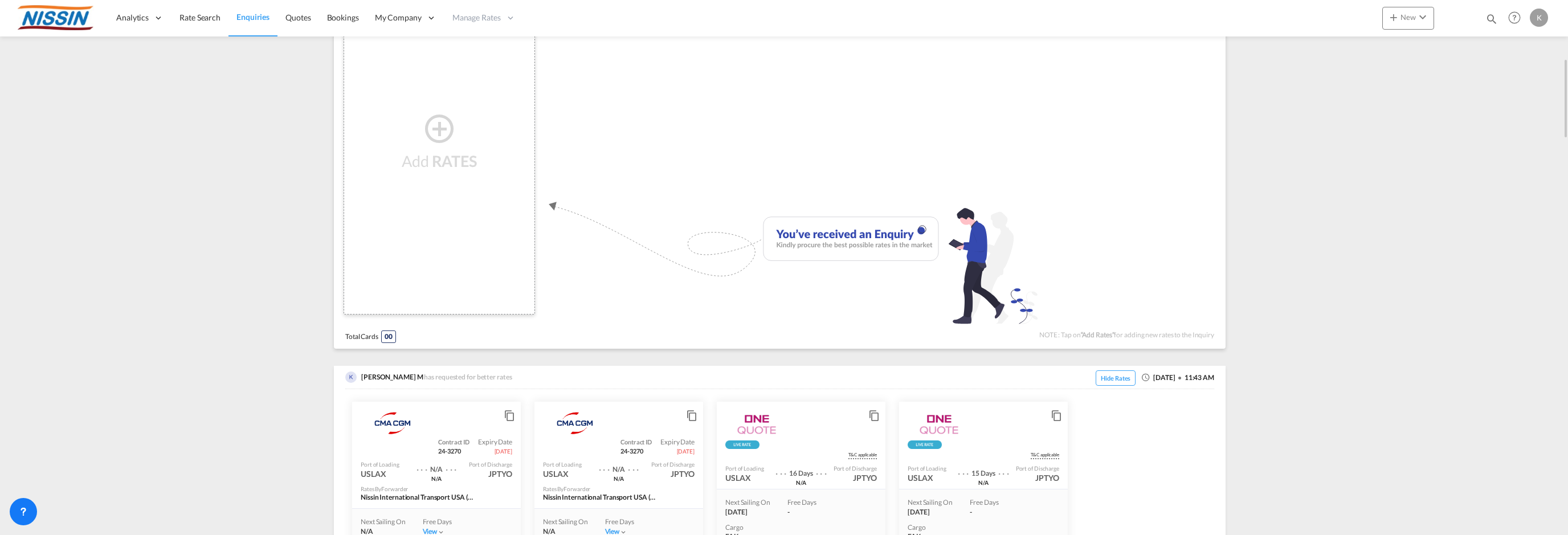
scroll to position [228, 0]
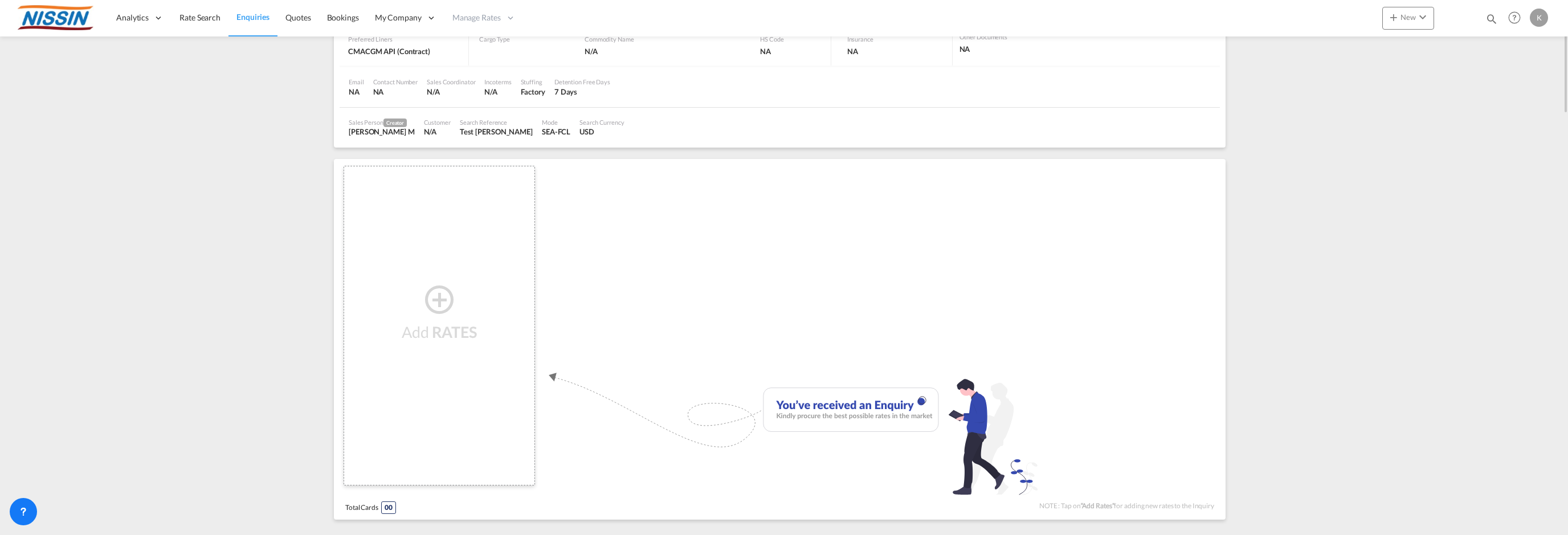
click at [436, 301] on md-icon "icon-plus-circle-outline" at bounding box center [439, 299] width 34 height 13
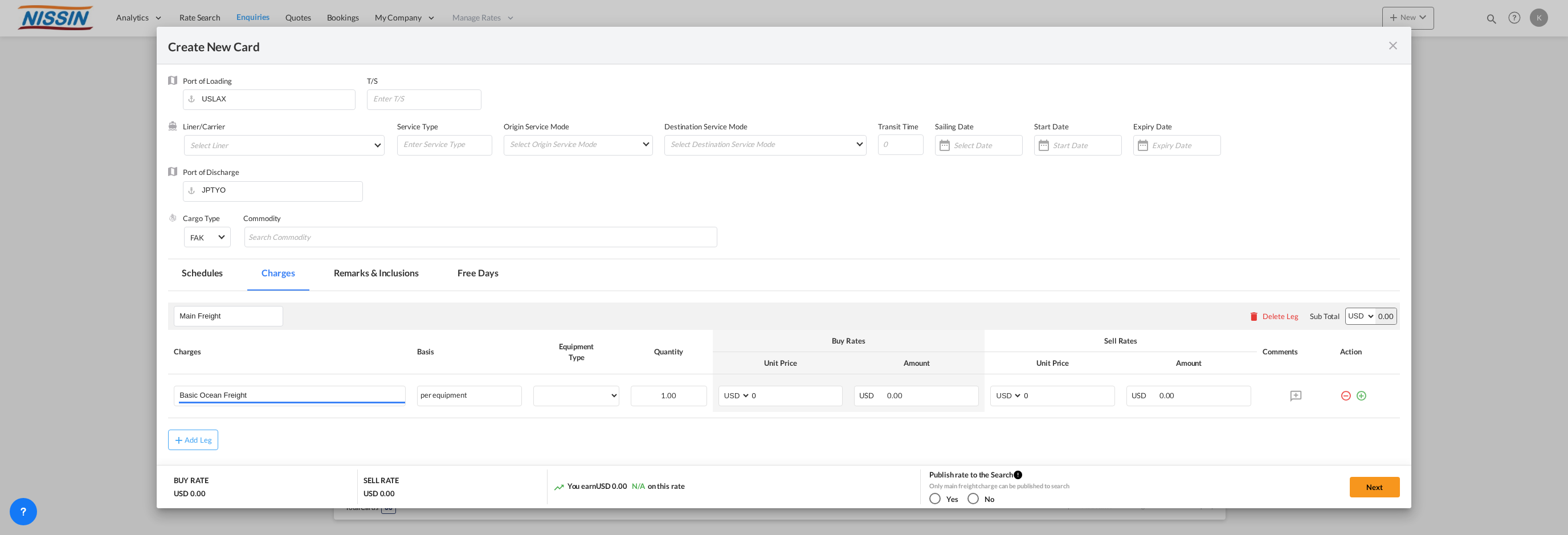
scroll to position [55, 0]
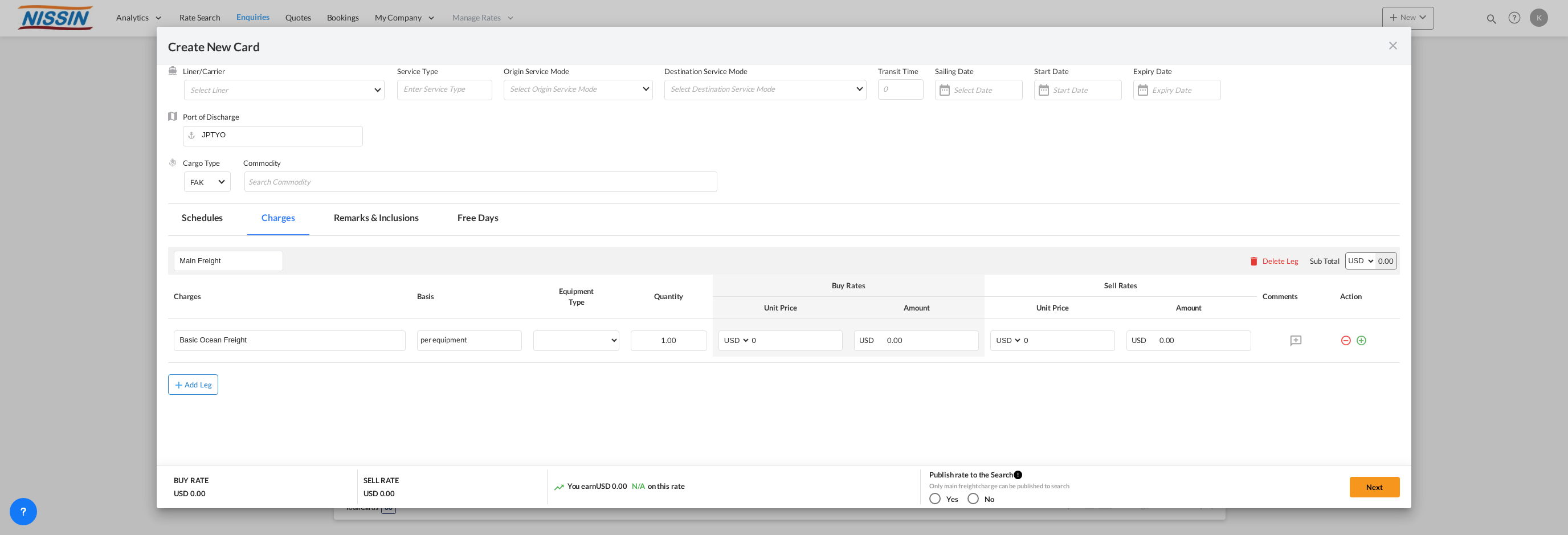
click at [207, 379] on button "Add Leg" at bounding box center [193, 384] width 50 height 20
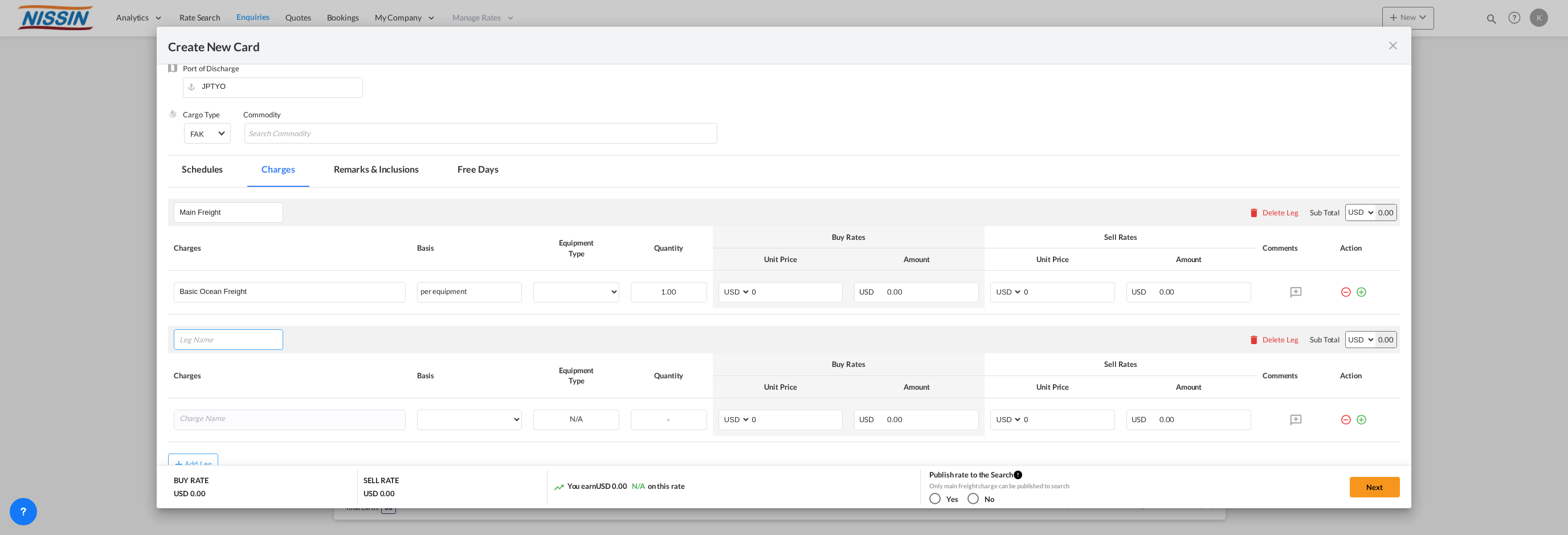
scroll to position [182, 0]
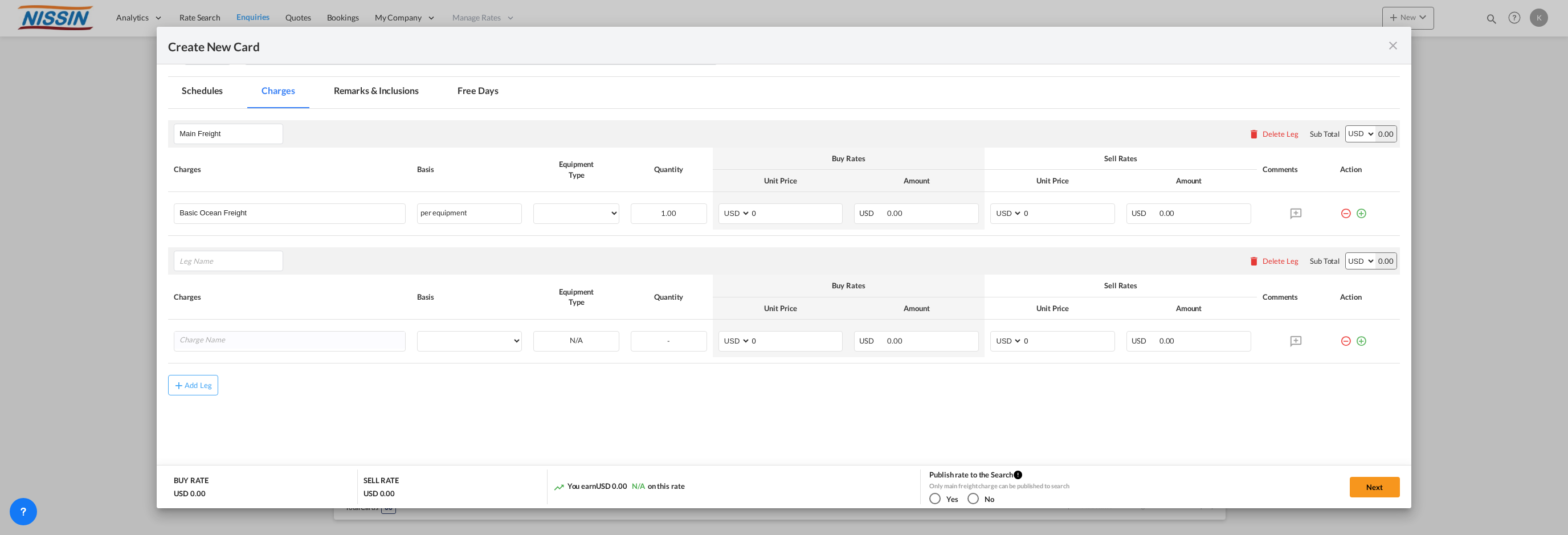
click at [1272, 262] on div "Delete Leg" at bounding box center [1280, 260] width 36 height 9
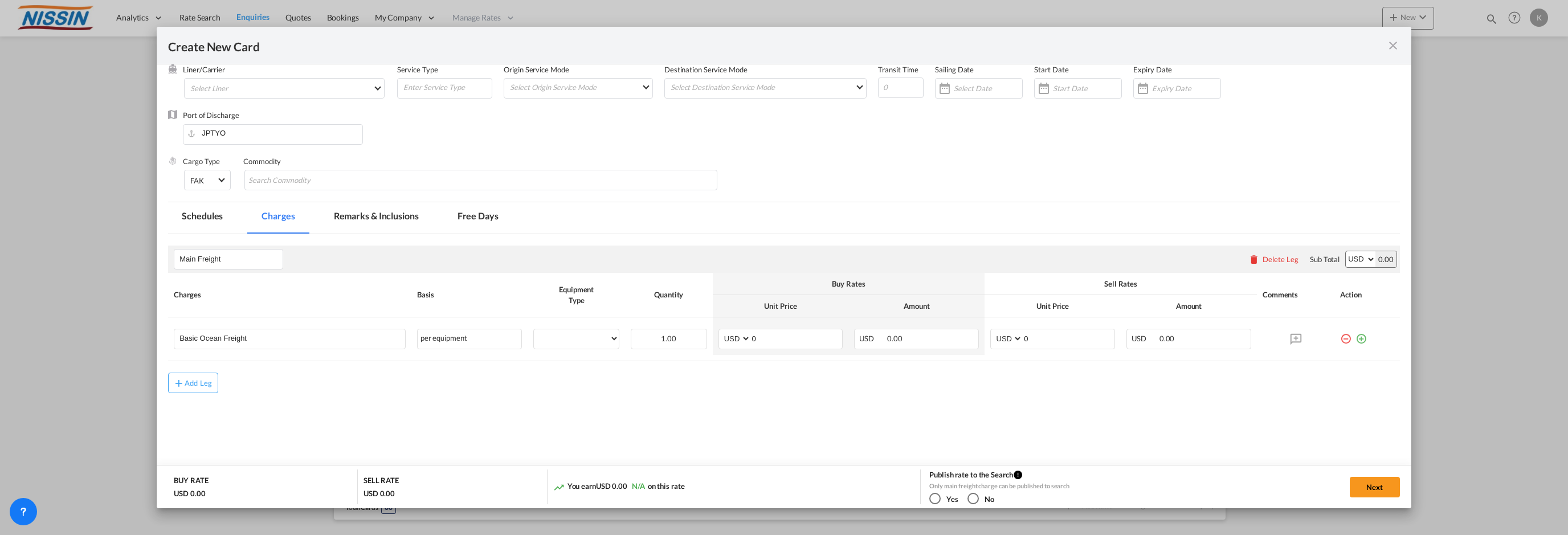
scroll to position [55, 0]
click at [1364, 480] on button "Next" at bounding box center [1374, 486] width 50 height 20
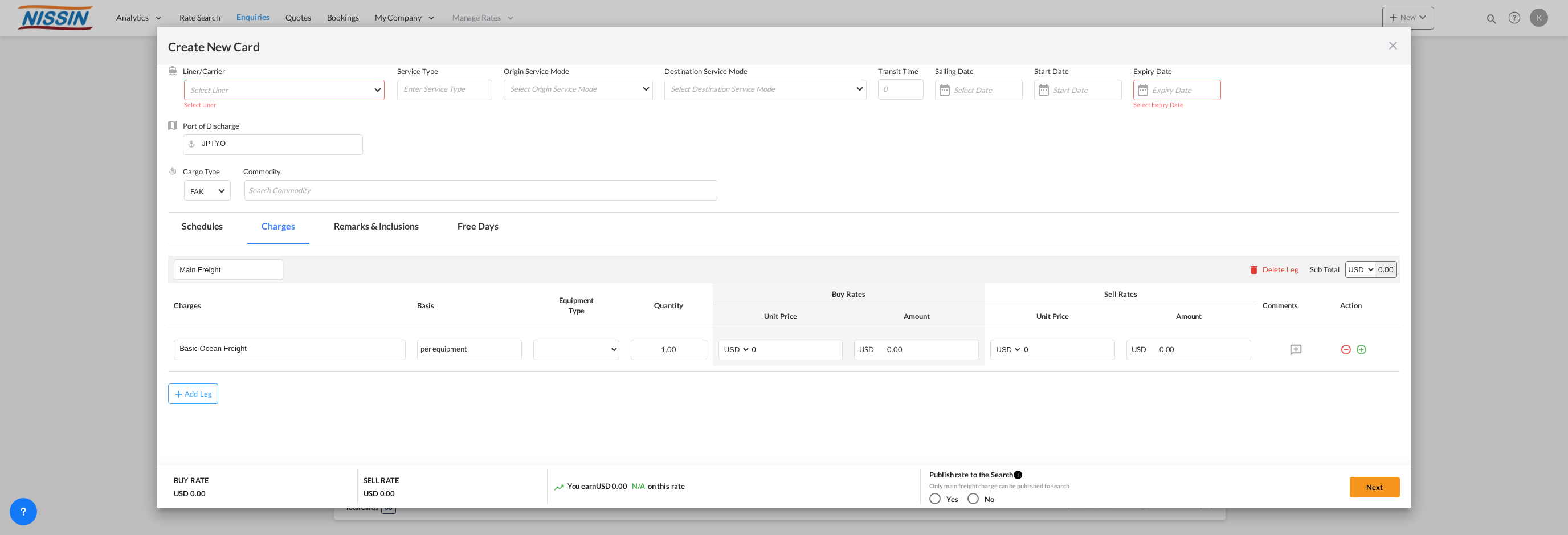
scroll to position [0, 0]
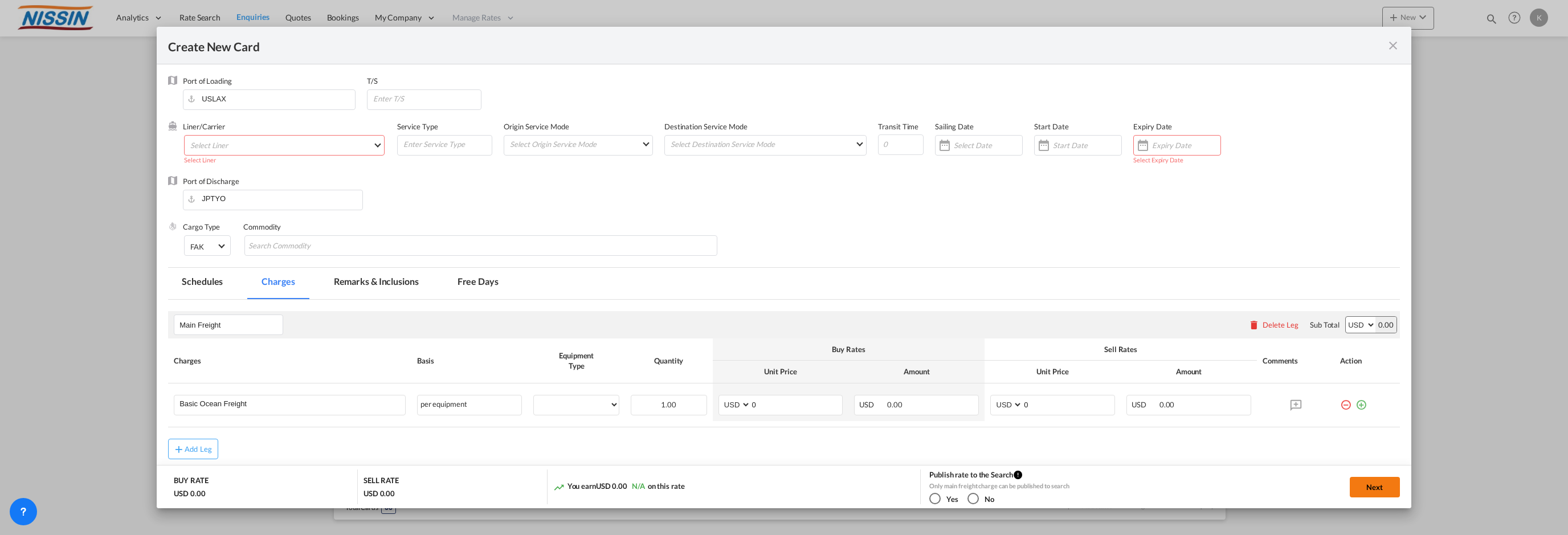
click at [1380, 491] on button "Next" at bounding box center [1374, 486] width 50 height 20
click at [322, 148] on md-select "Select Liner 2HM LOGISTICS D.O.O AAXL GLOBAL SHIPPING LINES LLC ABDUL MUHSEN SH…" at bounding box center [284, 145] width 200 height 20
type md-option "1489"
type md-option "795"
type md-option "17"
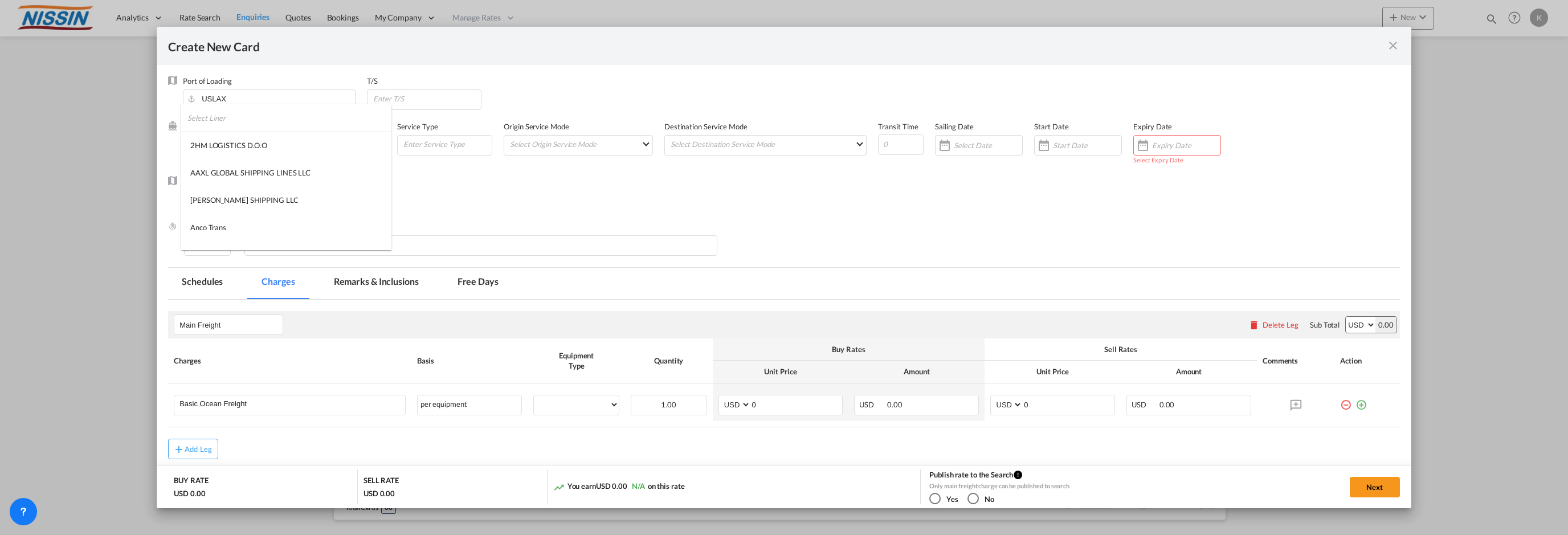
scroll to position [323, 0]
click at [215, 228] on div "CMA CGM" at bounding box center [208, 232] width 36 height 11
click at [465, 150] on input "Create New Card ..." at bounding box center [446, 144] width 90 height 17
click at [1375, 492] on button "Next" at bounding box center [1374, 486] width 50 height 20
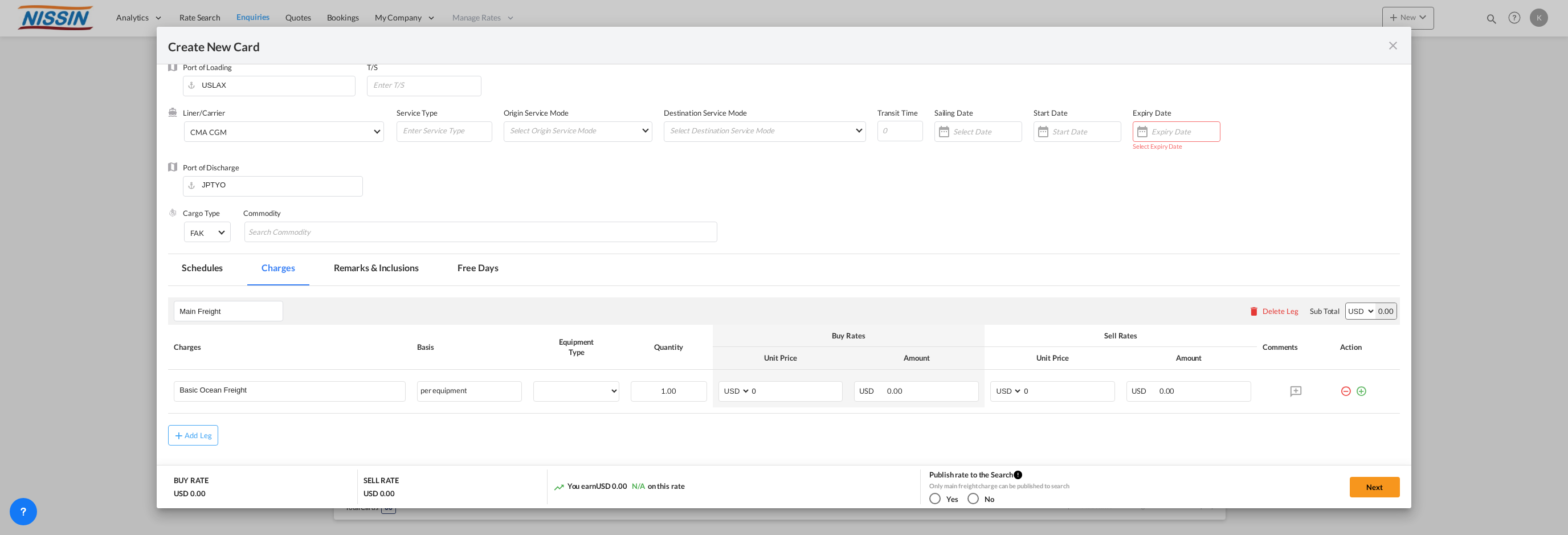
scroll to position [0, 0]
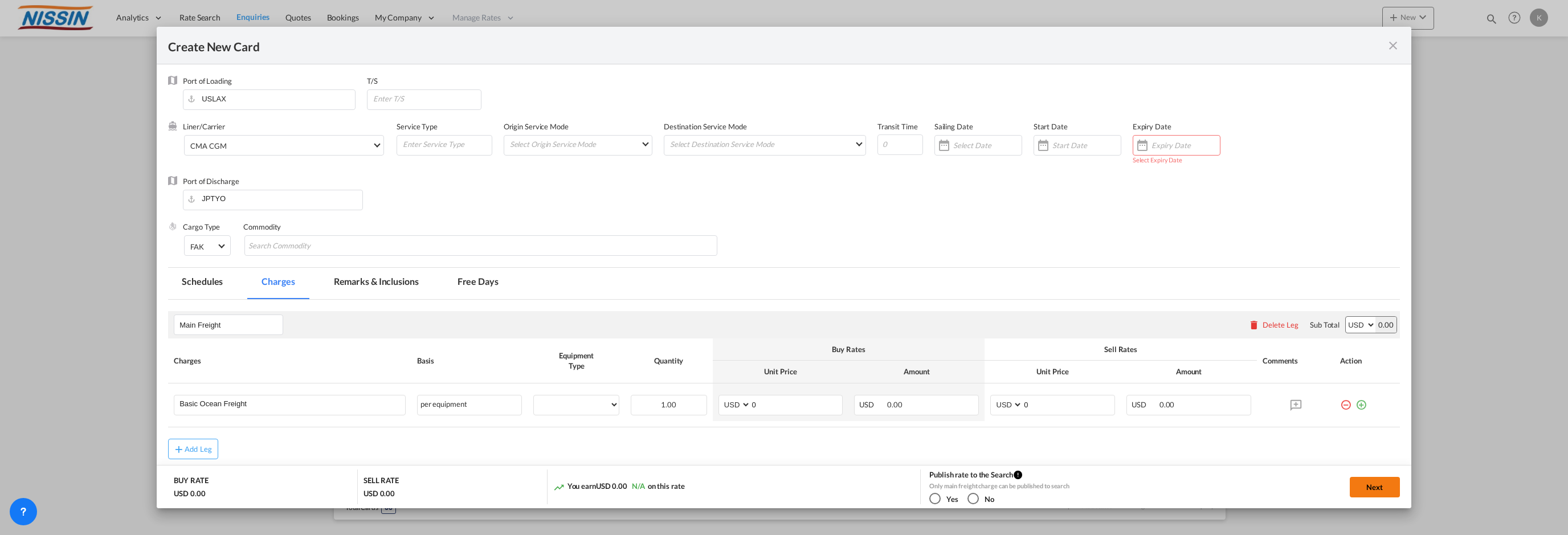
click at [1372, 483] on button "Next" at bounding box center [1374, 486] width 50 height 20
click at [1165, 147] on input "Create New Card ..." at bounding box center [1185, 145] width 68 height 9
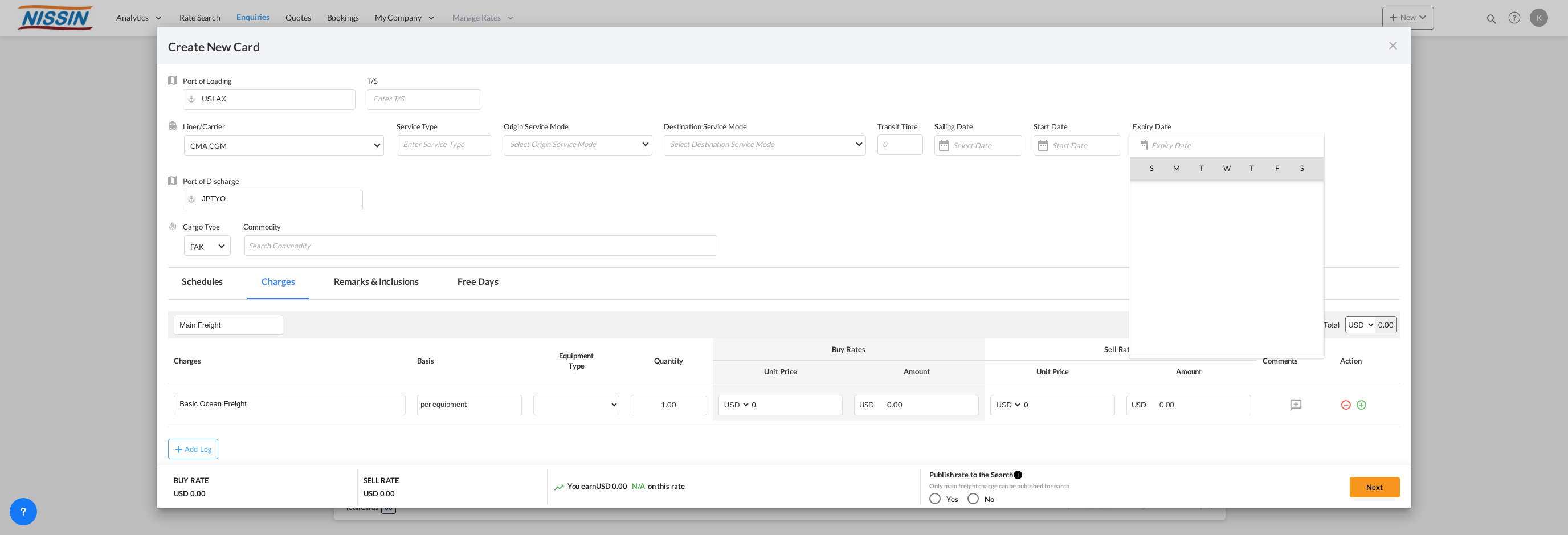
scroll to position [263815, 0]
click at [1227, 340] on span "1" at bounding box center [1227, 344] width 23 height 23
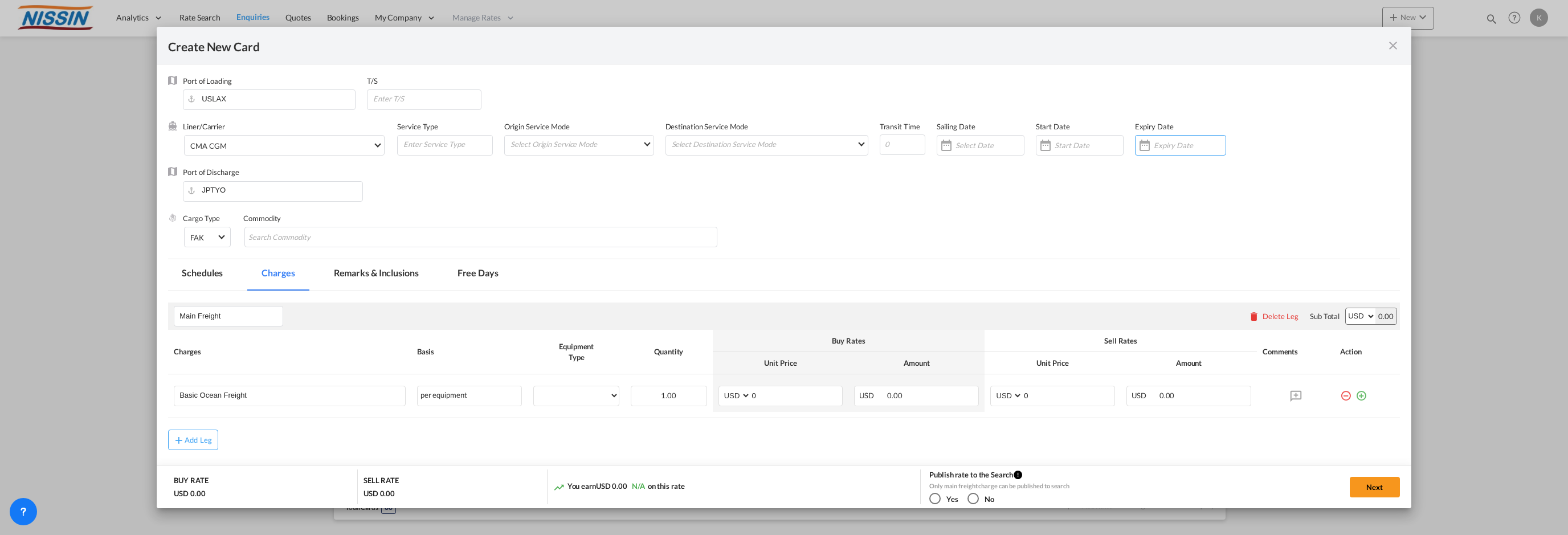
type input "01 Oct 2025"
click at [1364, 483] on button "Next" at bounding box center [1374, 486] width 50 height 20
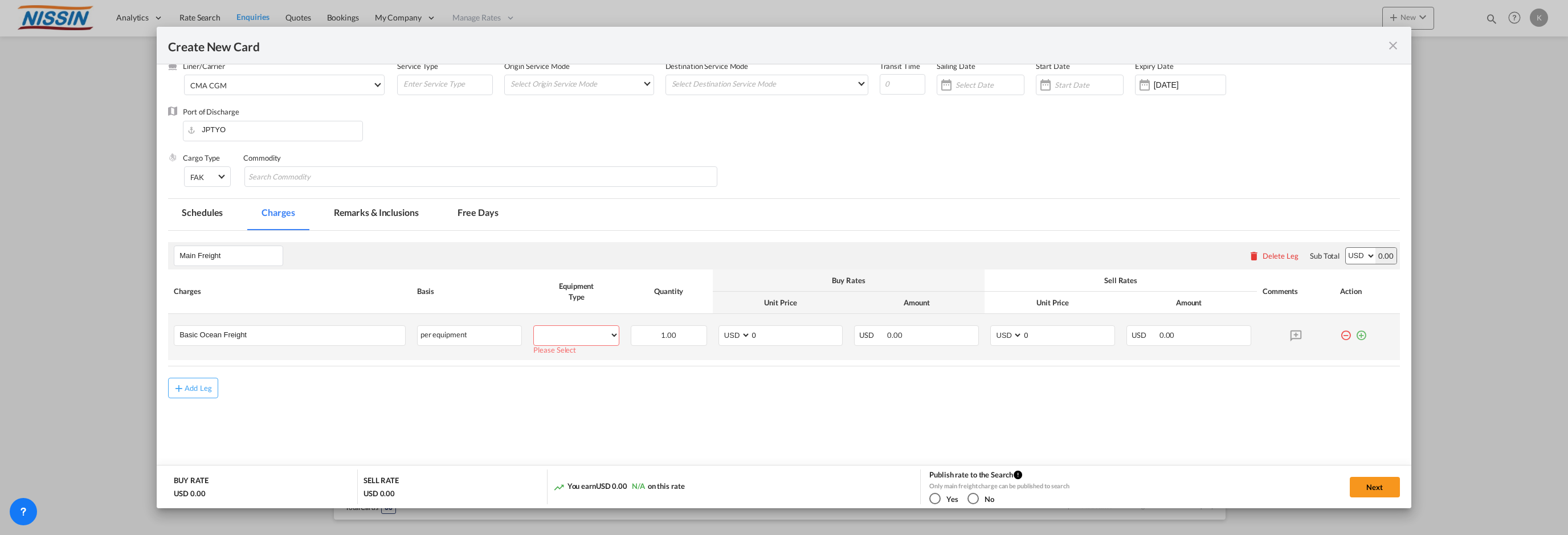
scroll to position [64, 0]
click at [576, 318] on td "40GP Please Select Already exists" at bounding box center [576, 333] width 98 height 46
click at [573, 327] on select "40GP" at bounding box center [575, 331] width 84 height 15
select select "40GP"
click at [533, 324] on select "40GP" at bounding box center [575, 331] width 84 height 15
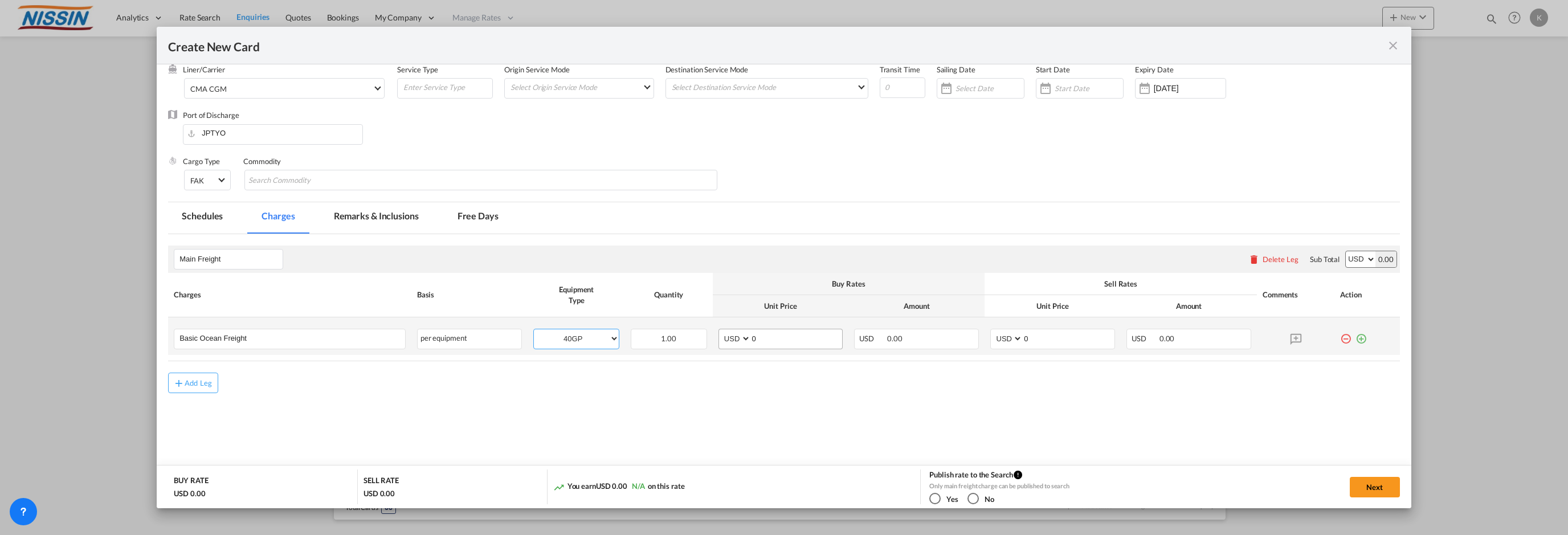
scroll to position [55, 0]
click at [786, 343] on input "0" at bounding box center [796, 339] width 92 height 17
type input "200"
click at [1057, 381] on div "Add Leg" at bounding box center [784, 384] width 1232 height 20
click at [1060, 339] on input "0" at bounding box center [1068, 339] width 92 height 17
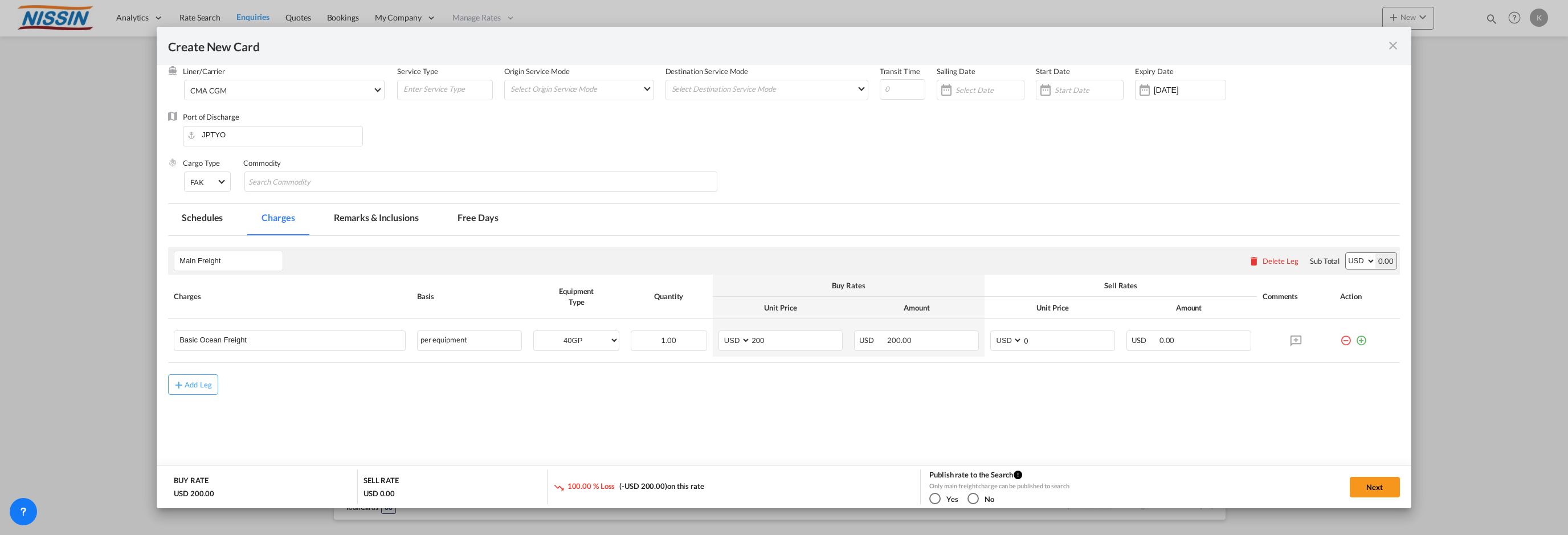
click at [972, 500] on div "No" at bounding box center [972, 498] width 12 height 12
click at [1364, 484] on button "Next" at bounding box center [1374, 486] width 50 height 20
type input "[DATE]"
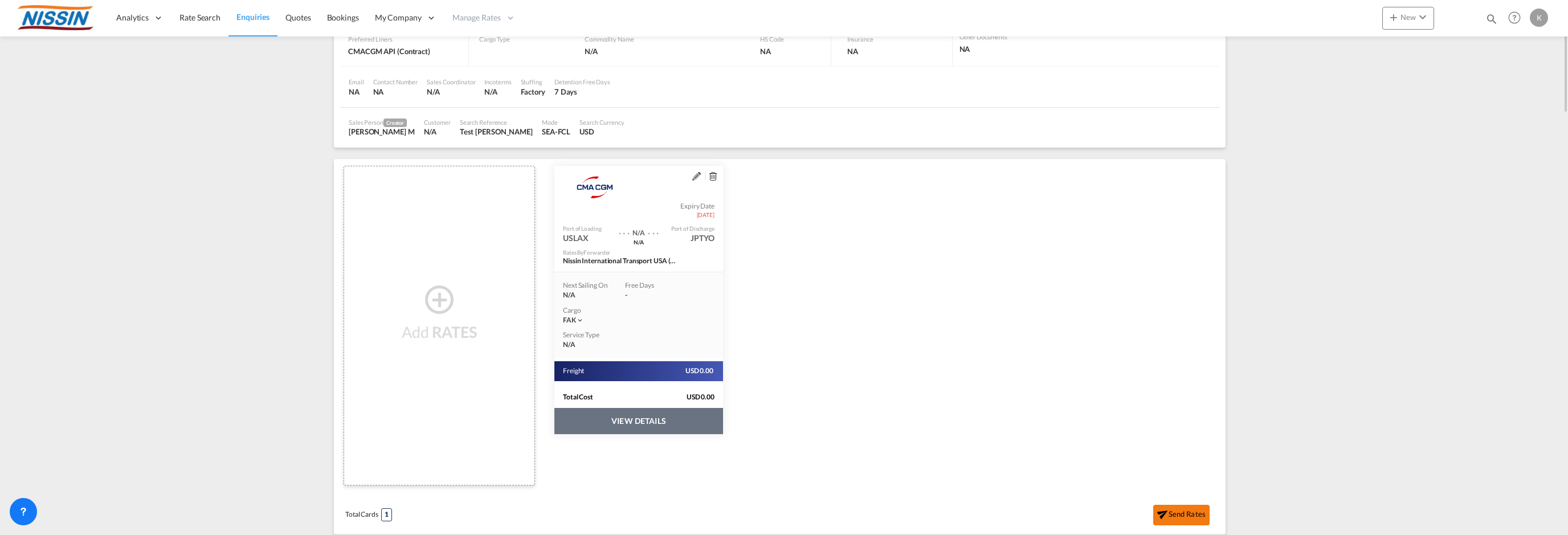
click at [1166, 514] on md-icon "icon-send" at bounding box center [1162, 512] width 15 height 15
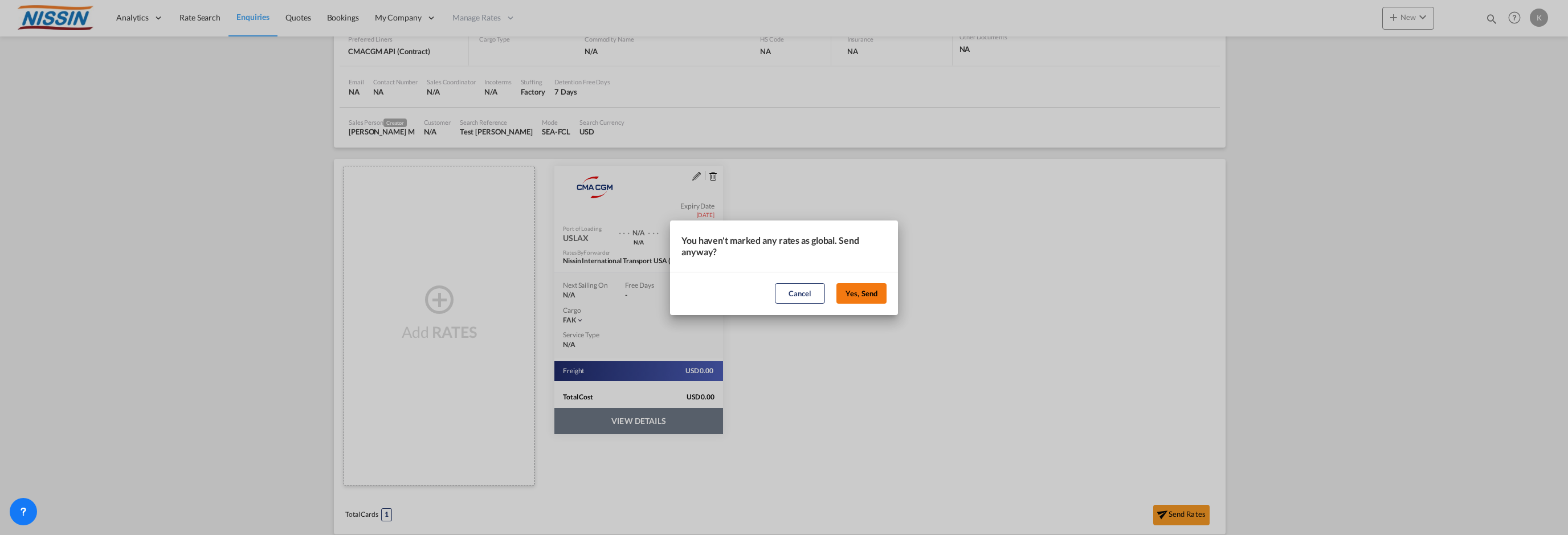
click at [875, 298] on button "Yes, Send" at bounding box center [861, 293] width 50 height 20
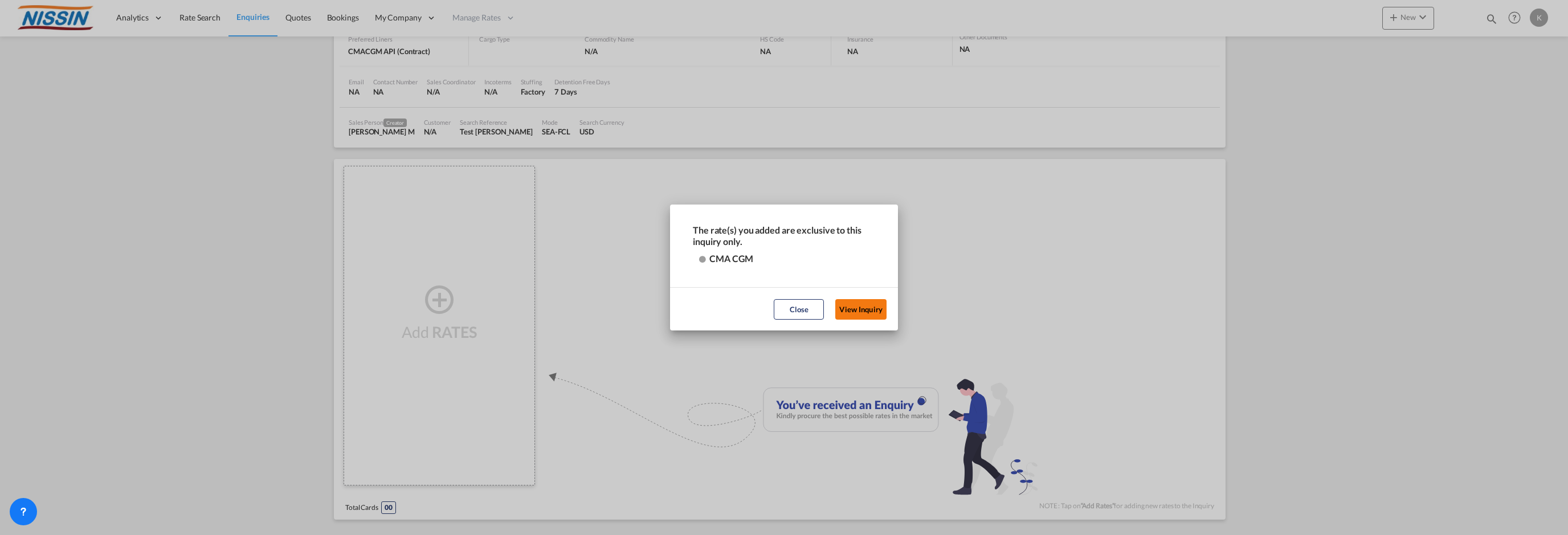
click at [851, 307] on button "View Inquiry" at bounding box center [860, 308] width 52 height 20
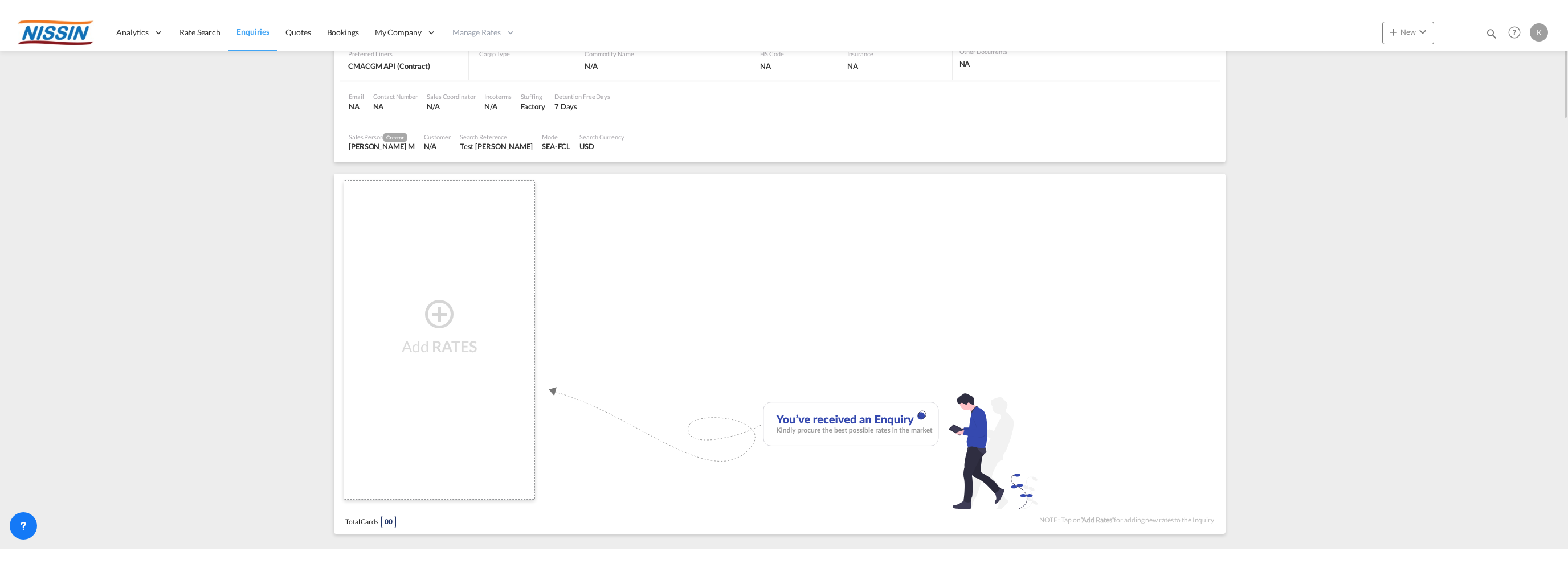
scroll to position [0, 0]
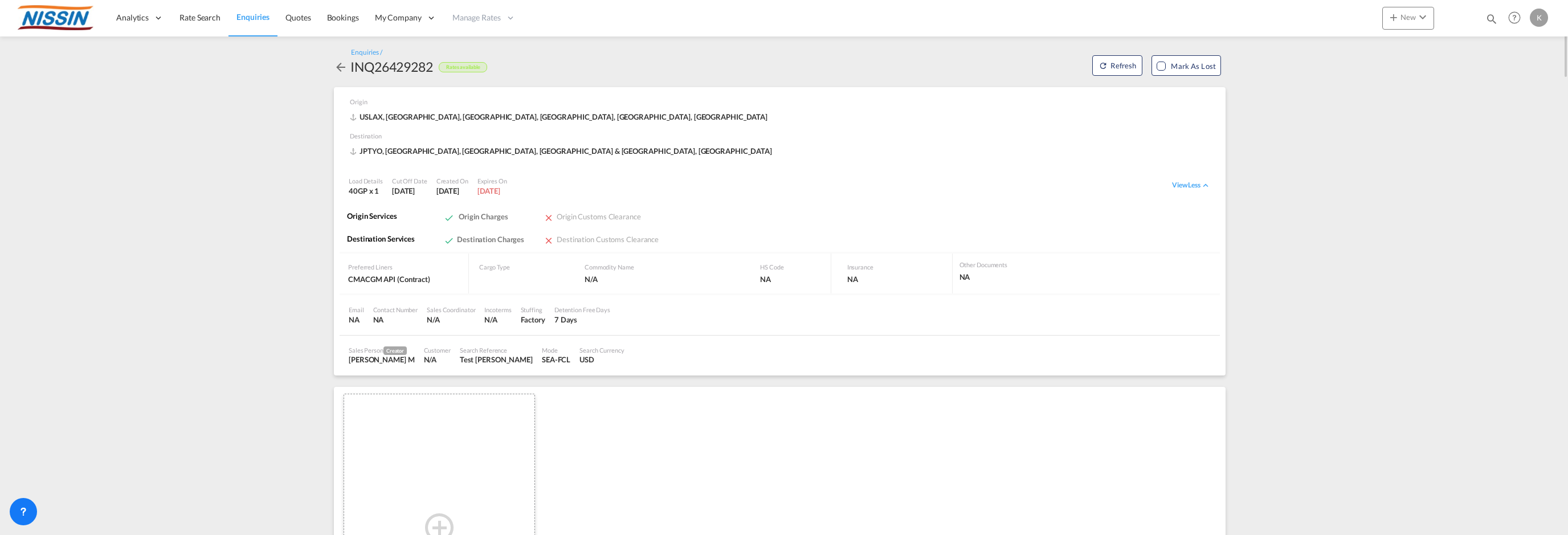
click at [146, 173] on md-content "Analytics Reports Dashboard Rate Search Enquiries Quotes Bookings" at bounding box center [784, 268] width 1568 height 535
click at [134, 13] on span "Analytics" at bounding box center [132, 17] width 33 height 12
click at [133, 88] on span "Dashboard" at bounding box center [137, 91] width 39 height 10
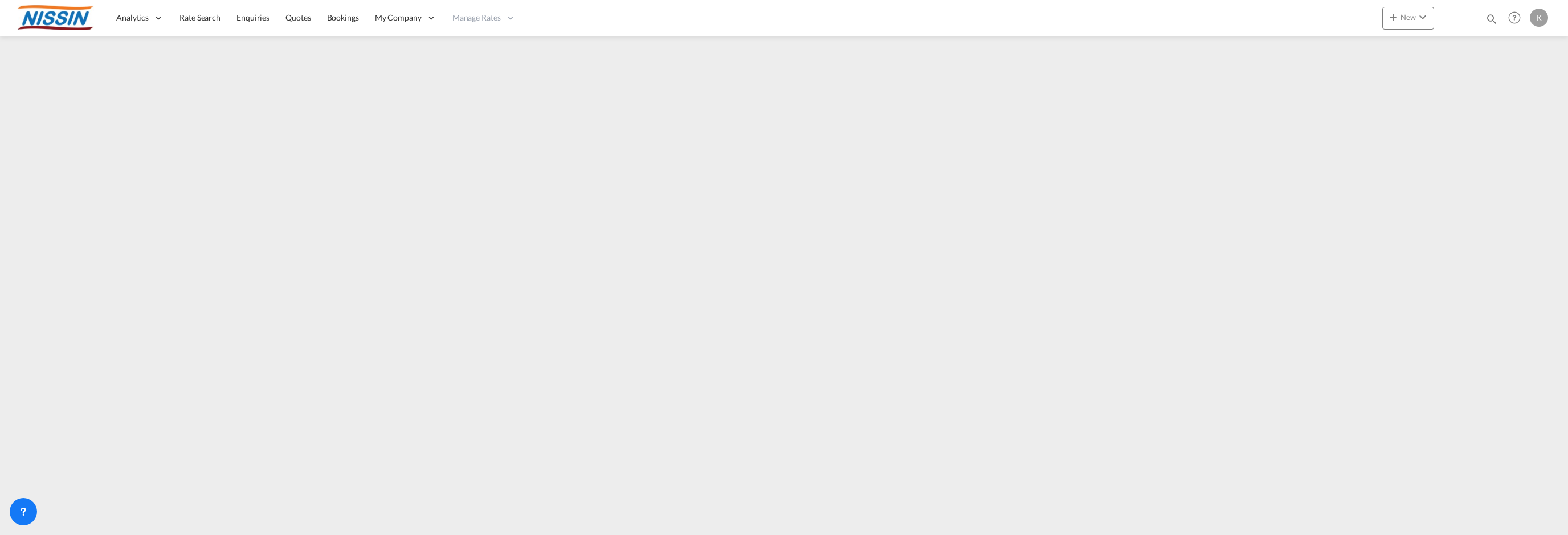
click at [1279, 92] on md-content "Analytics Reports Dashboard Rate Search Enquiries Quotes Bookings" at bounding box center [784, 268] width 1568 height 535
click at [1413, 12] on button "New" at bounding box center [1408, 19] width 52 height 23
click at [268, 117] on md-backdrop at bounding box center [784, 268] width 1568 height 535
click at [172, 92] on md-content "Analytics Reports Dashboard Rate Search Enquiries Quotes Bookings" at bounding box center [784, 268] width 1568 height 535
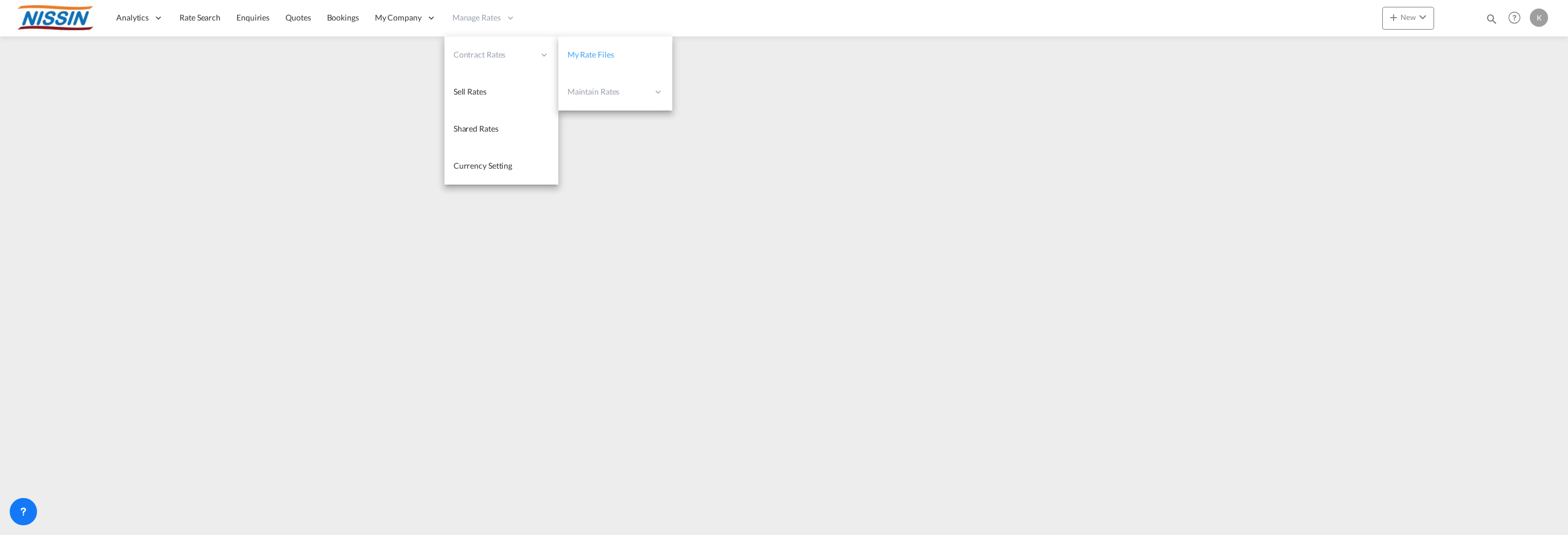
click at [582, 53] on span "My Rate Files" at bounding box center [590, 54] width 47 height 10
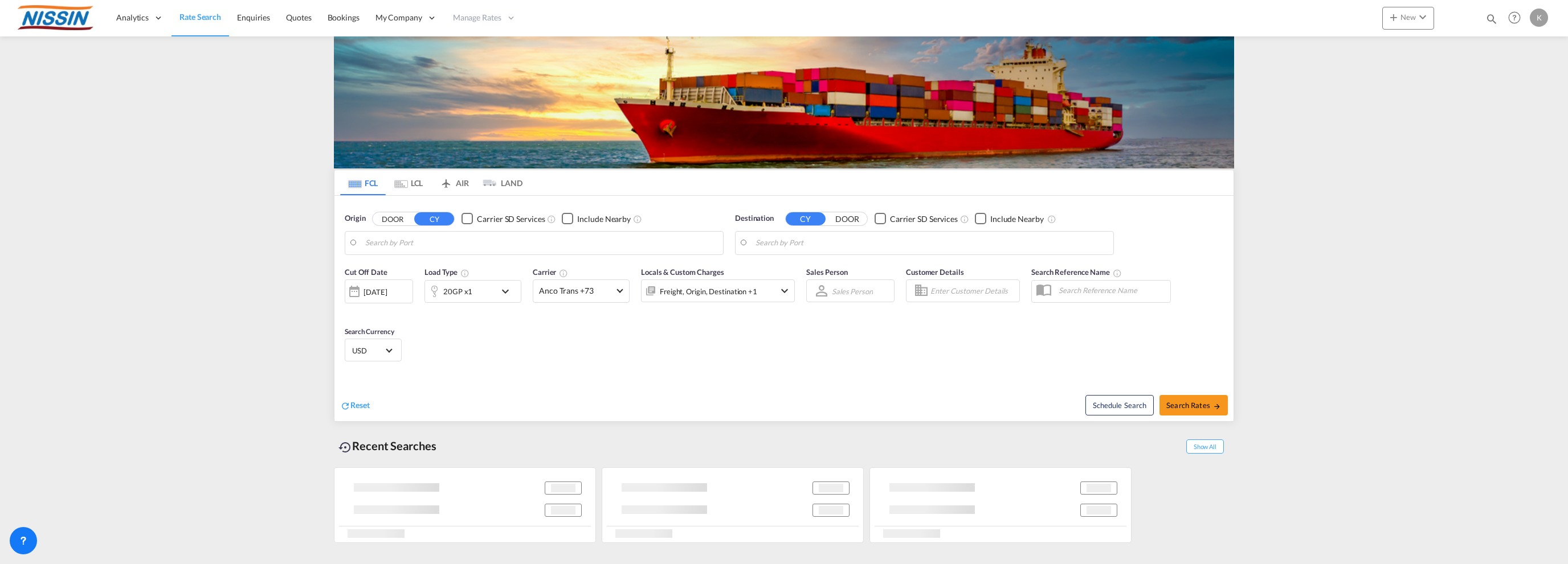
type input "[GEOGRAPHIC_DATA], [GEOGRAPHIC_DATA], USLAX"
type input "[GEOGRAPHIC_DATA], JPTYO"
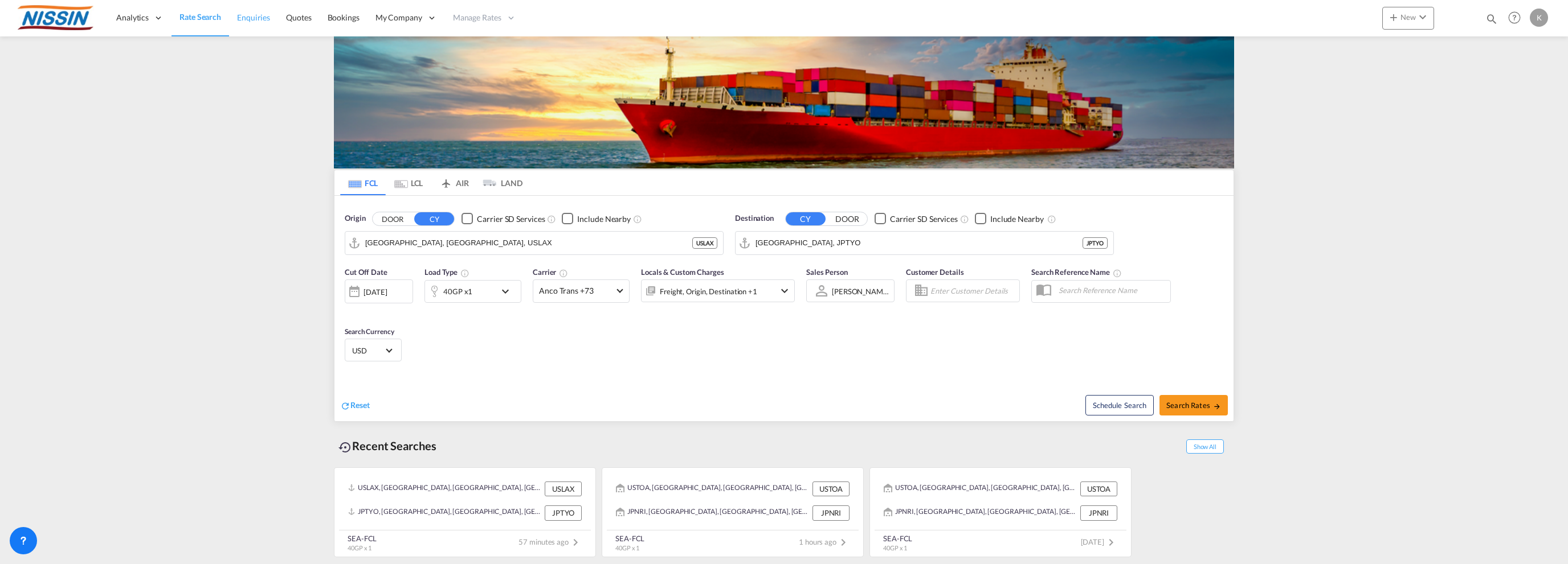
click at [246, 12] on span "Enquiries" at bounding box center [253, 17] width 33 height 10
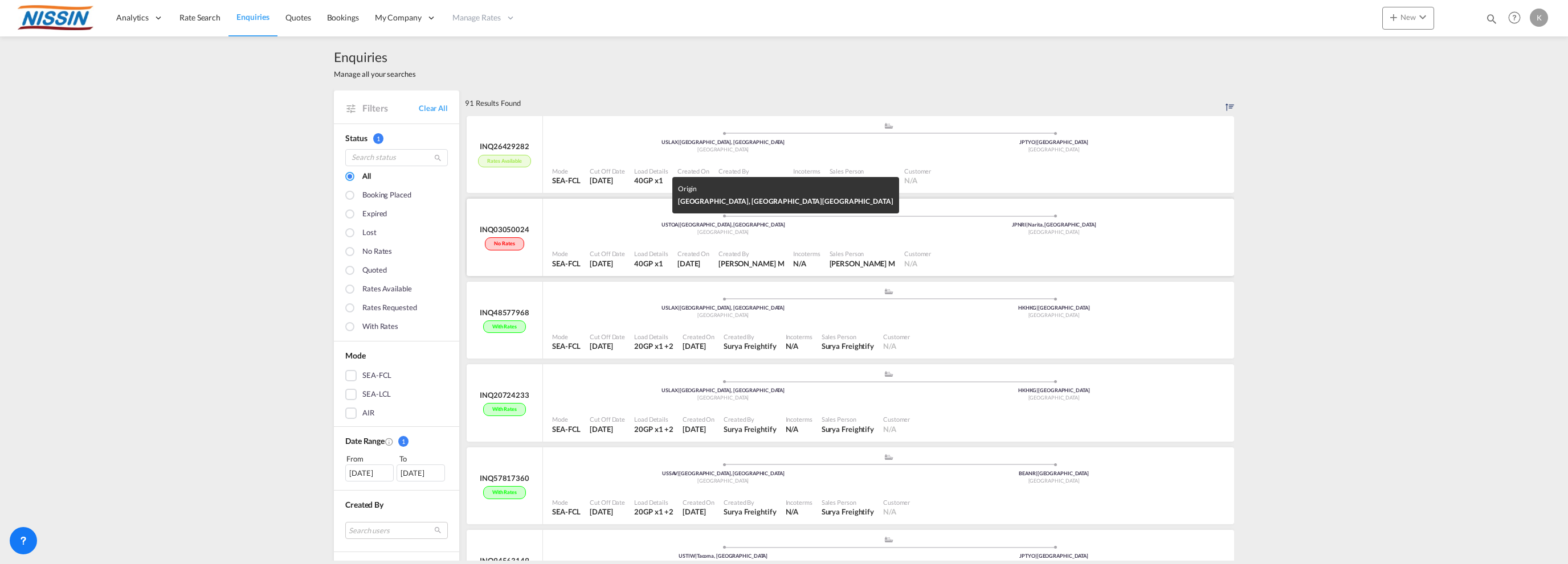
click at [586, 223] on div "USTOA | [GEOGRAPHIC_DATA], [GEOGRAPHIC_DATA]" at bounding box center [723, 225] width 331 height 7
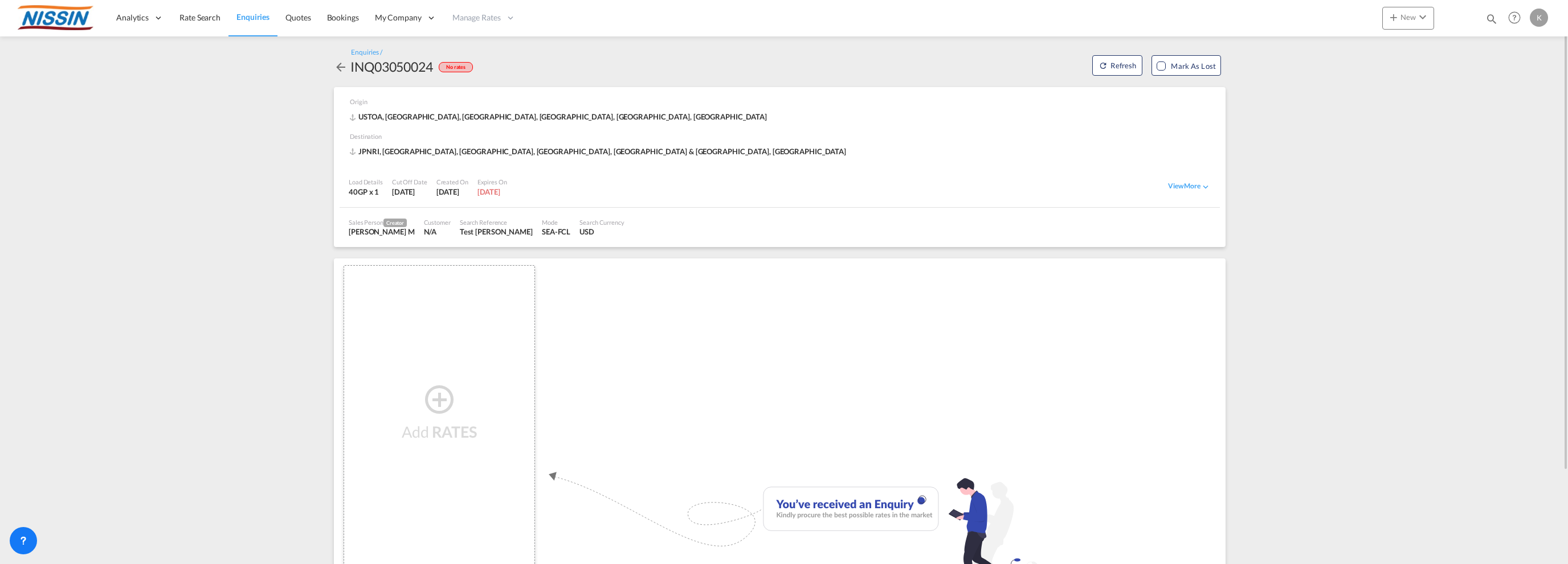
click at [338, 60] on md-icon "icon-arrow-left" at bounding box center [340, 67] width 13 height 13
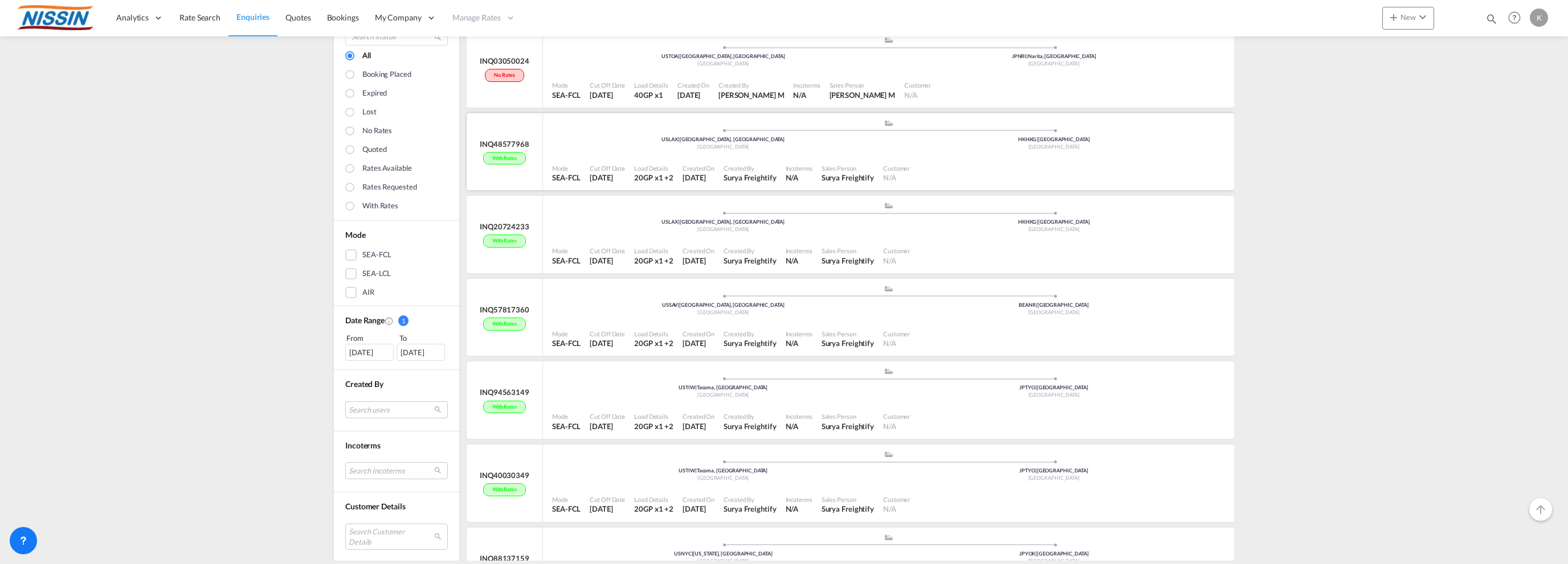
scroll to position [171, 0]
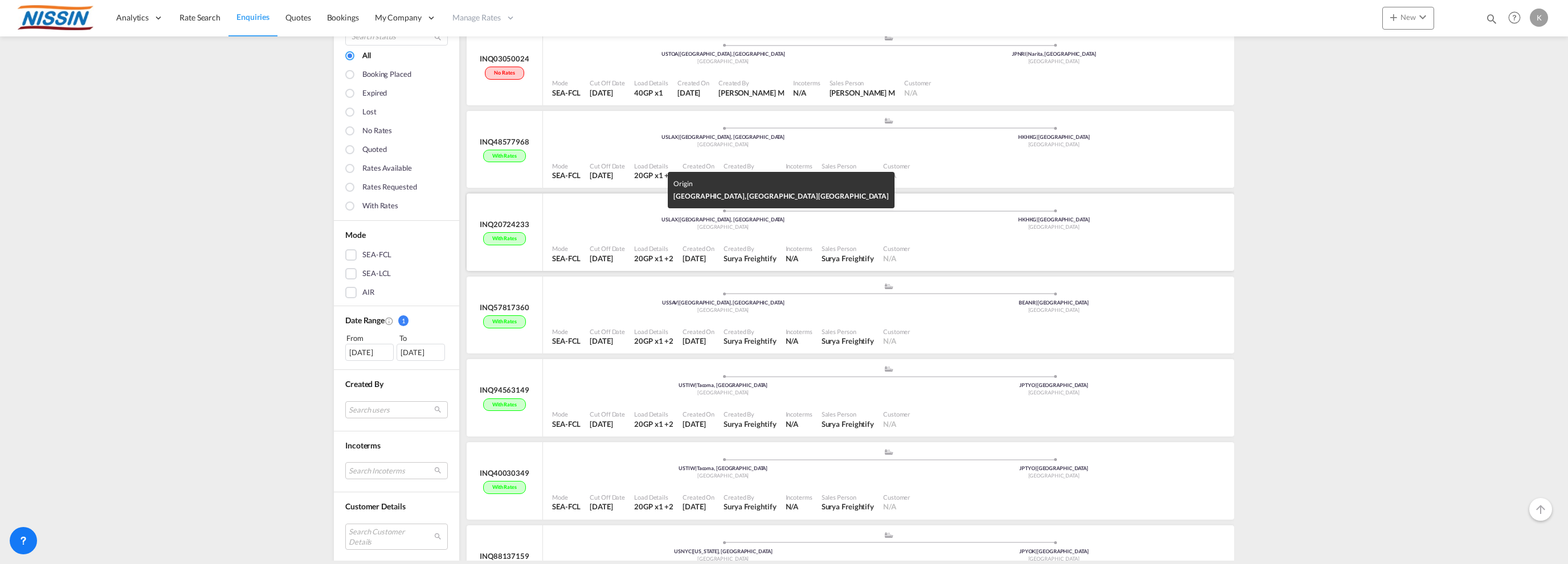
click at [599, 218] on div "USLAX | [GEOGRAPHIC_DATA], [GEOGRAPHIC_DATA]" at bounding box center [723, 220] width 331 height 7
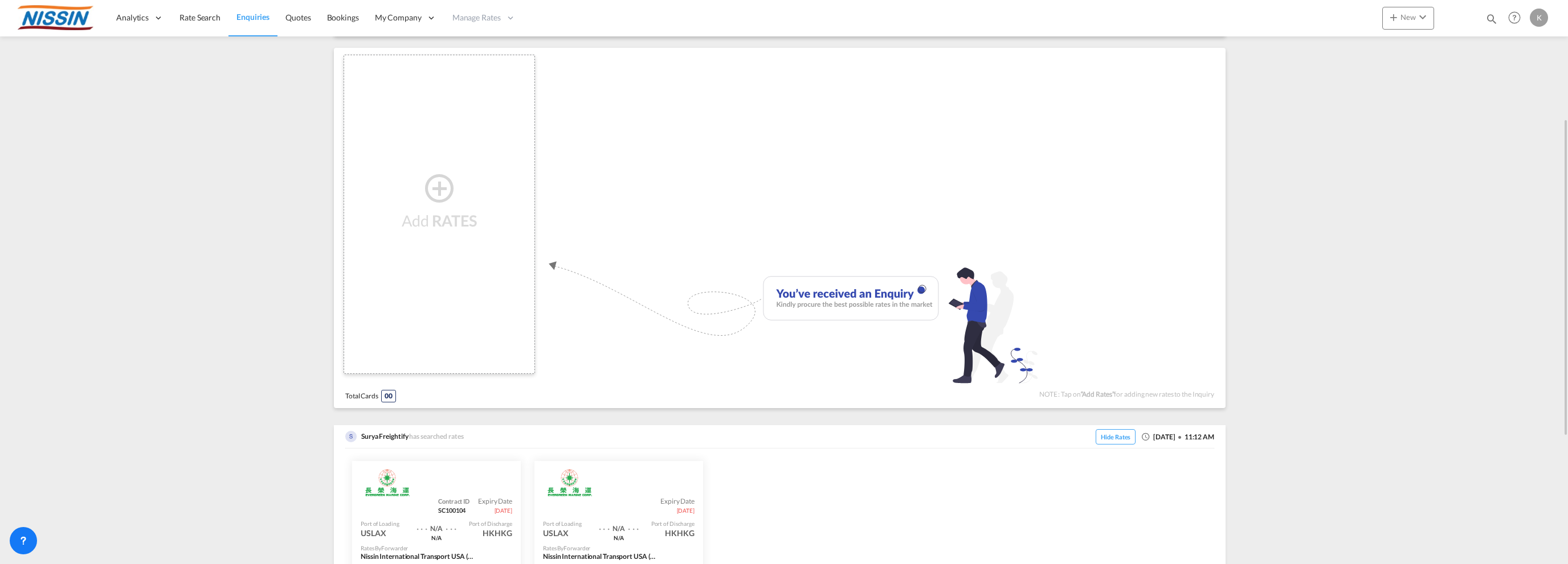
scroll to position [438, 0]
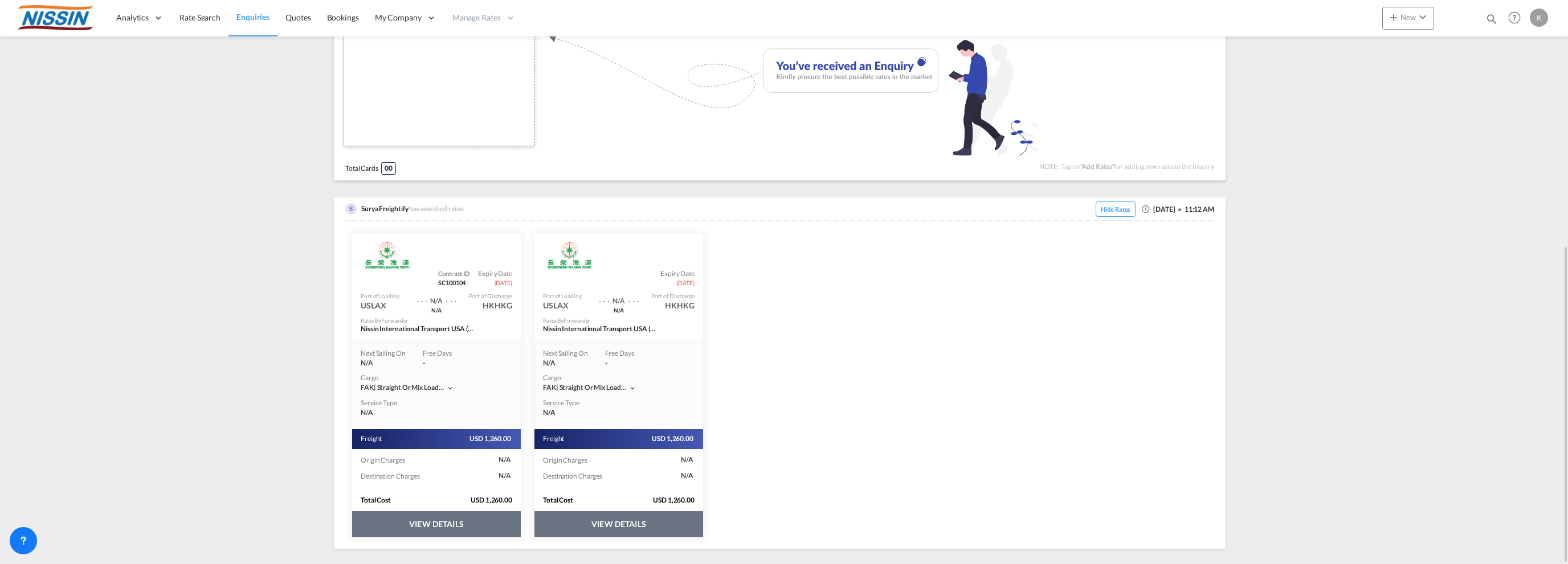
click at [644, 517] on button "VIEW DETAILS" at bounding box center [619, 523] width 169 height 26
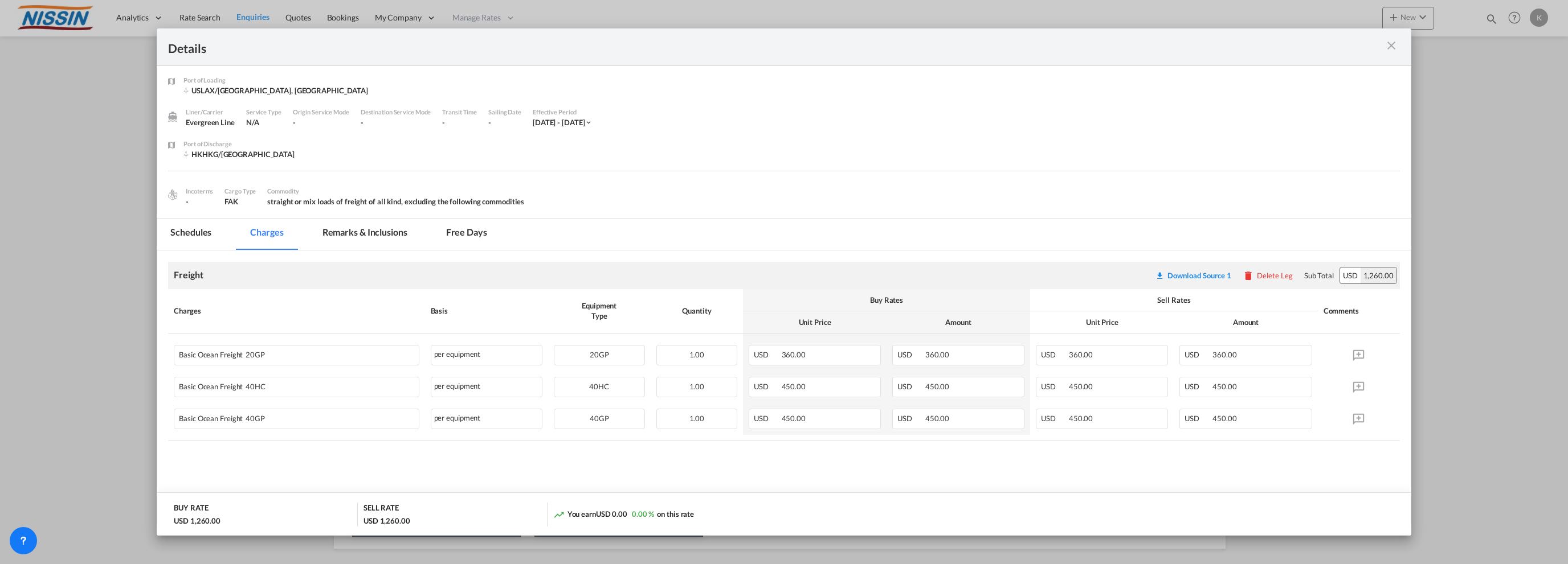
scroll to position [0, 0]
click at [201, 231] on md-tab-item "Schedules" at bounding box center [190, 236] width 68 height 31
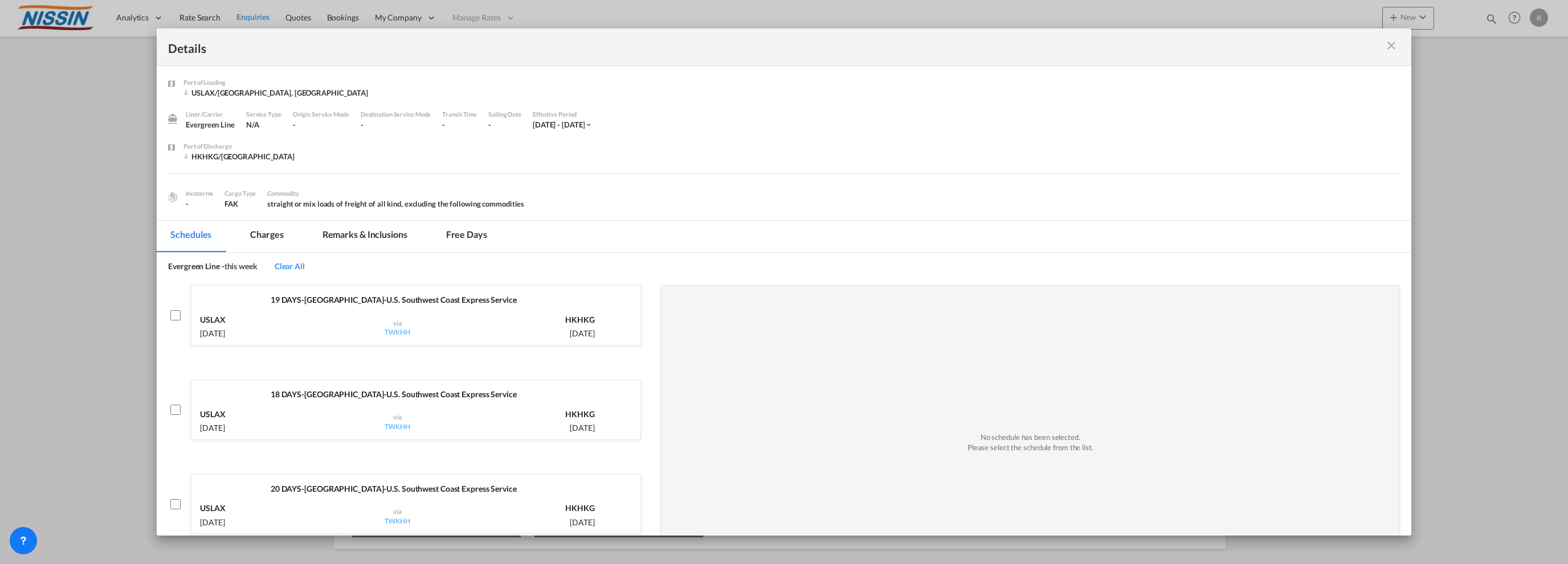
click at [270, 232] on md-tab-item "Charges" at bounding box center [267, 236] width 60 height 31
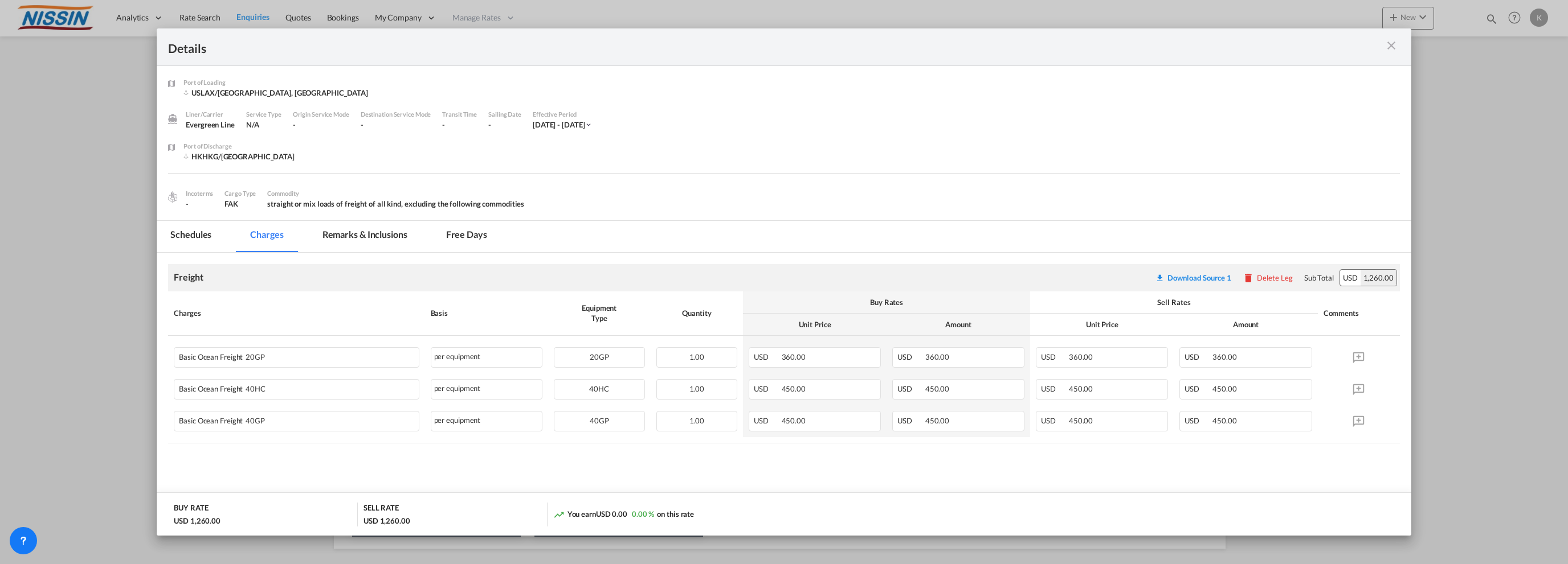
click at [240, 457] on md-content "Freight Please enter leg name Leg Name Already Exists Download Source 1 Delete …" at bounding box center [783, 393] width 1254 height 279
click at [1390, 44] on md-icon "icon-close m-3 fg-AAA8AD cursor" at bounding box center [1390, 45] width 13 height 13
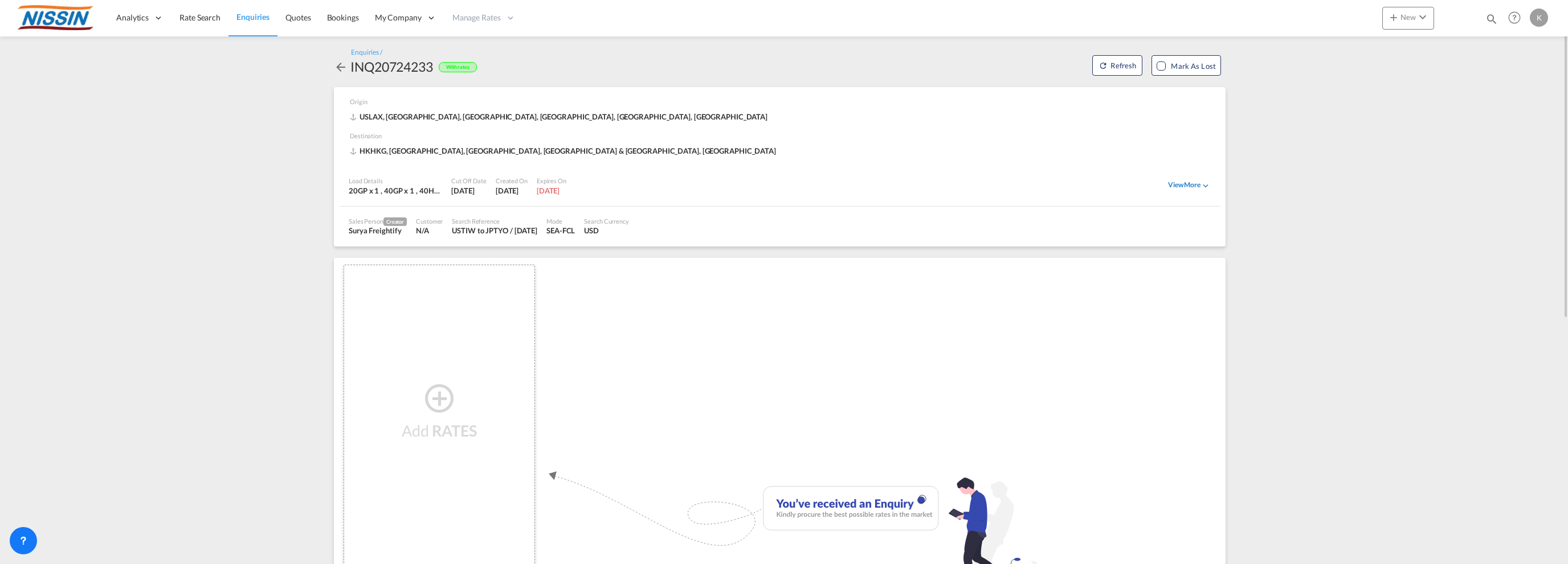
click at [1196, 187] on div "View More" at bounding box center [1189, 186] width 43 height 11
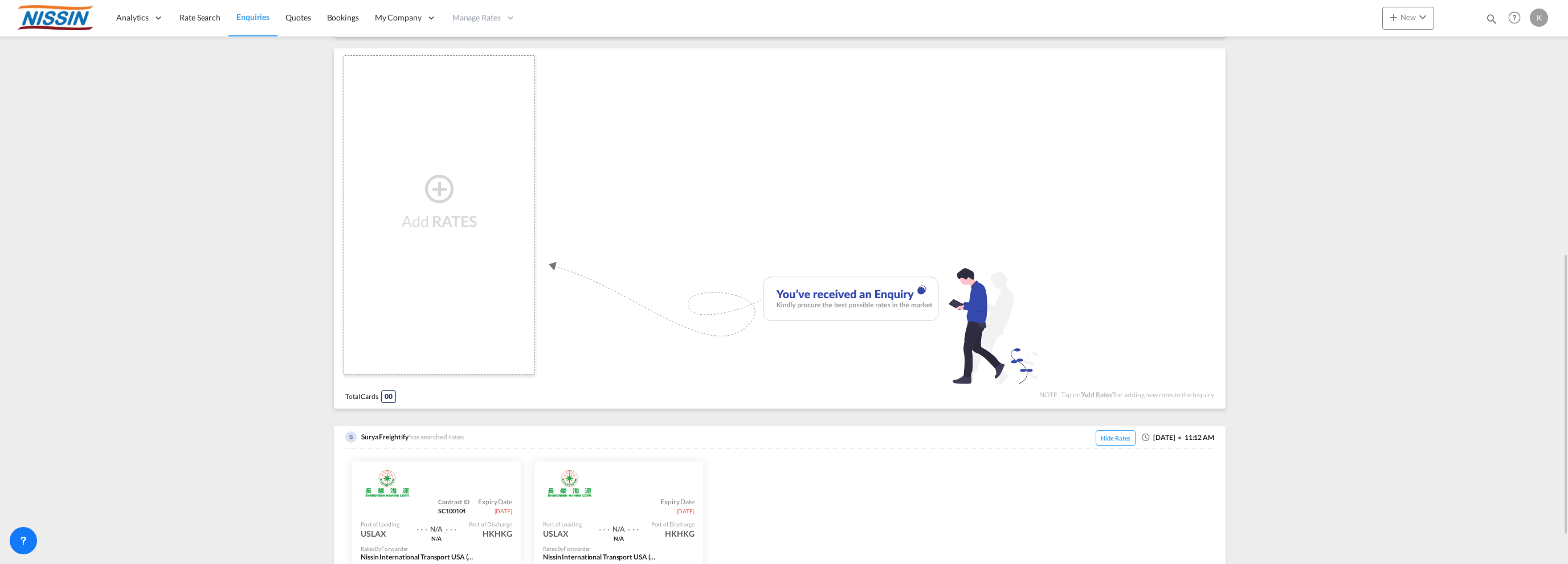
scroll to position [282, 0]
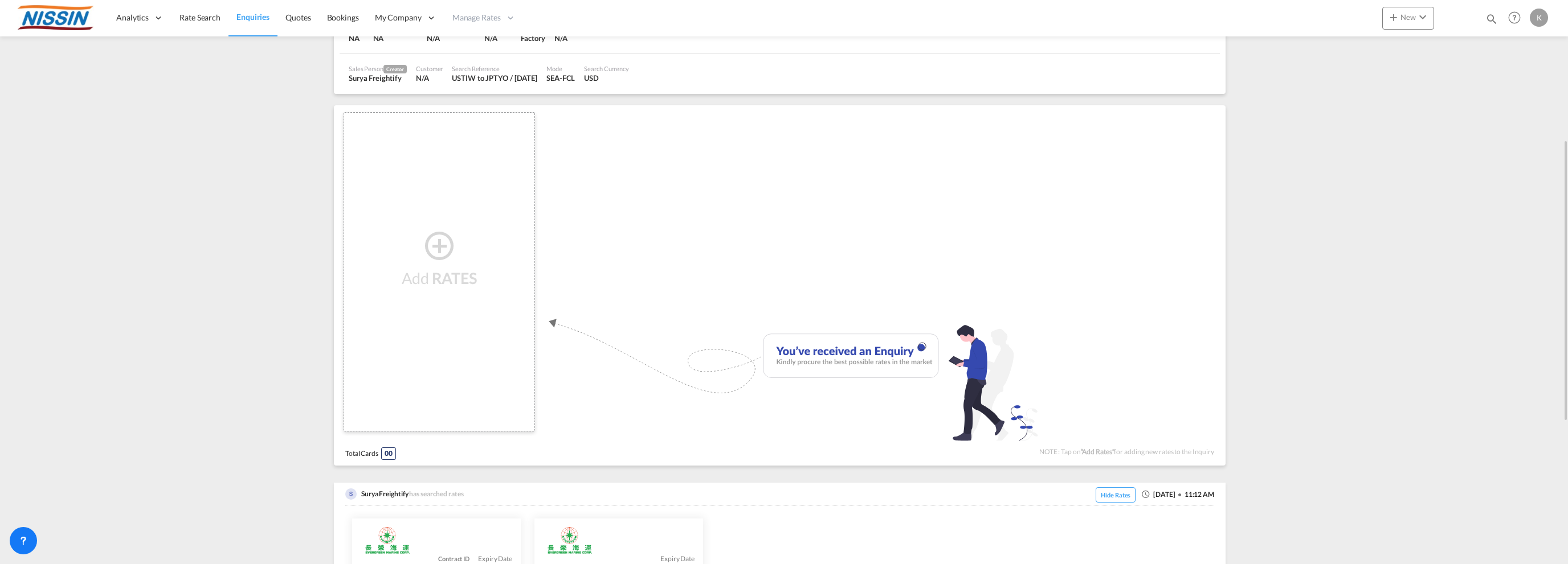
click at [434, 247] on md-icon "icon-plus-circle-outline" at bounding box center [439, 245] width 34 height 13
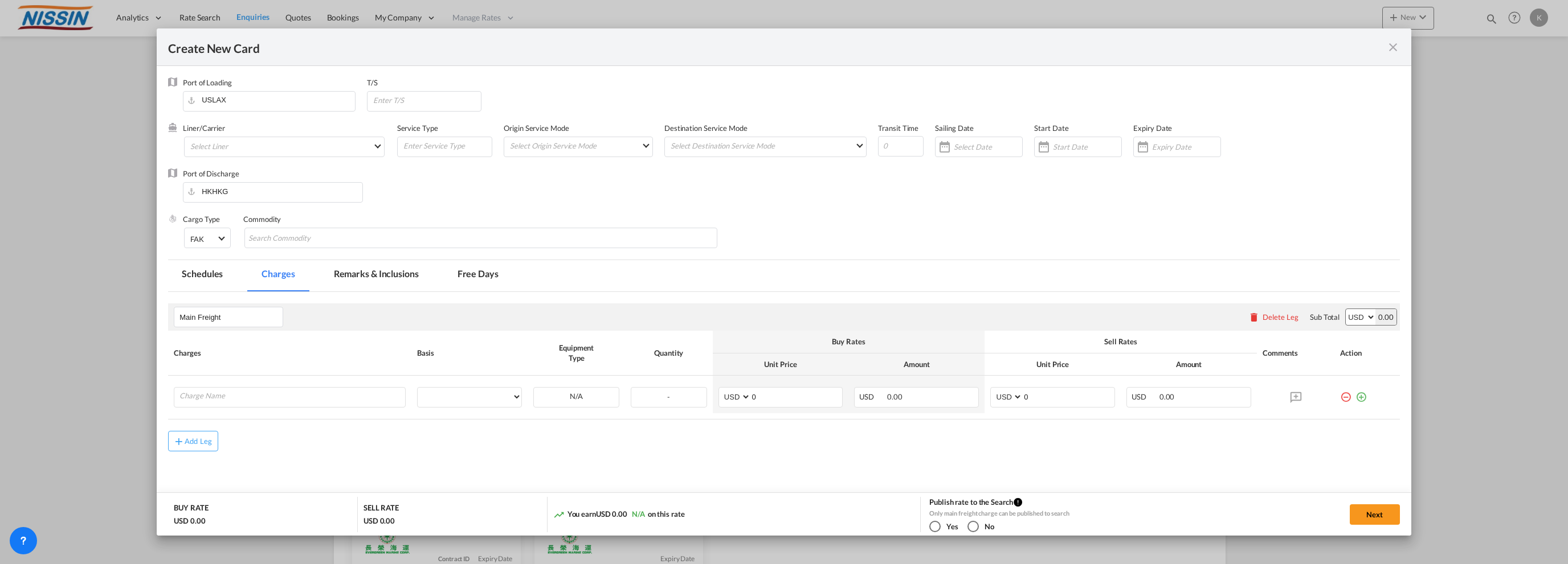
type input "Basic Ocean Freight"
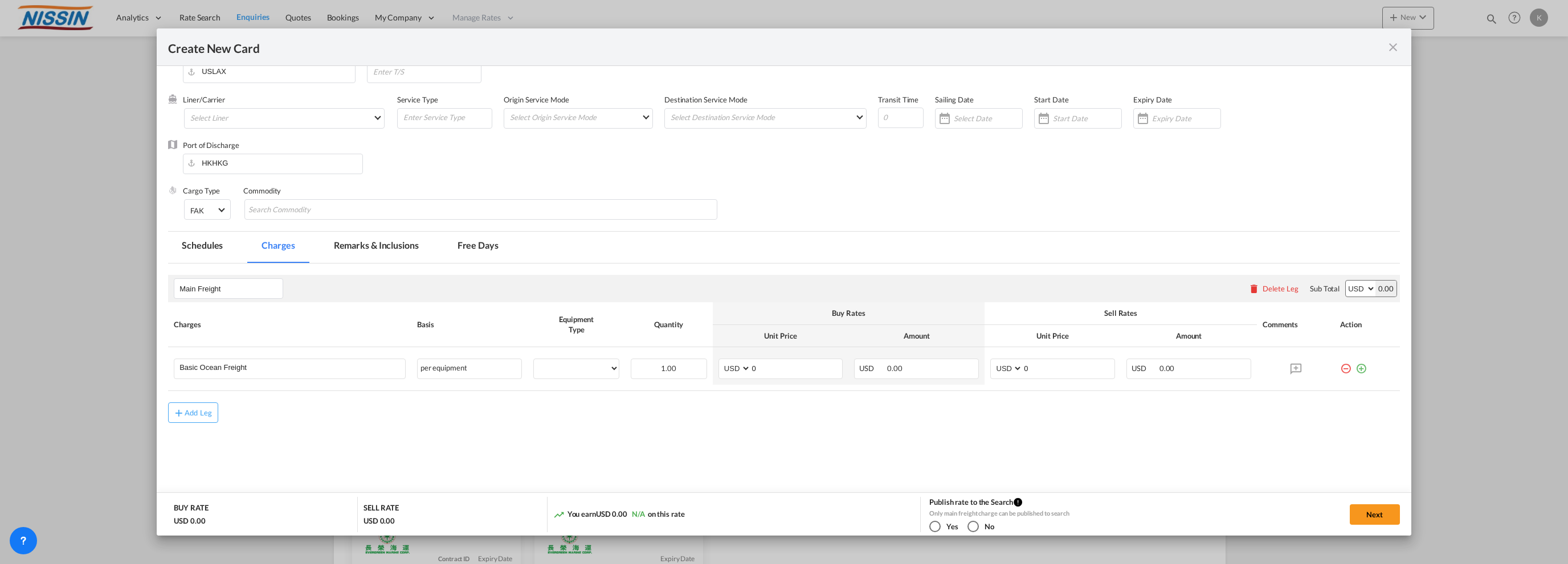
scroll to position [0, 0]
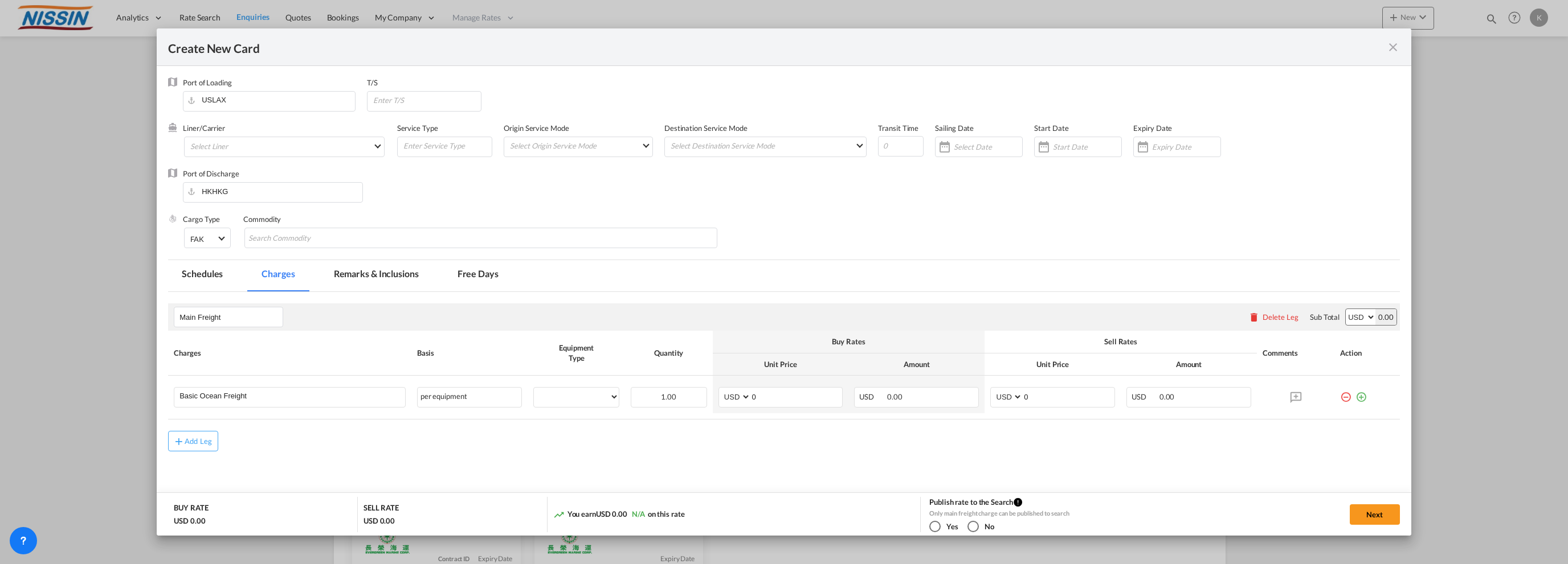
click at [1390, 45] on md-icon "icon-close fg-AAA8AD m-0 pointer" at bounding box center [1392, 47] width 13 height 13
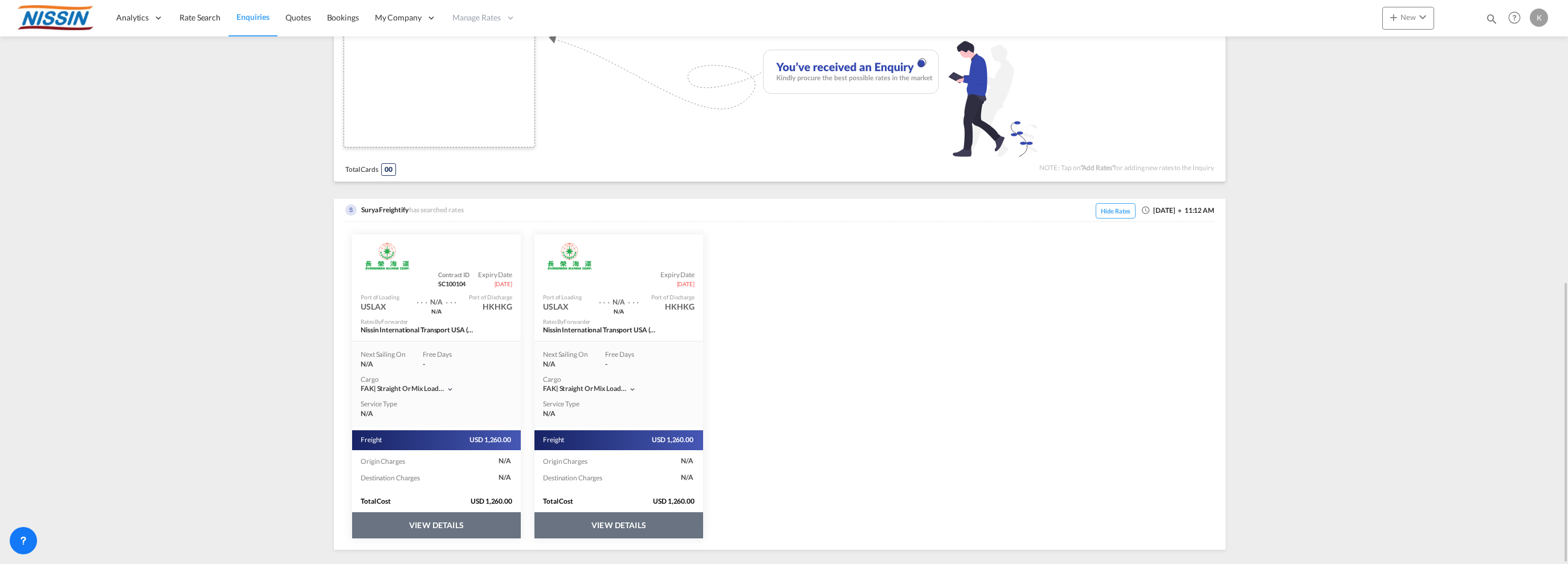
scroll to position [566, 0]
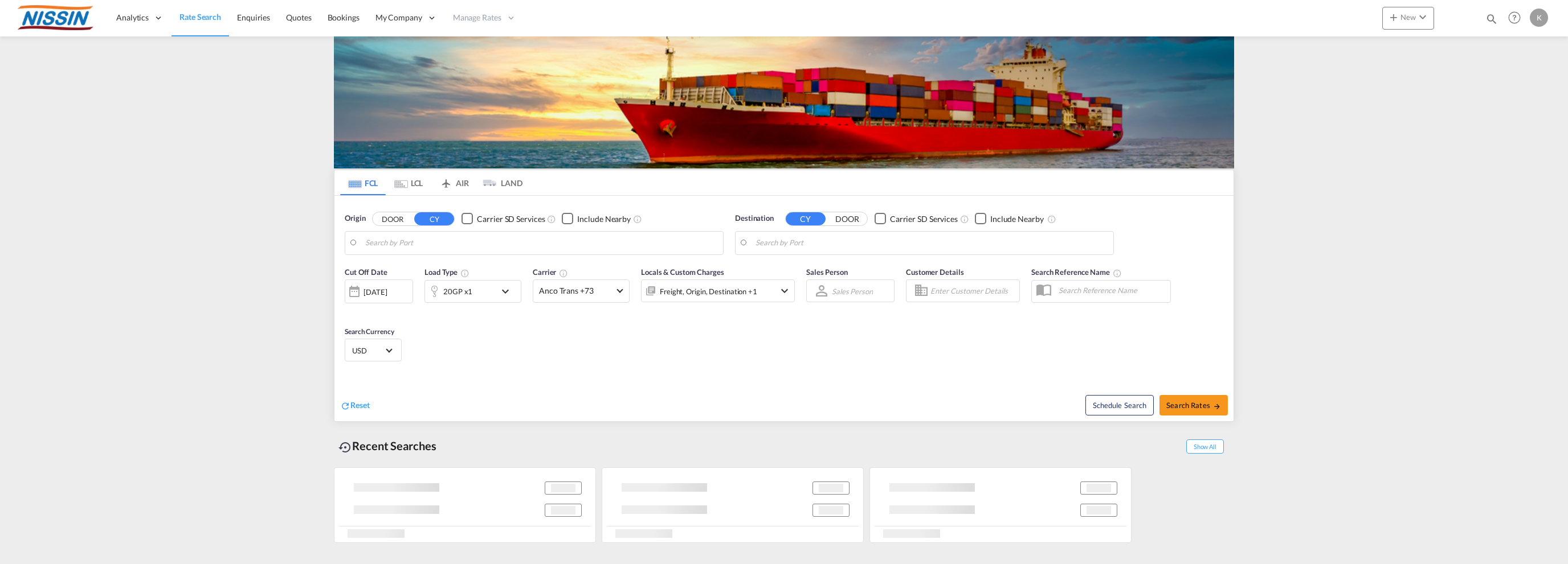
type input "[GEOGRAPHIC_DATA], [GEOGRAPHIC_DATA], USLAX"
type input "[GEOGRAPHIC_DATA], JPTYO"
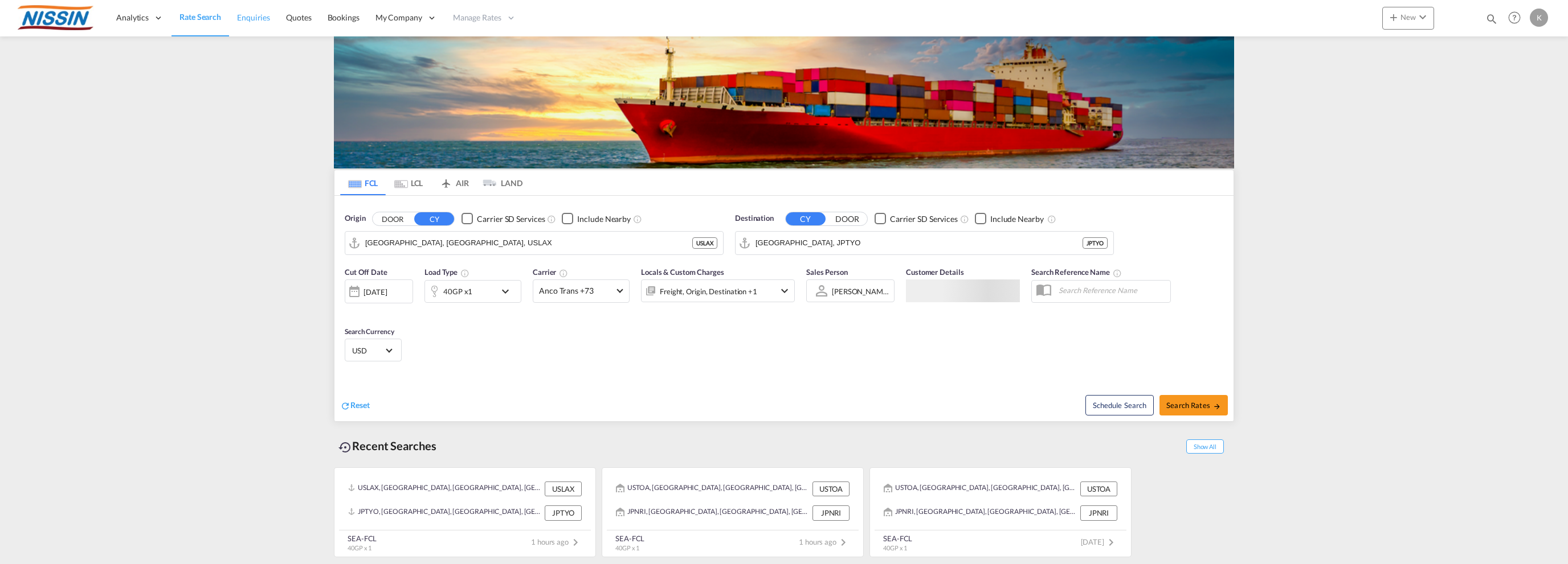
click at [248, 14] on span "Enquiries" at bounding box center [253, 17] width 33 height 10
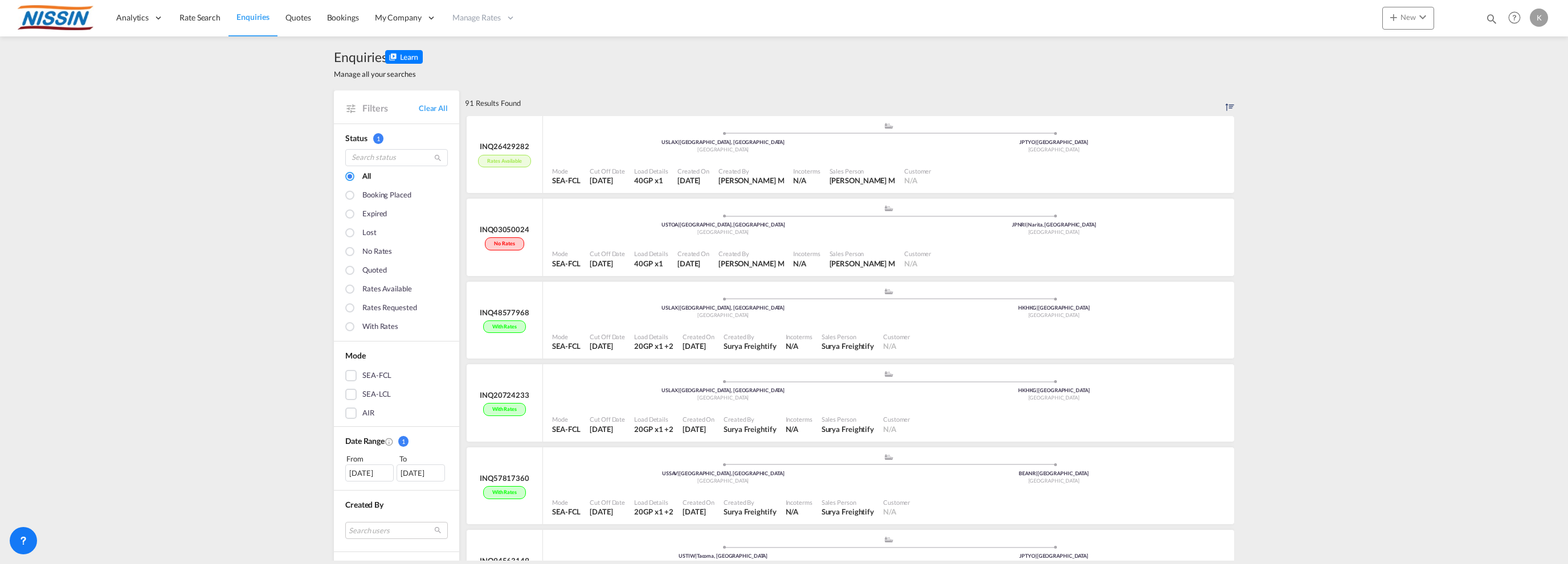
click at [347, 323] on div at bounding box center [350, 328] width 12 height 12
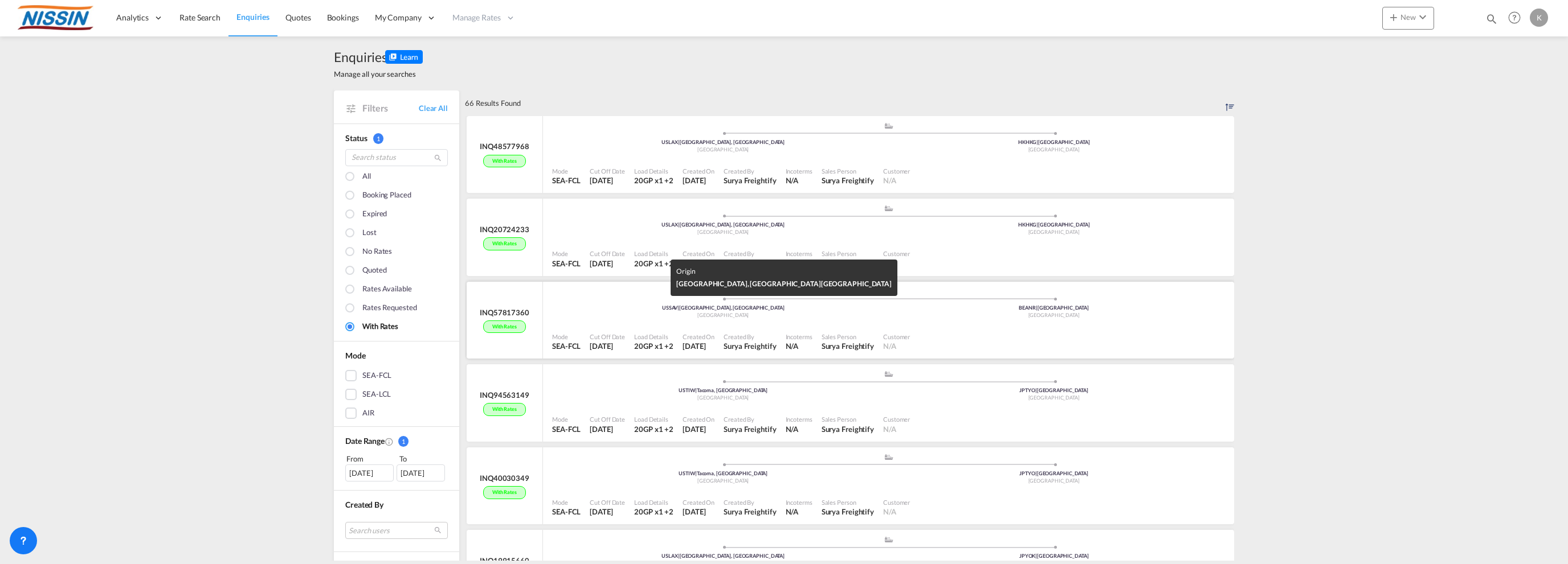
click at [635, 312] on div "[GEOGRAPHIC_DATA]" at bounding box center [723, 315] width 331 height 7
